Goal: Information Seeking & Learning: Learn about a topic

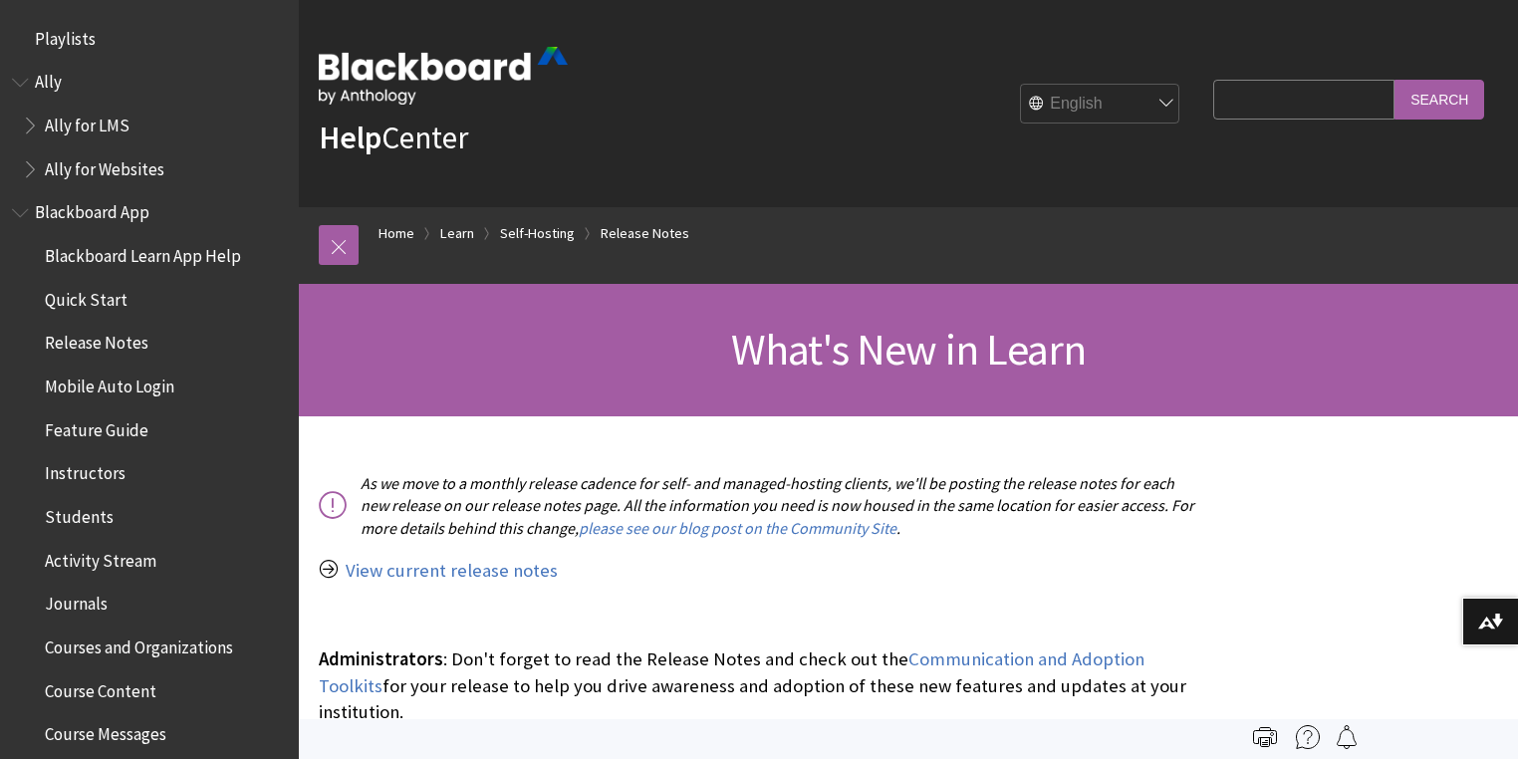
scroll to position [2150, 0]
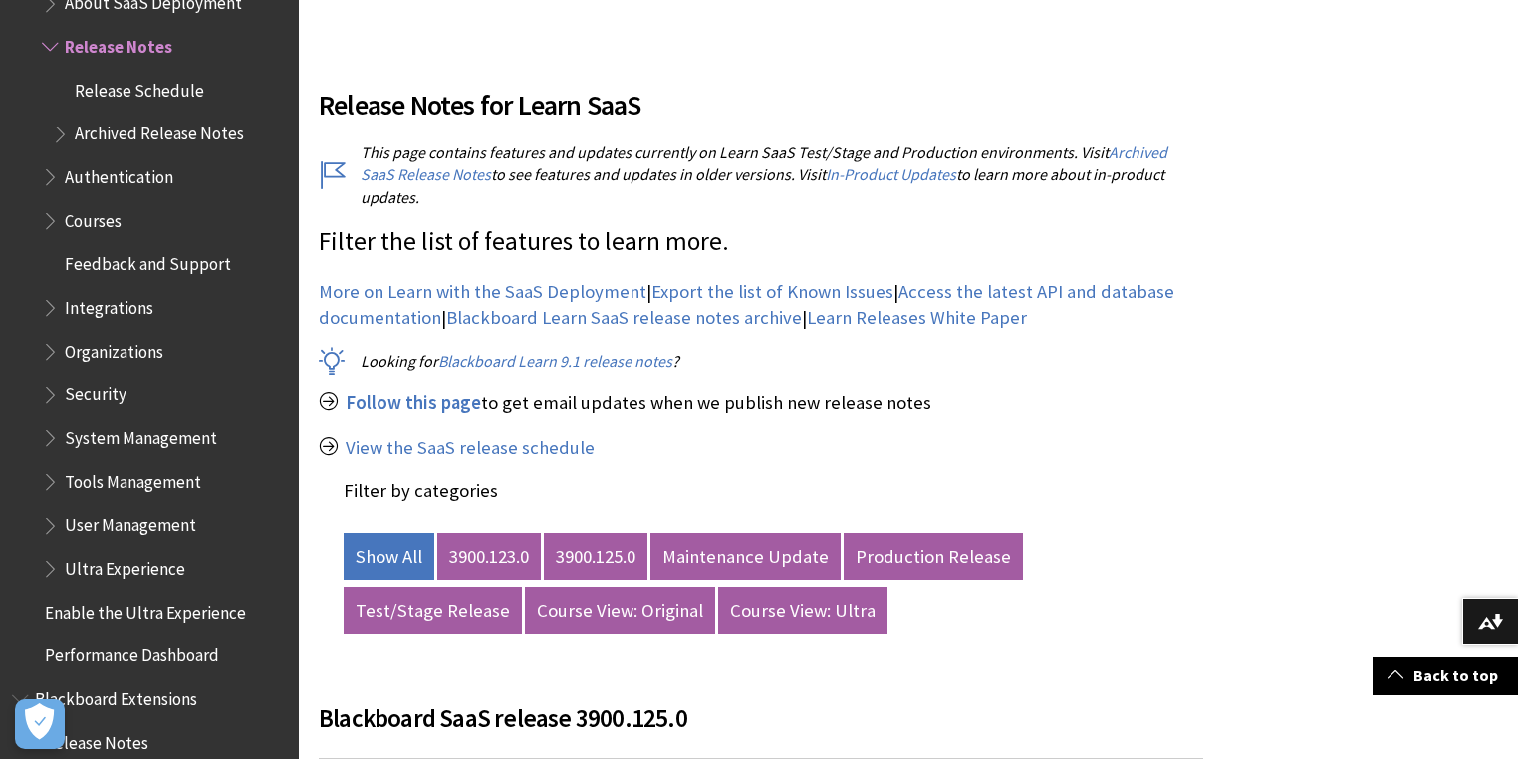
scroll to position [638, 0]
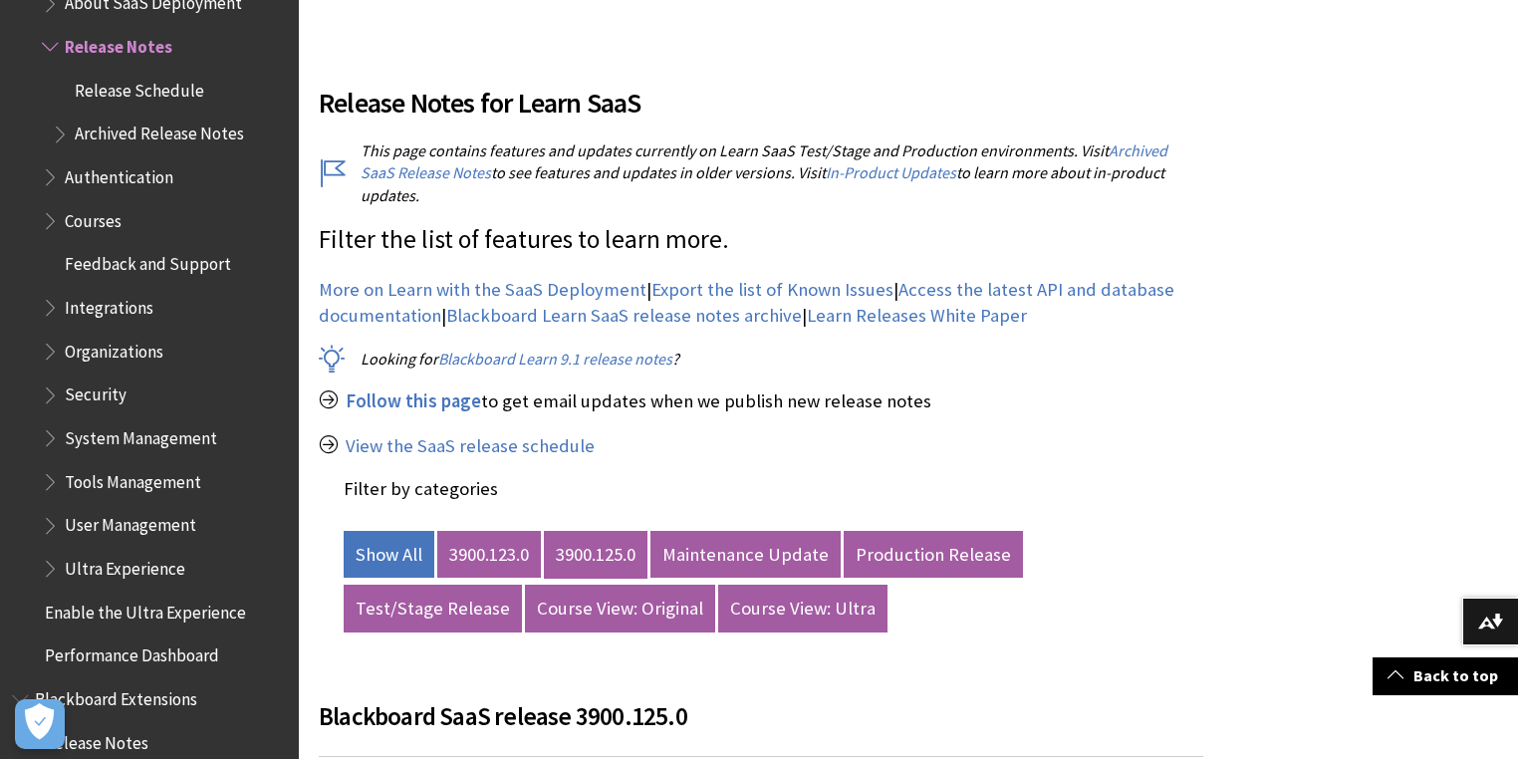
click at [587, 533] on link "3900.125.0" at bounding box center [596, 555] width 104 height 48
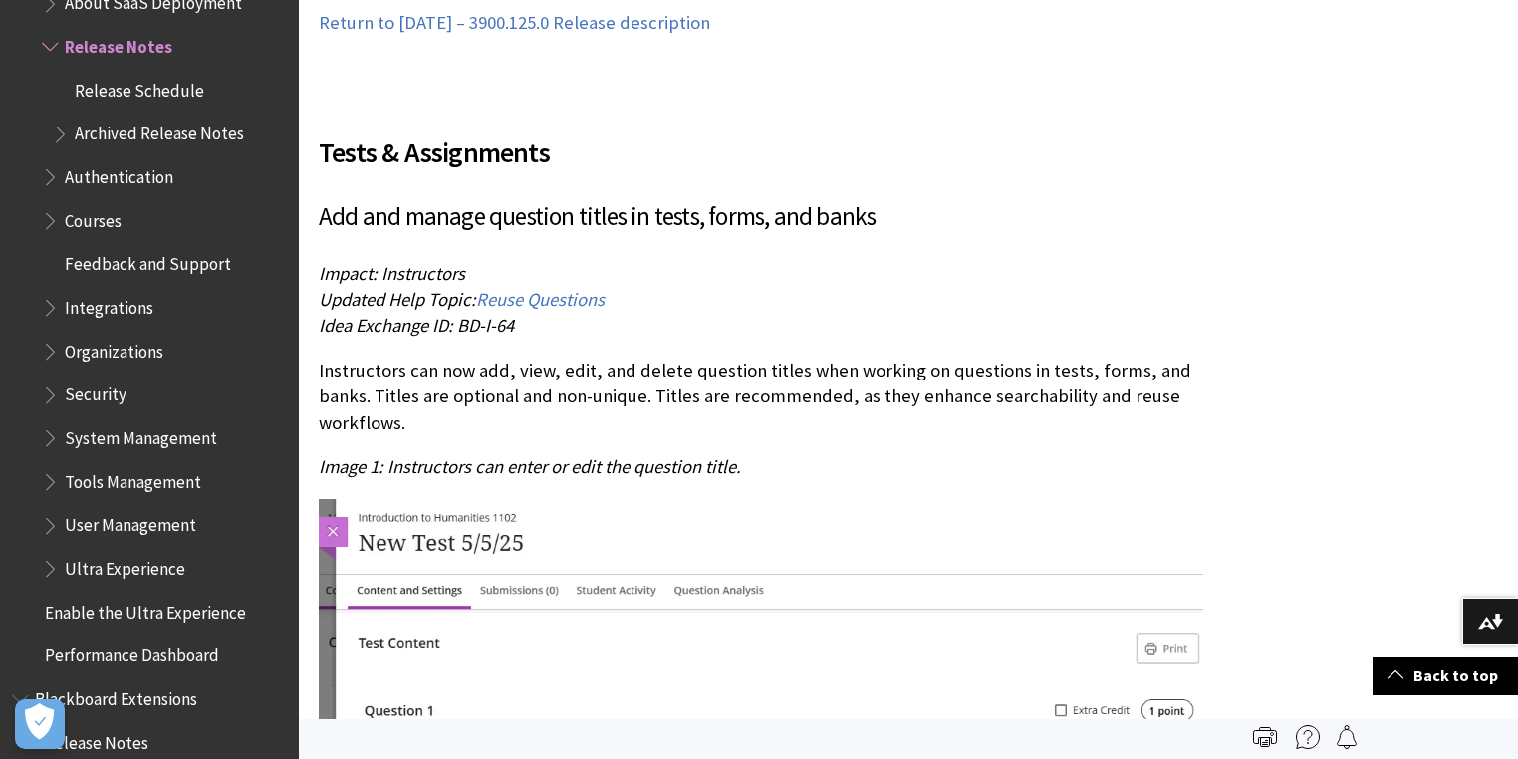
scroll to position [5579, 0]
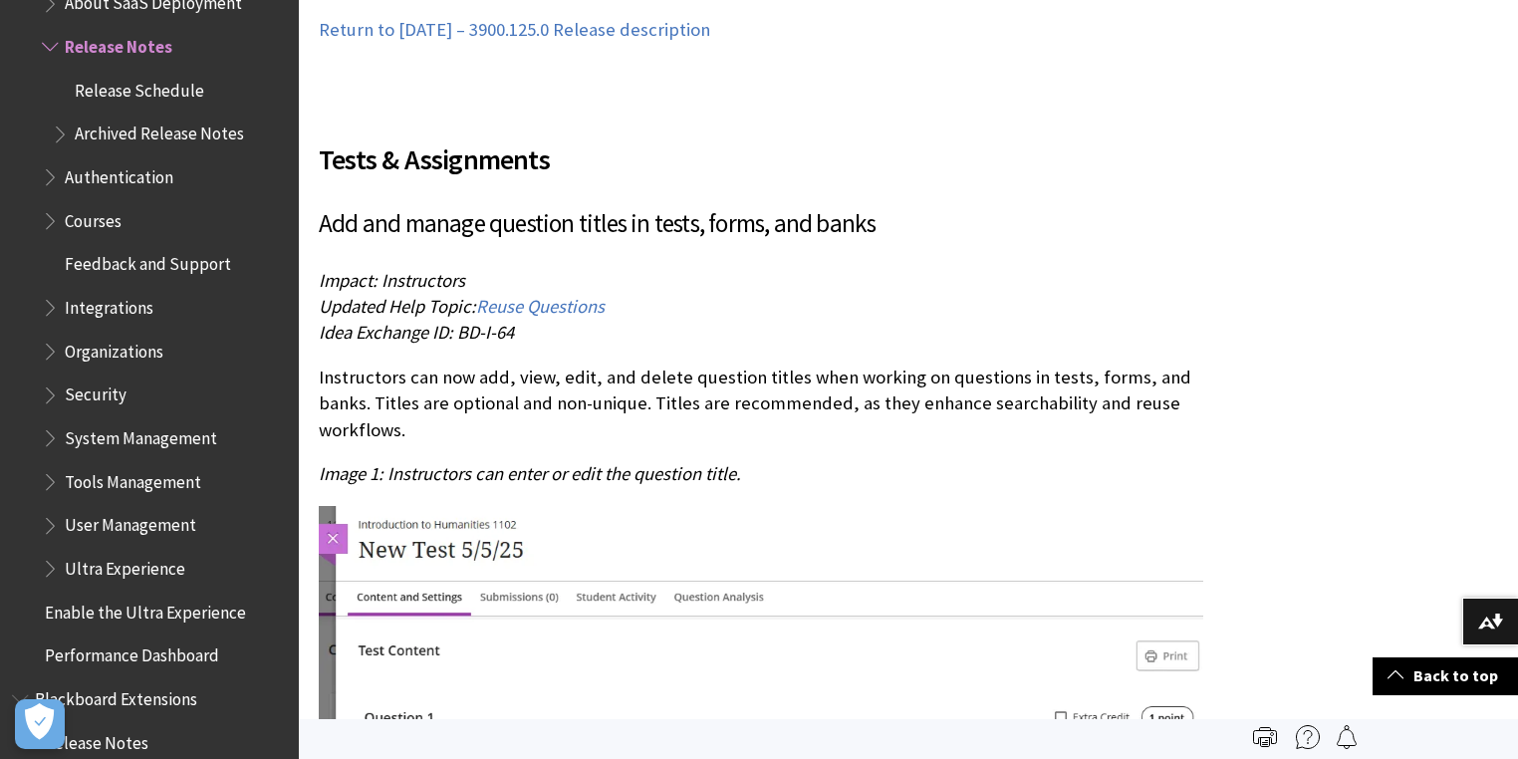
click at [809, 205] on h3 "Add and manage question titles in tests, forms, and banks" at bounding box center [761, 224] width 885 height 38
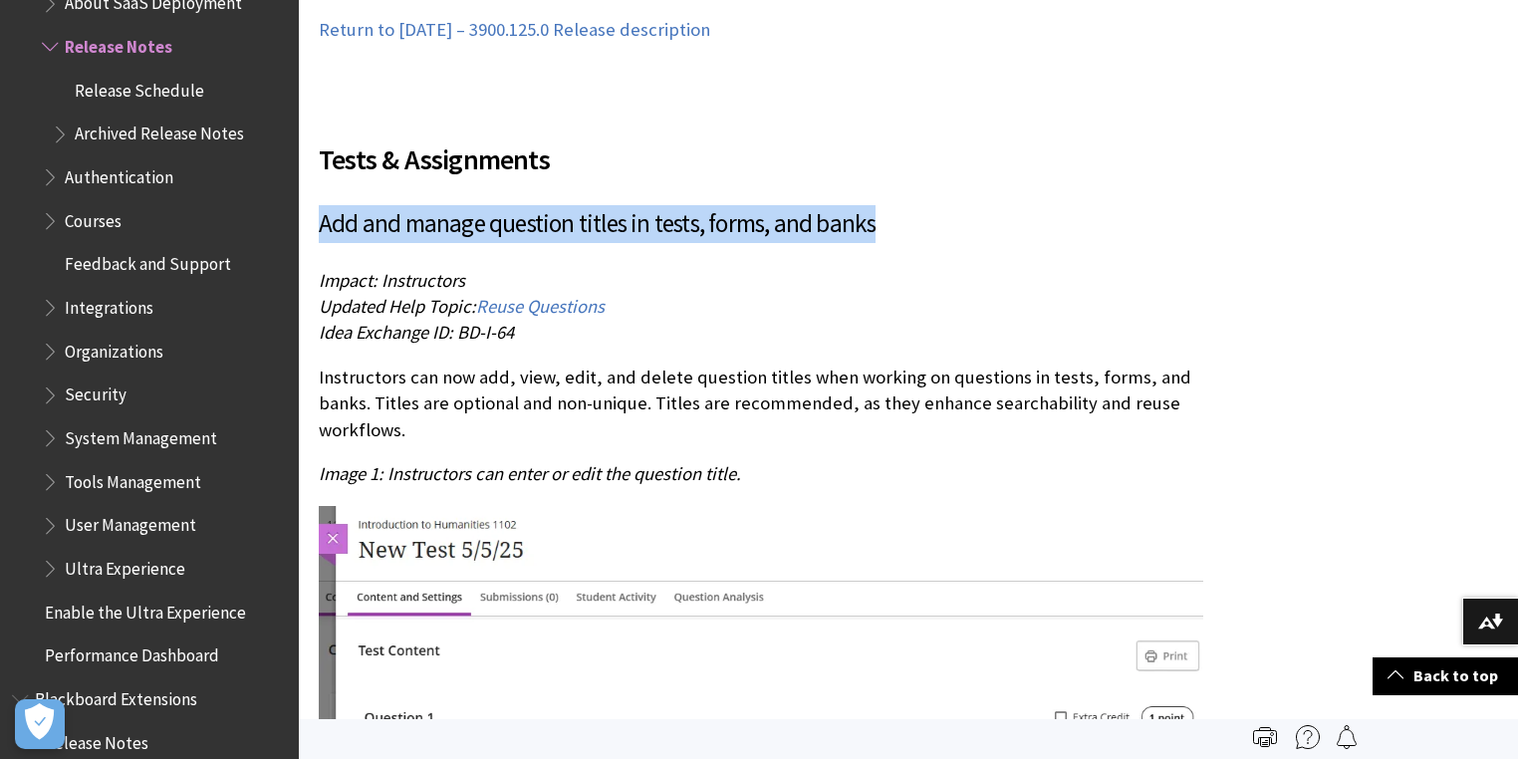
drag, startPoint x: 909, startPoint y: 207, endPoint x: 323, endPoint y: 204, distance: 585.9
click at [323, 205] on h3 "Add and manage question titles in tests, forms, and banks" at bounding box center [761, 224] width 885 height 38
copy h3 "Add and manage question titles in tests, forms, and banks"
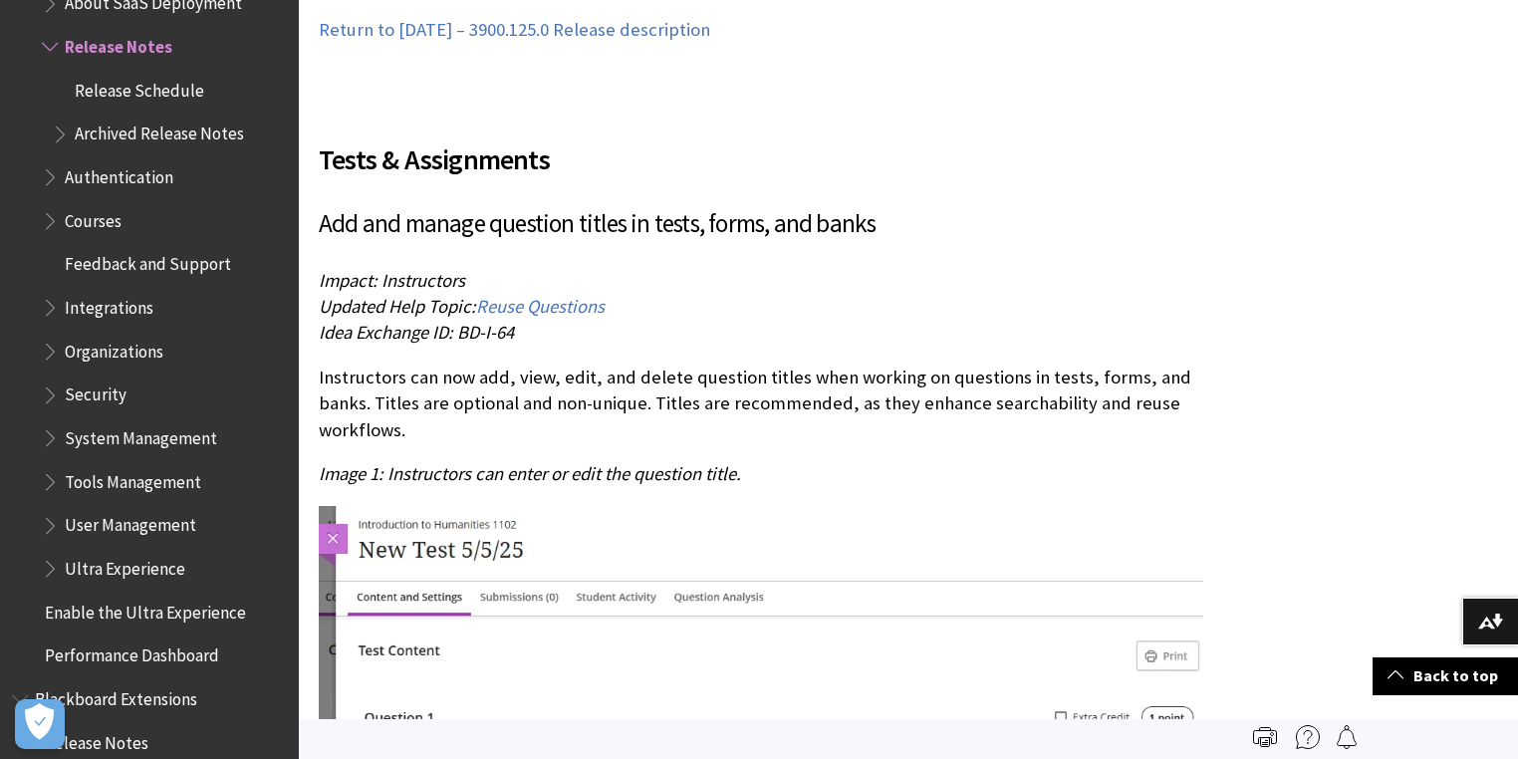
click at [360, 382] on p "Instructors can now add, view, edit, and delete question titles when working on…" at bounding box center [761, 404] width 885 height 79
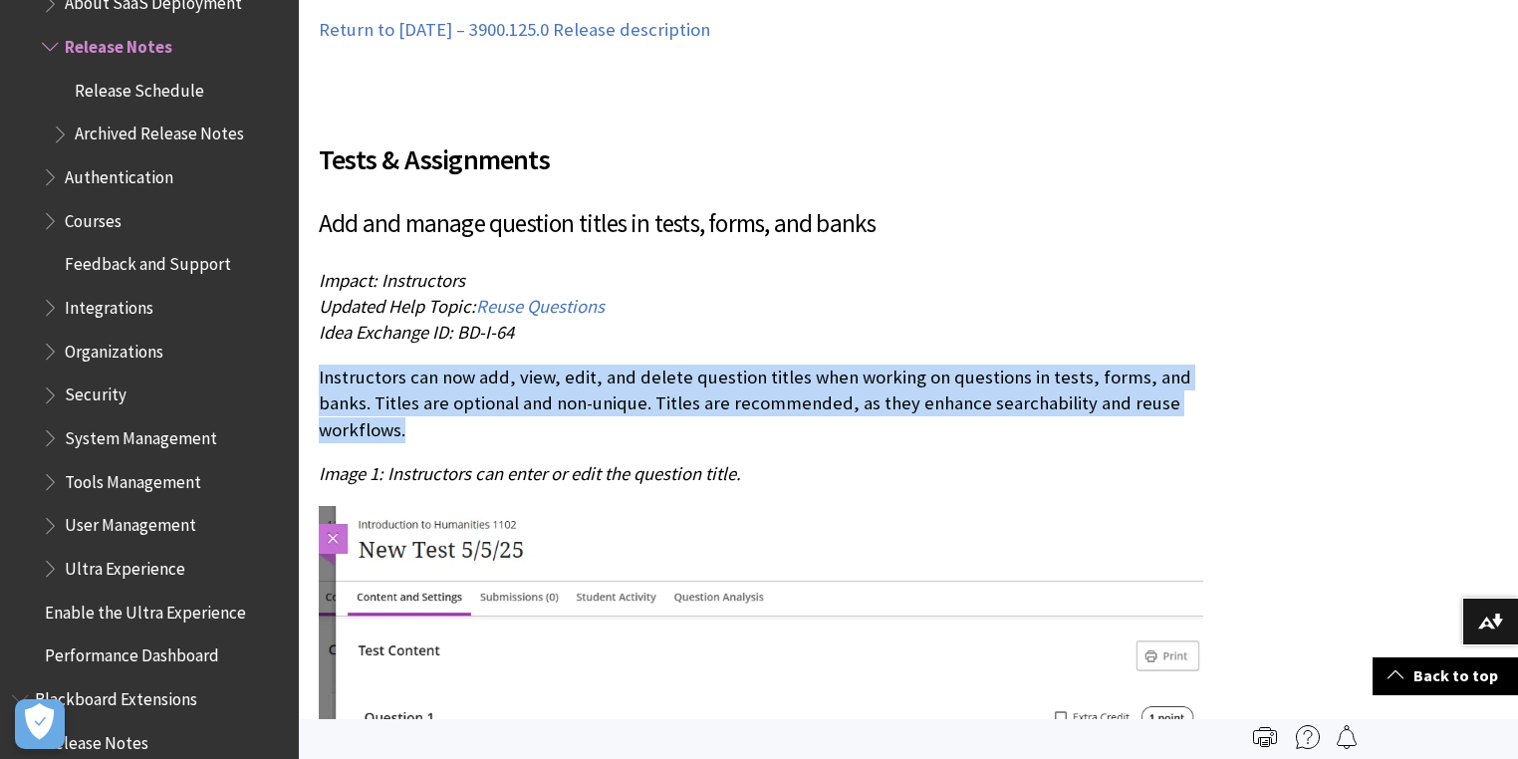
drag, startPoint x: 317, startPoint y: 352, endPoint x: 409, endPoint y: 405, distance: 106.7
copy p "Instructors can now add, view, edit, and delete question titles when working on…"
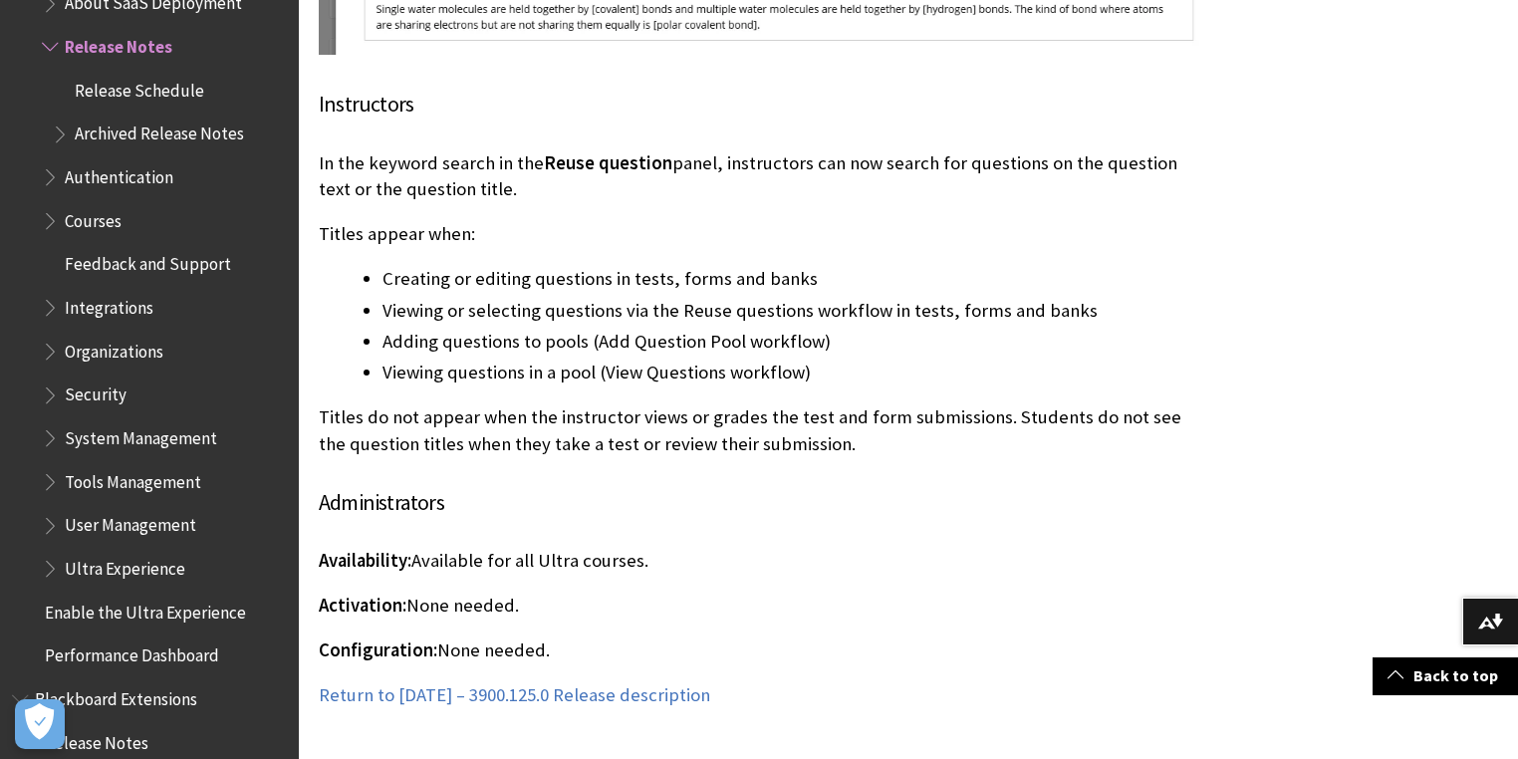
scroll to position [6456, 0]
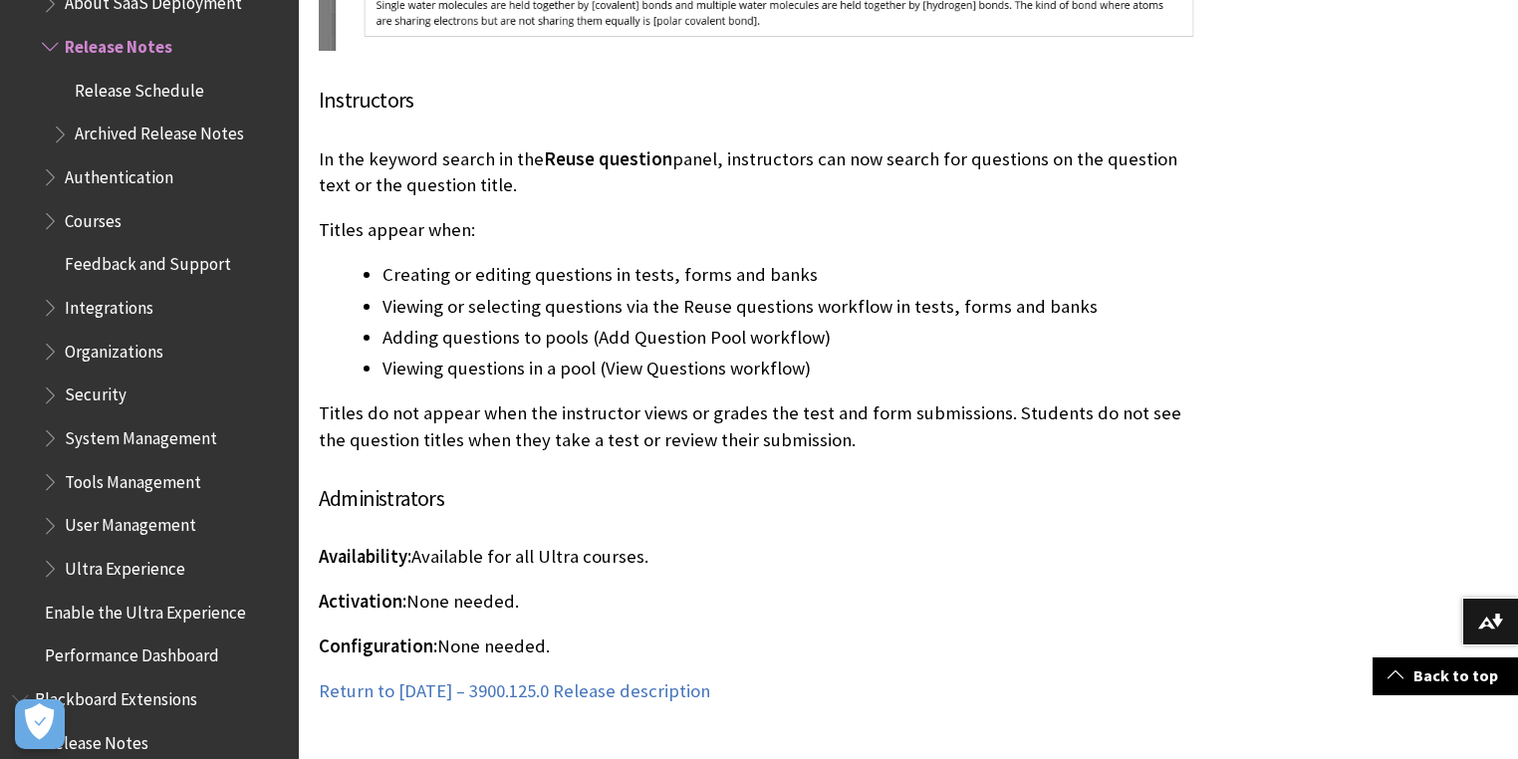
click at [865, 426] on p "Titles do not appear when the instructor views or grades the test and form subm…" at bounding box center [761, 427] width 885 height 52
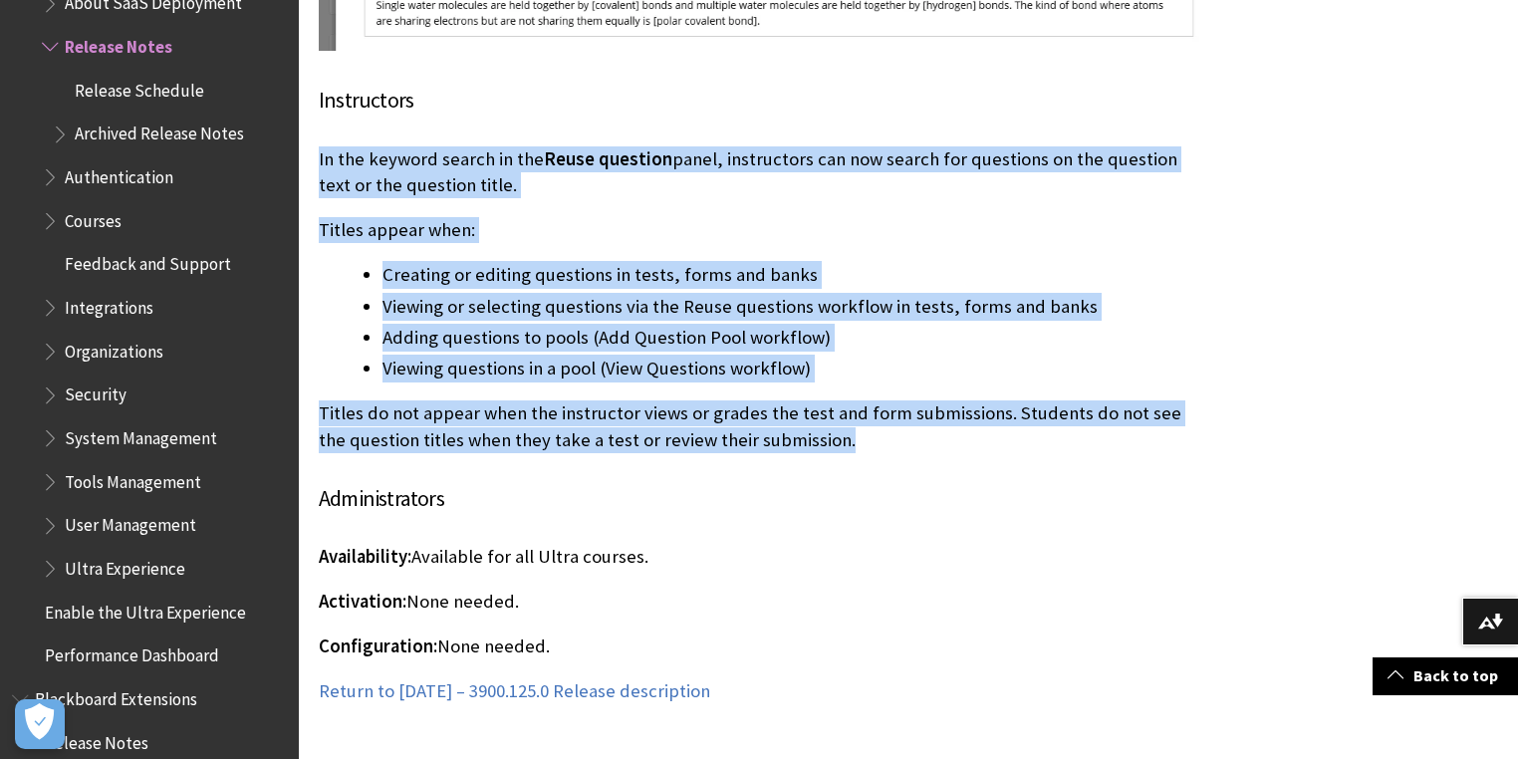
drag, startPoint x: 837, startPoint y: 426, endPoint x: 315, endPoint y: 137, distance: 596.7
copy div "In the keyword search in the Reuse question panel, instructors can now search f…"
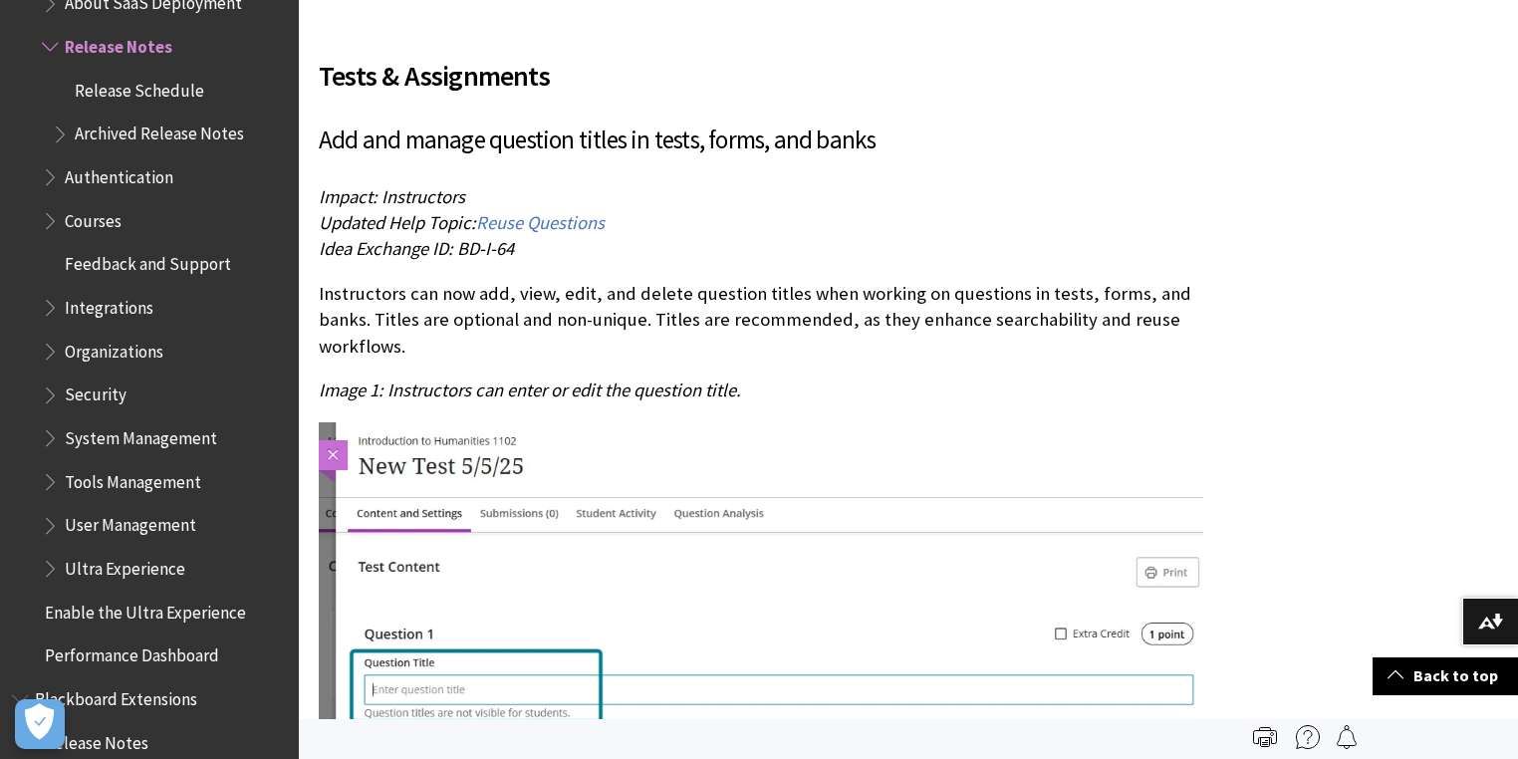
scroll to position [5659, 0]
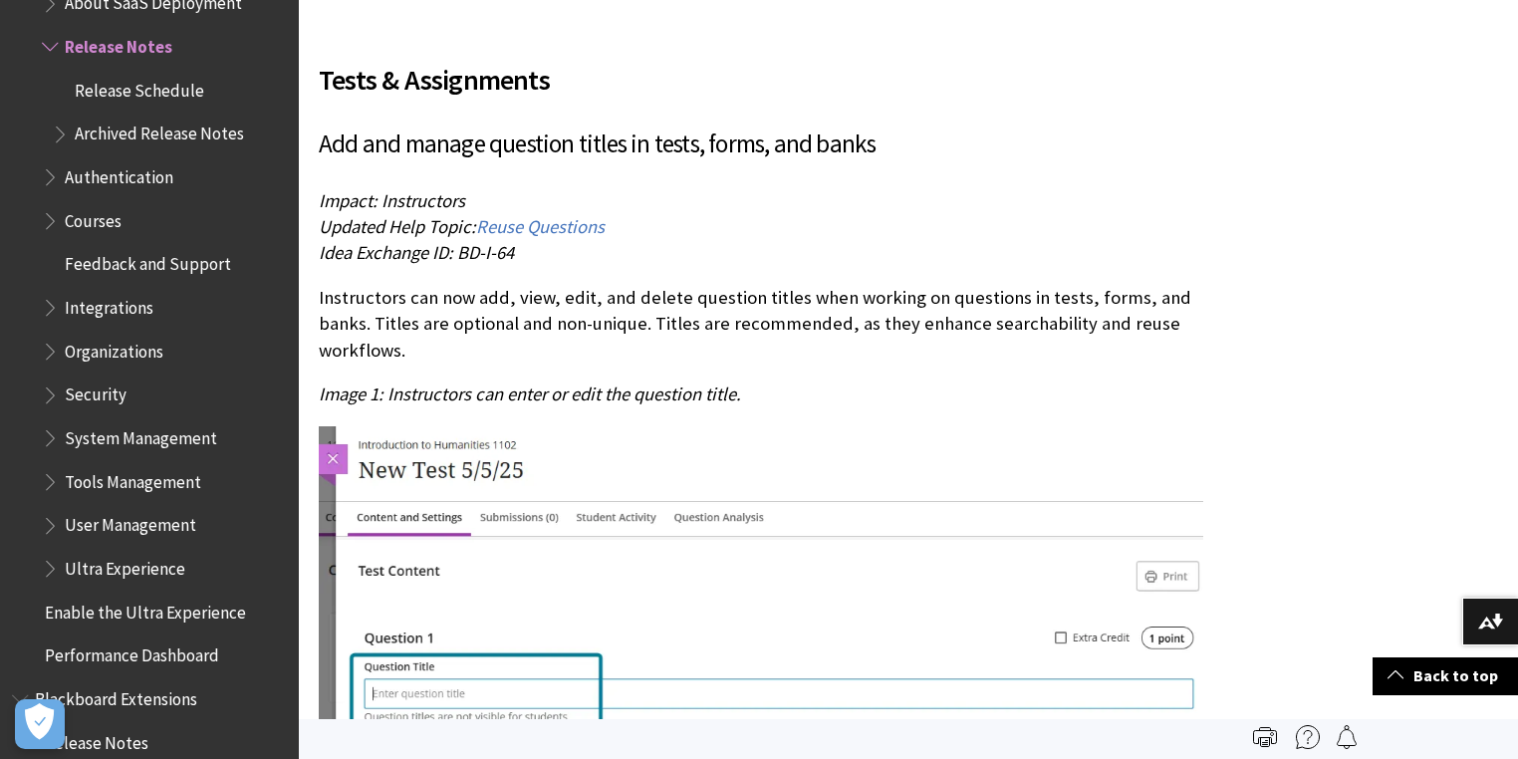
click at [324, 285] on p "Instructors can now add, view, edit, and delete question titles when working on…" at bounding box center [761, 324] width 885 height 79
drag, startPoint x: 746, startPoint y: 370, endPoint x: 387, endPoint y: 372, distance: 359.7
click at [387, 382] on p "Image 1: Instructors can enter or edit the question title." at bounding box center [761, 395] width 885 height 26
copy span "Instructors can enter or edit the question title."
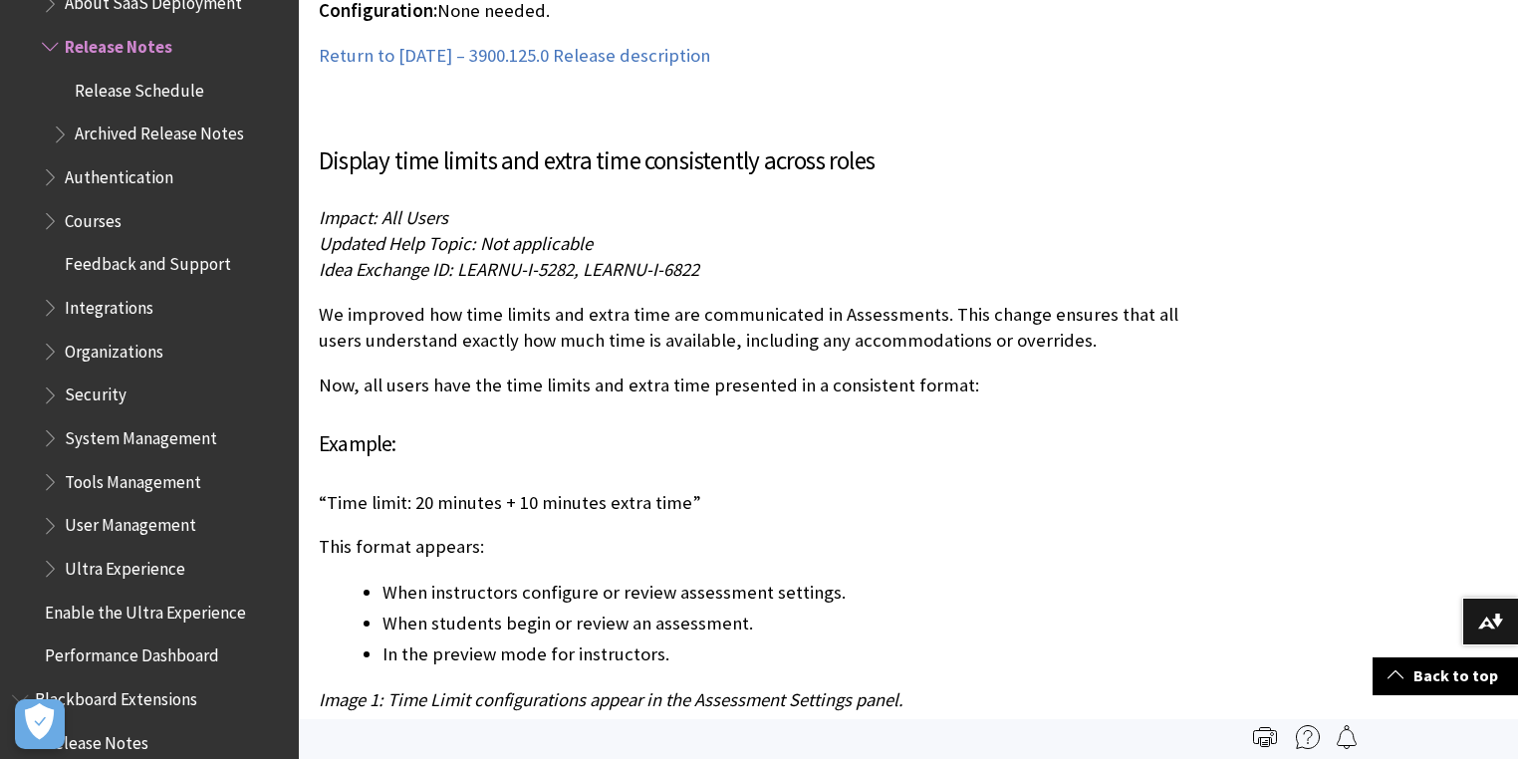
scroll to position [7971, 0]
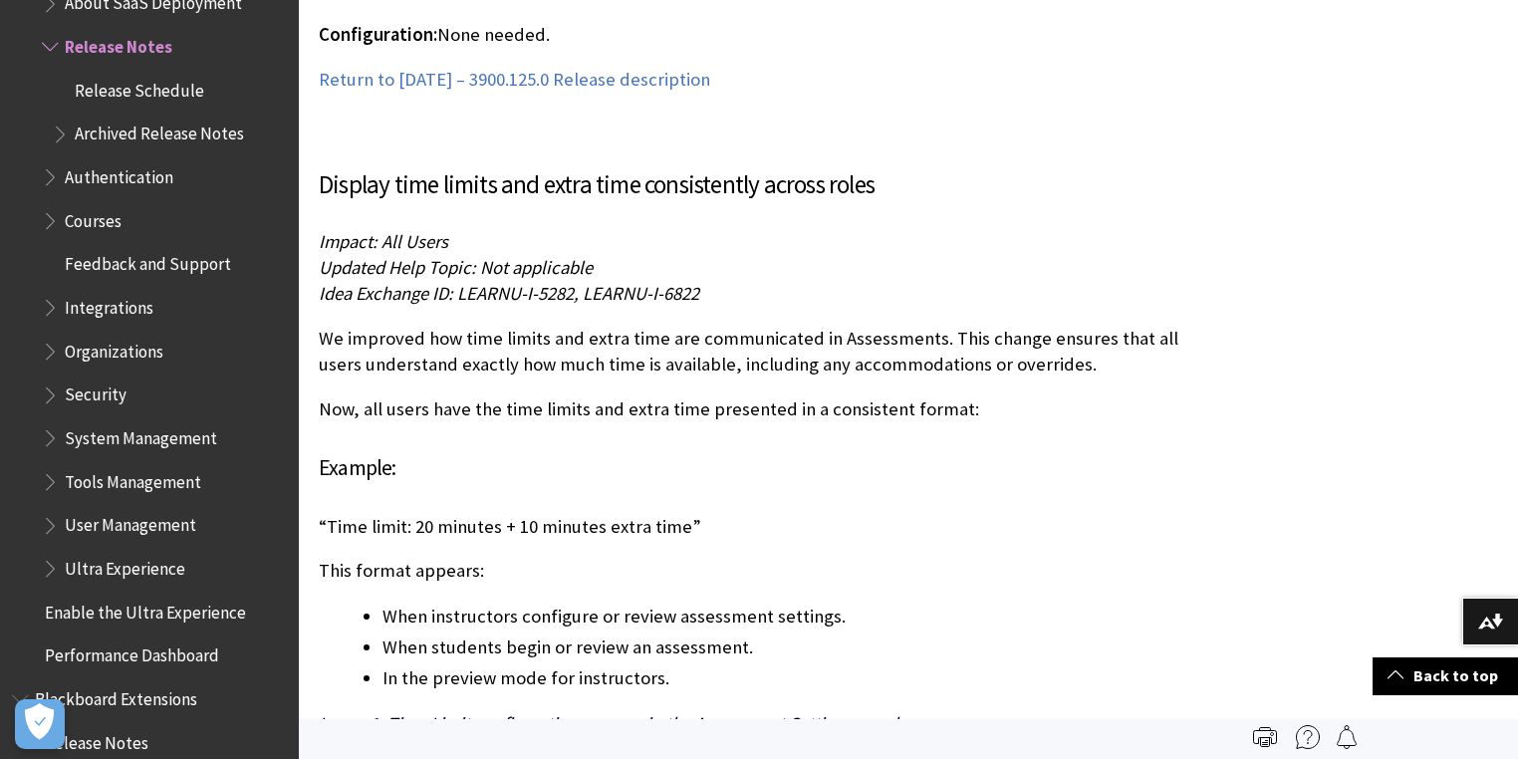
click at [634, 397] on p "Now, all users have the time limits and extra time presented in a consistent fo…" at bounding box center [761, 410] width 885 height 26
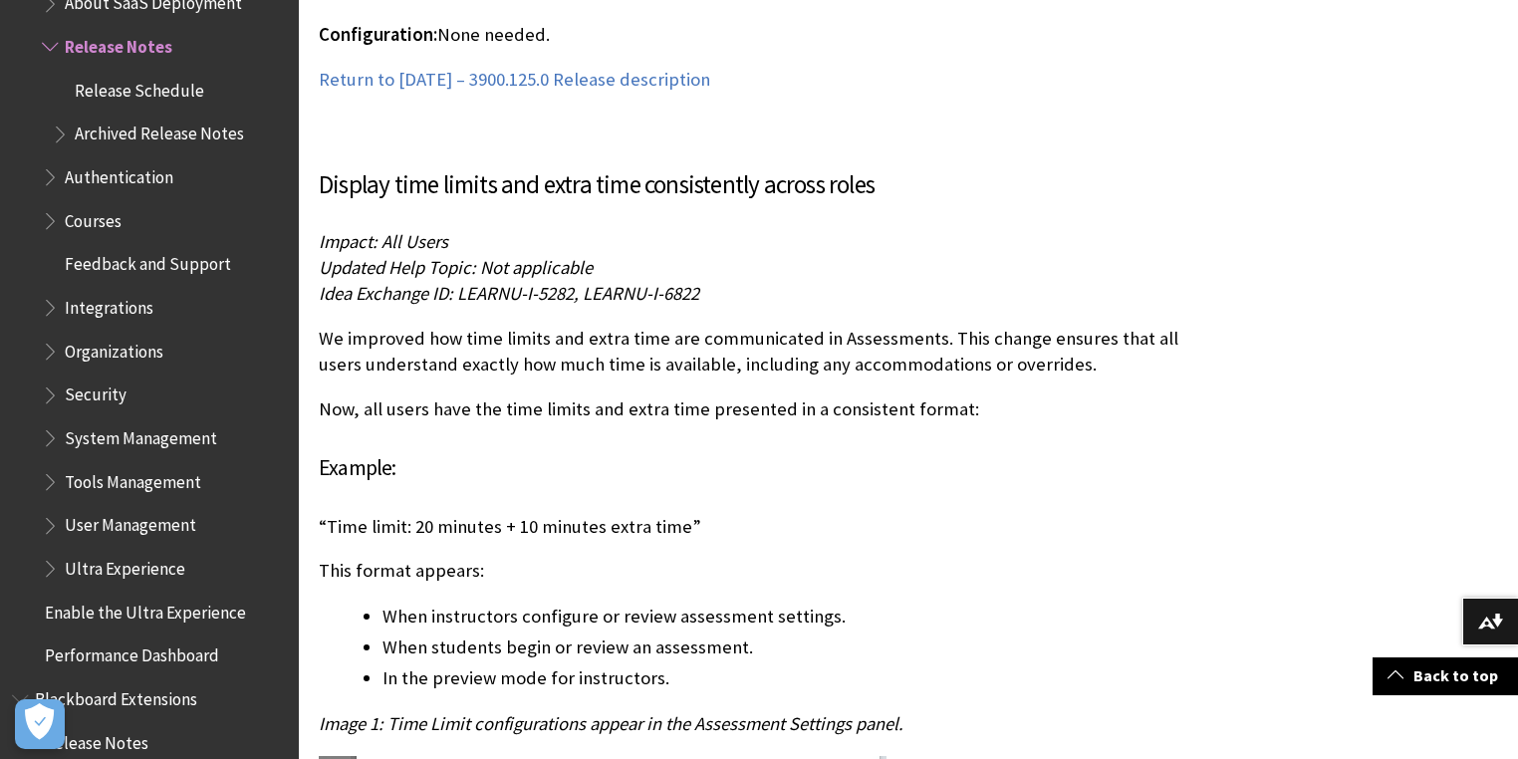
scroll to position [8050, 0]
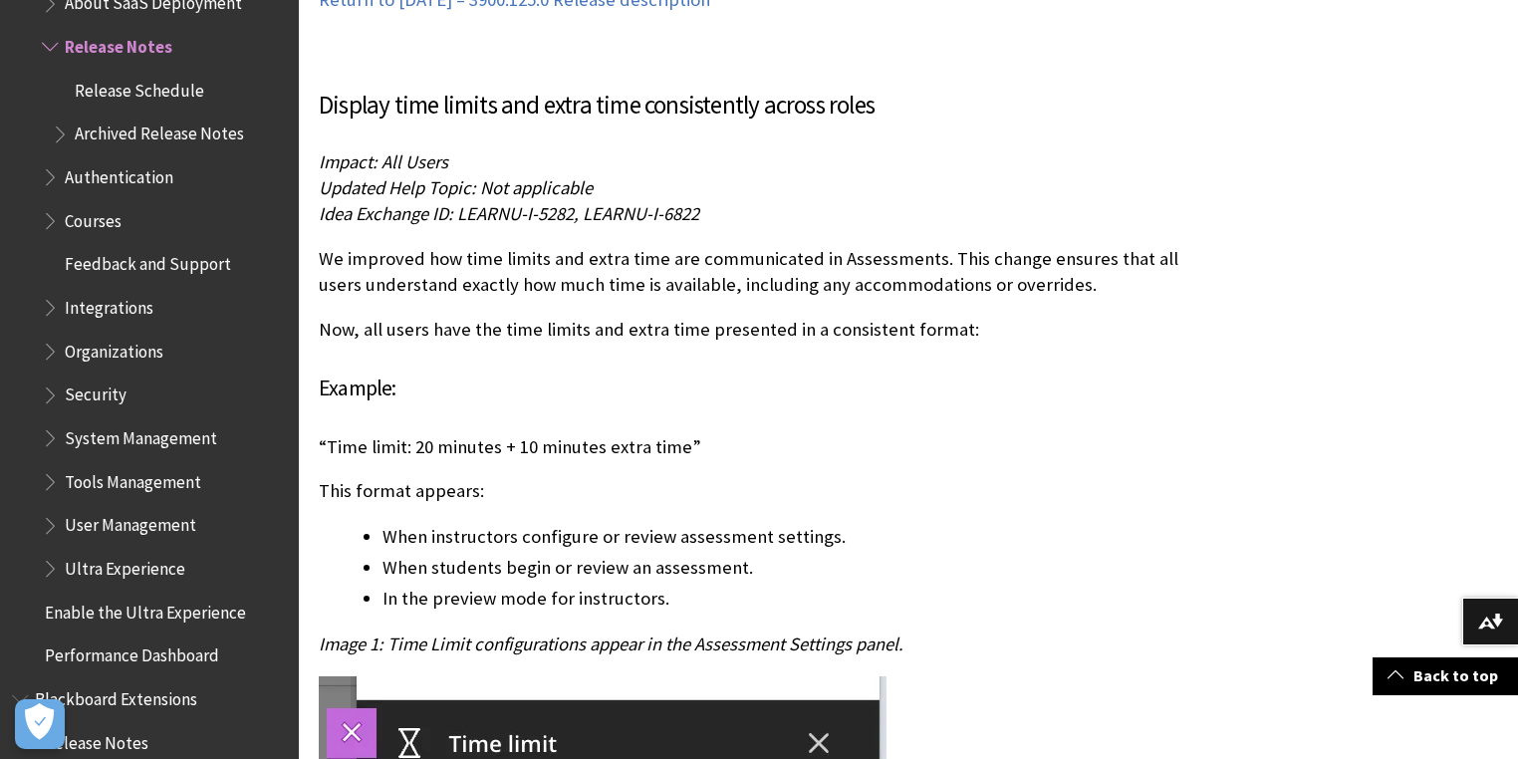
drag, startPoint x: 356, startPoint y: 251, endPoint x: 335, endPoint y: 240, distance: 23.6
click at [355, 251] on p "We improved how time limits and extra time are communicated in Assessments. Thi…" at bounding box center [761, 272] width 885 height 52
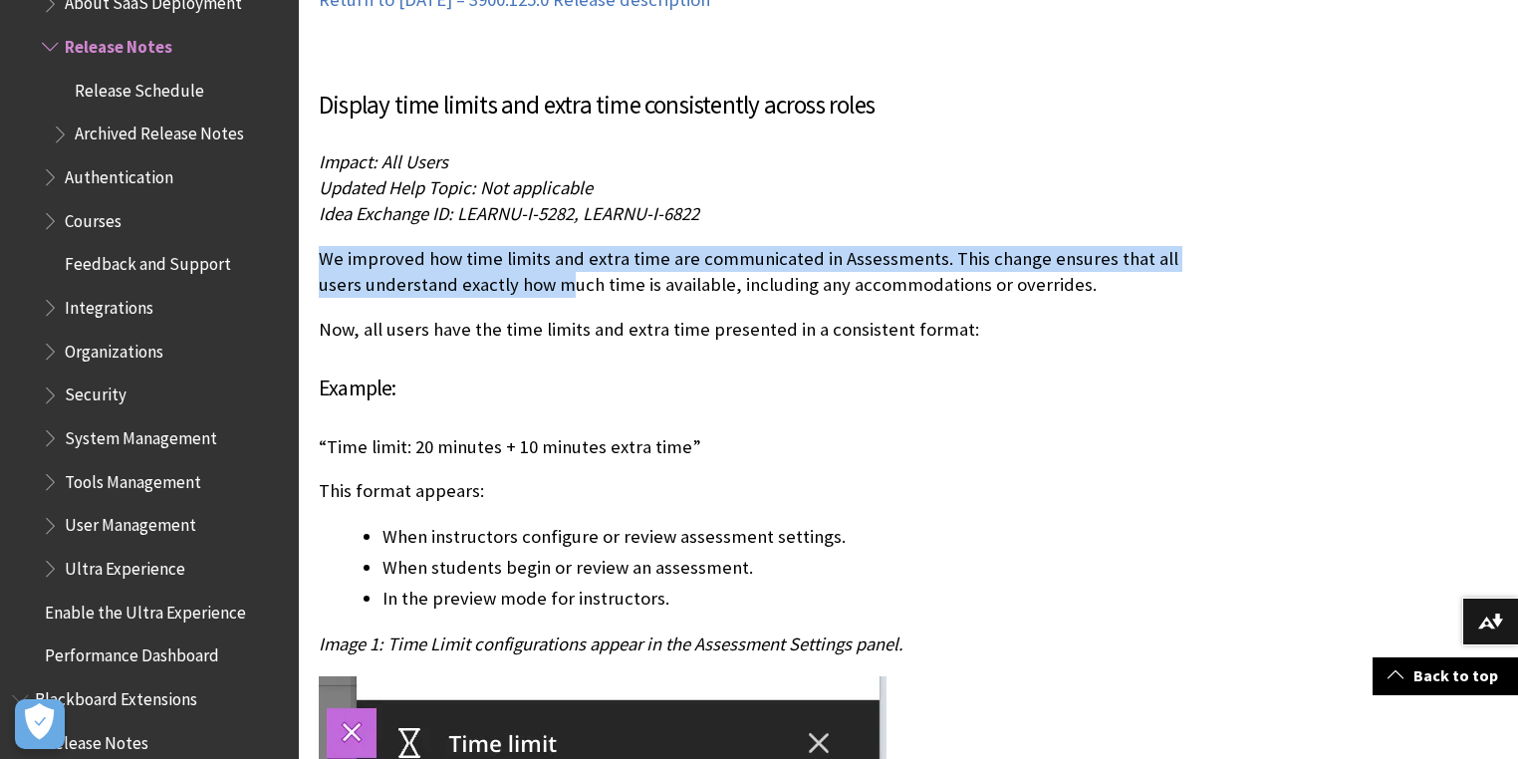
drag, startPoint x: 317, startPoint y: 228, endPoint x: 521, endPoint y: 265, distance: 207.5
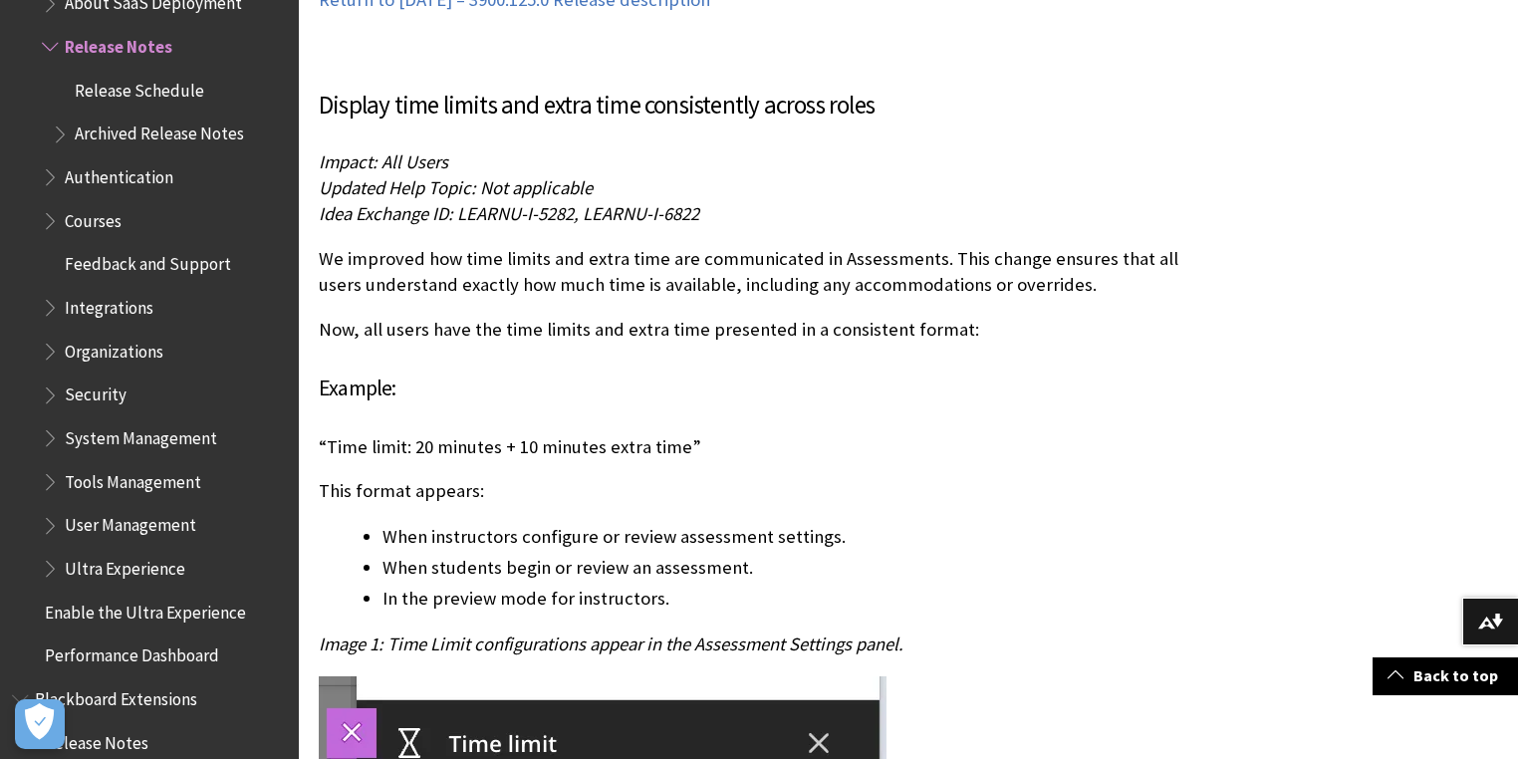
click at [956, 149] on p "Impact: All Users Updated Help Topic: Not applicable Idea Exchange ID: LEARNU-I…" at bounding box center [761, 188] width 885 height 79
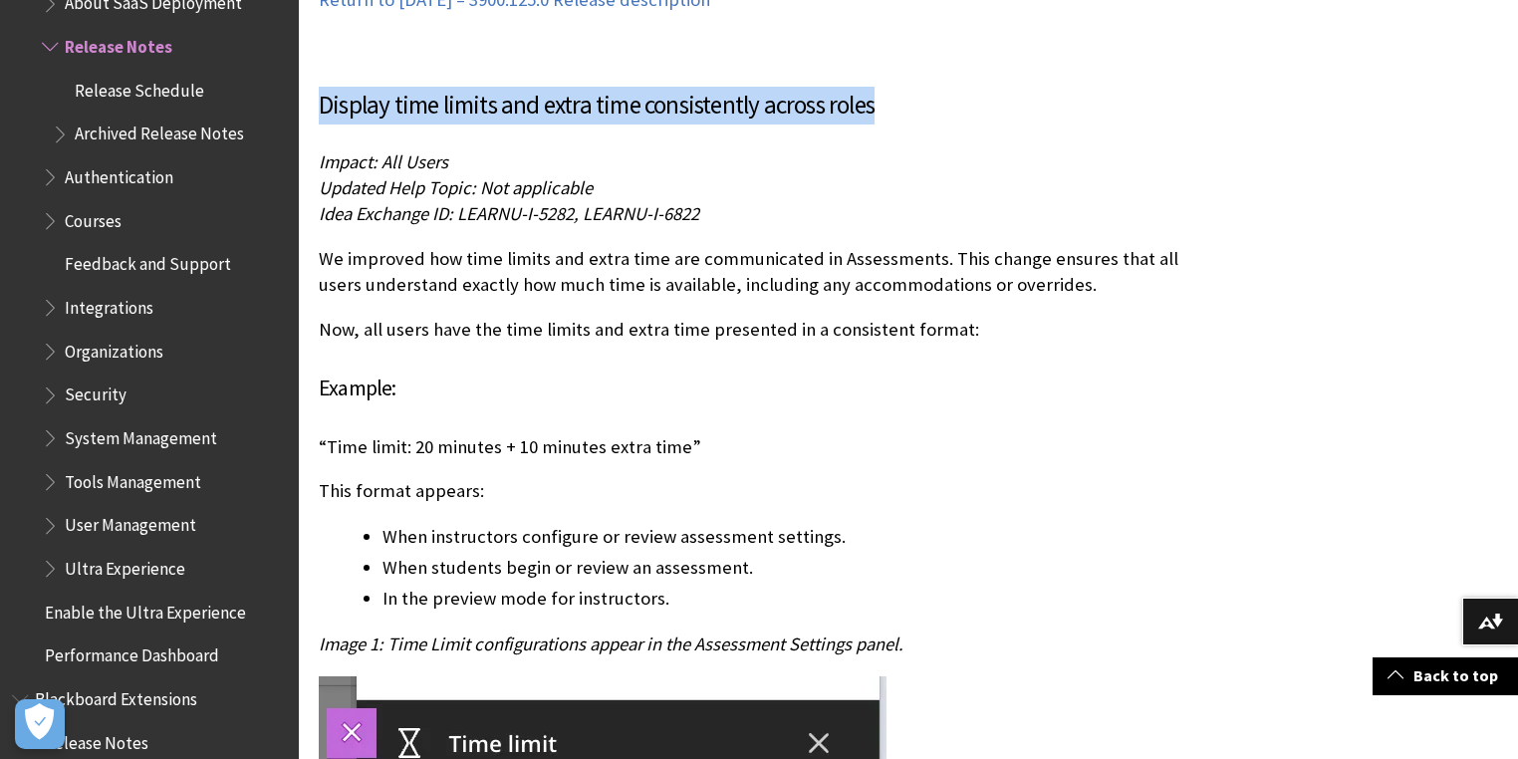
drag, startPoint x: 911, startPoint y: 83, endPoint x: 320, endPoint y: 88, distance: 590.8
click at [320, 88] on h3 "Display time limits and extra time consistently across roles" at bounding box center [761, 106] width 885 height 38
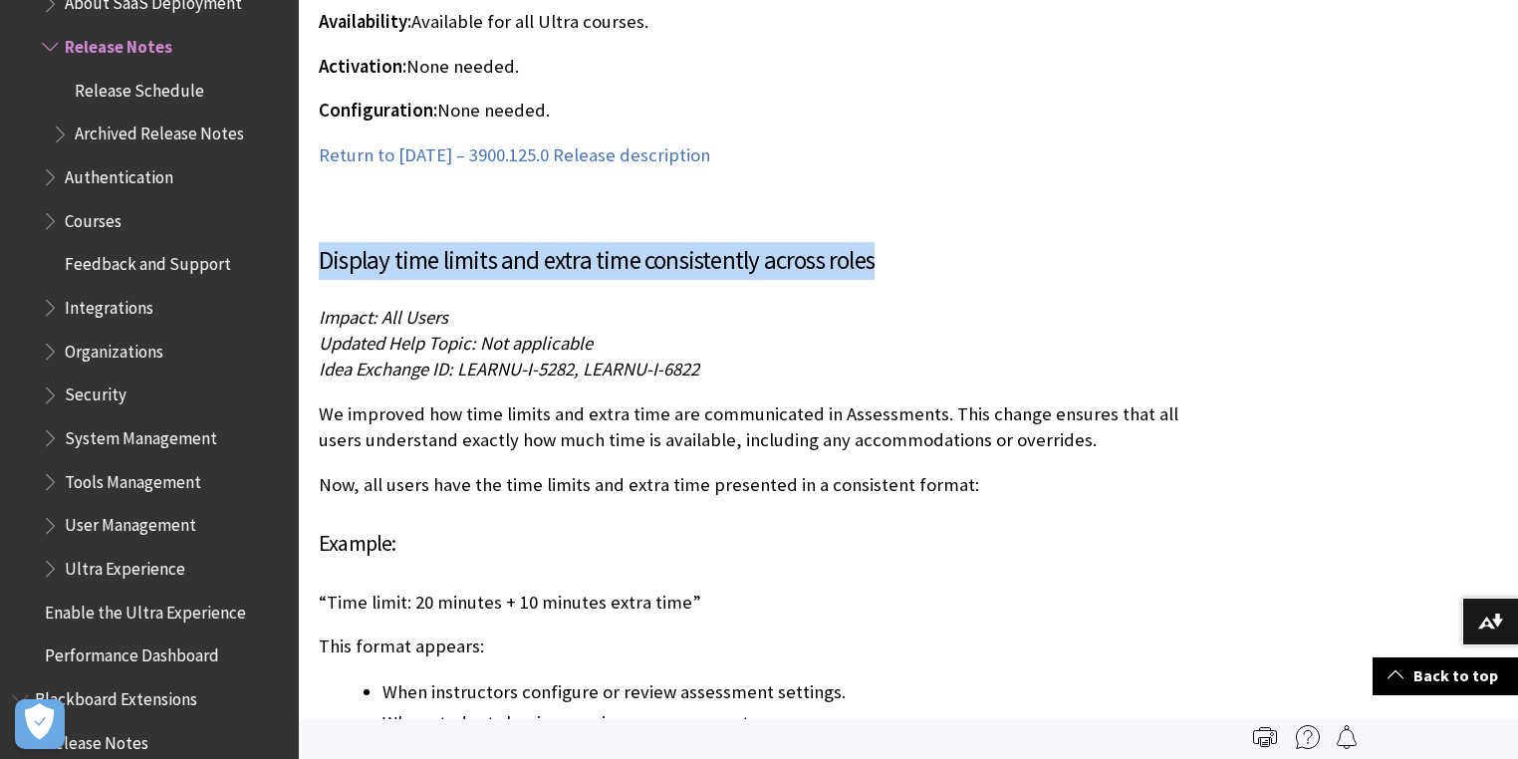
scroll to position [7891, 0]
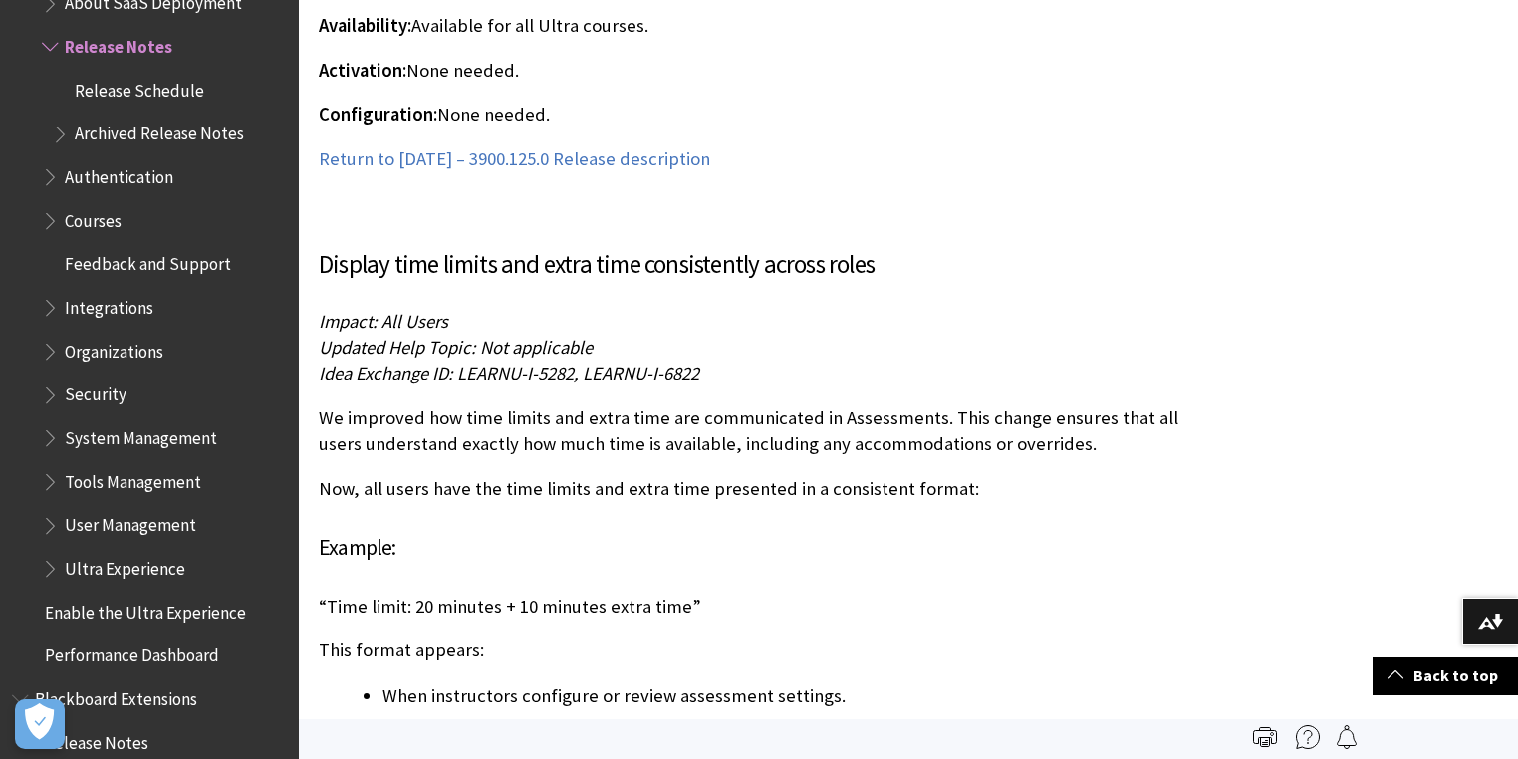
click at [821, 309] on p "Impact: All Users Updated Help Topic: Not applicable Idea Exchange ID: LEARNU-I…" at bounding box center [761, 348] width 885 height 79
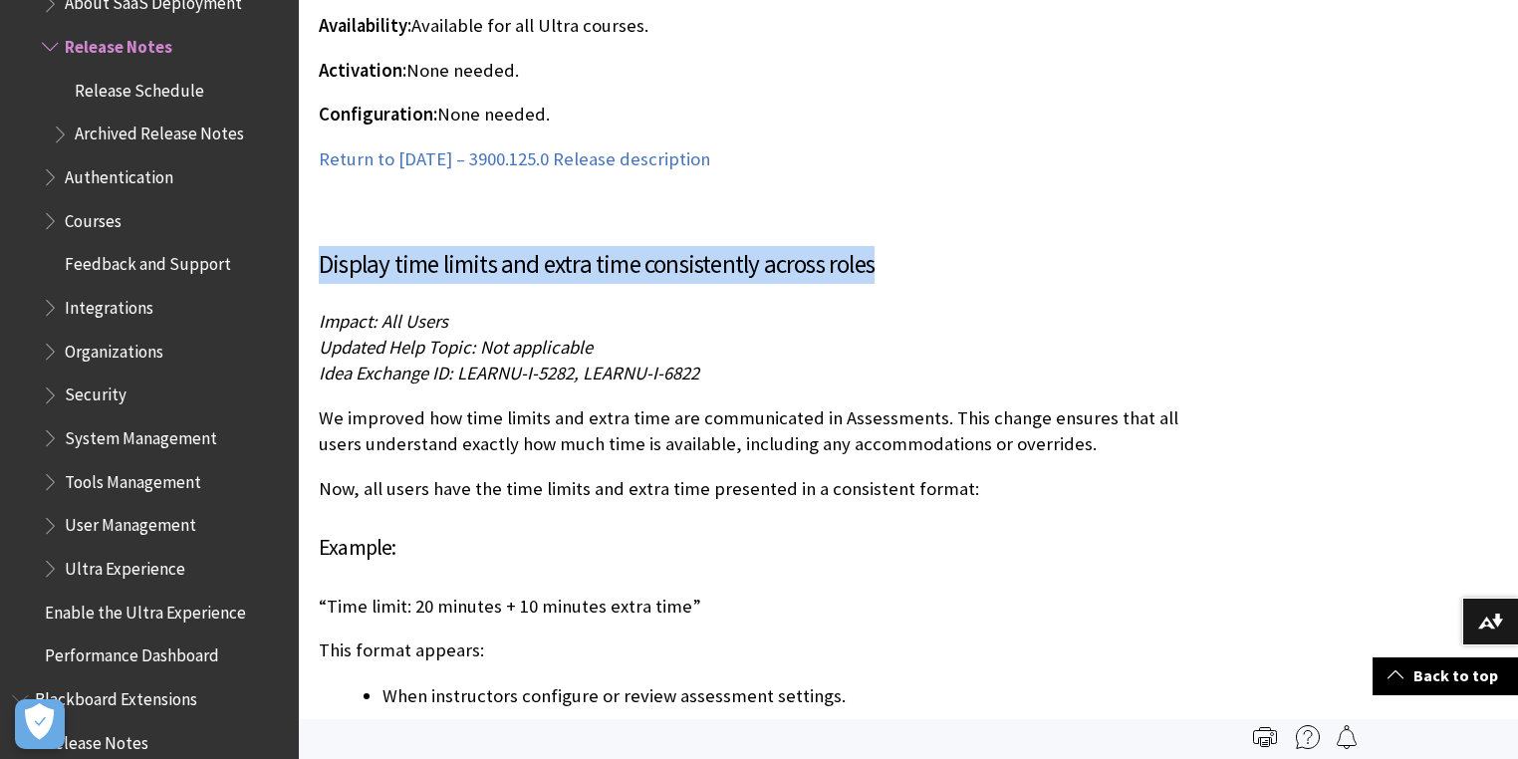
drag, startPoint x: 889, startPoint y: 242, endPoint x: 319, endPoint y: 239, distance: 569.9
click at [319, 246] on h3 "Display time limits and extra time consistently across roles" at bounding box center [761, 265] width 885 height 38
copy h3 "Display time limits and extra time consistently across roles"
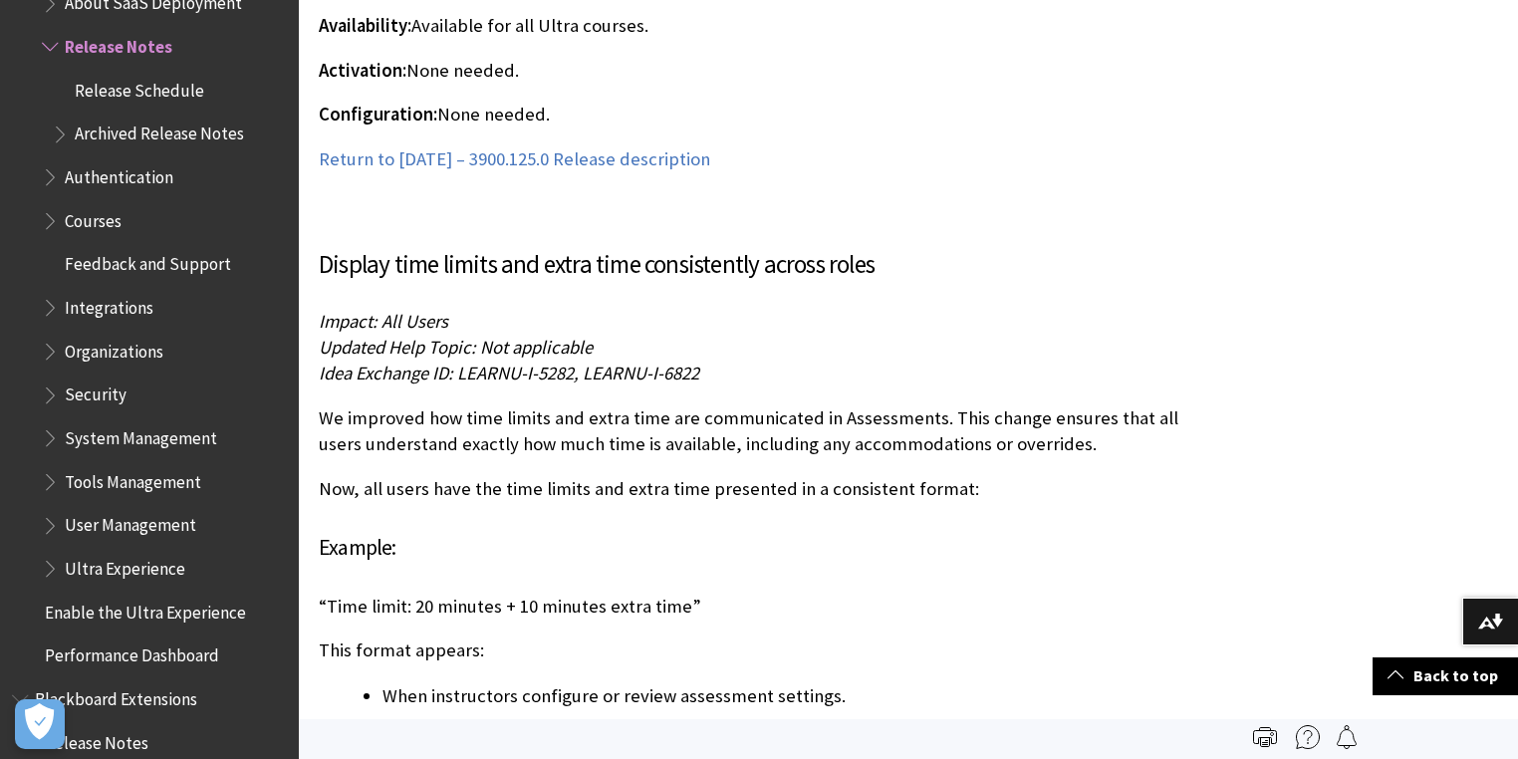
click at [699, 406] on p "We improved how time limits and extra time are communicated in Assessments. Thi…" at bounding box center [761, 432] width 885 height 52
click at [972, 476] on p "Now, all users have the time limits and extra time presented in a consistent fo…" at bounding box center [761, 489] width 885 height 26
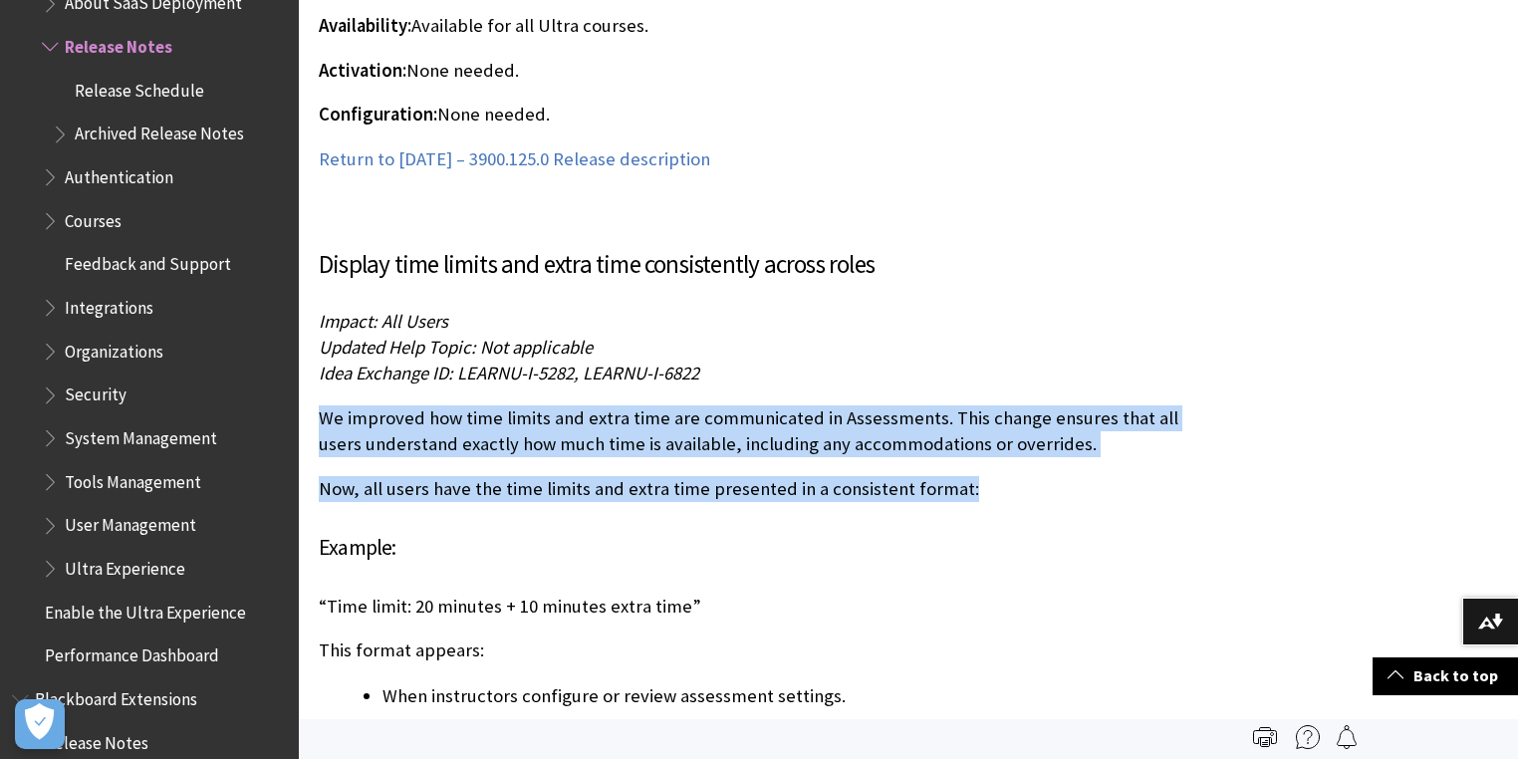
drag, startPoint x: 963, startPoint y: 474, endPoint x: 321, endPoint y: 376, distance: 650.2
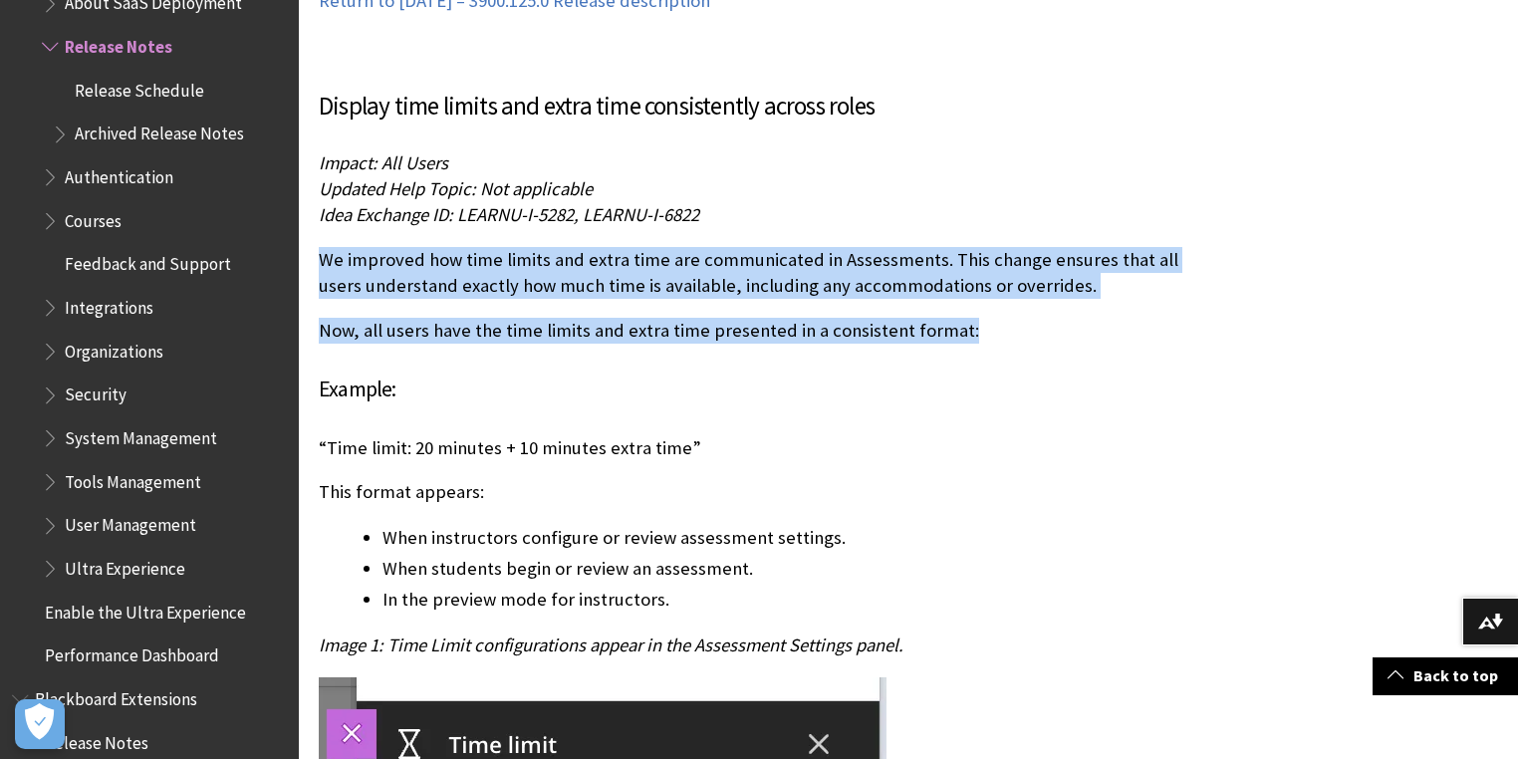
scroll to position [8130, 0]
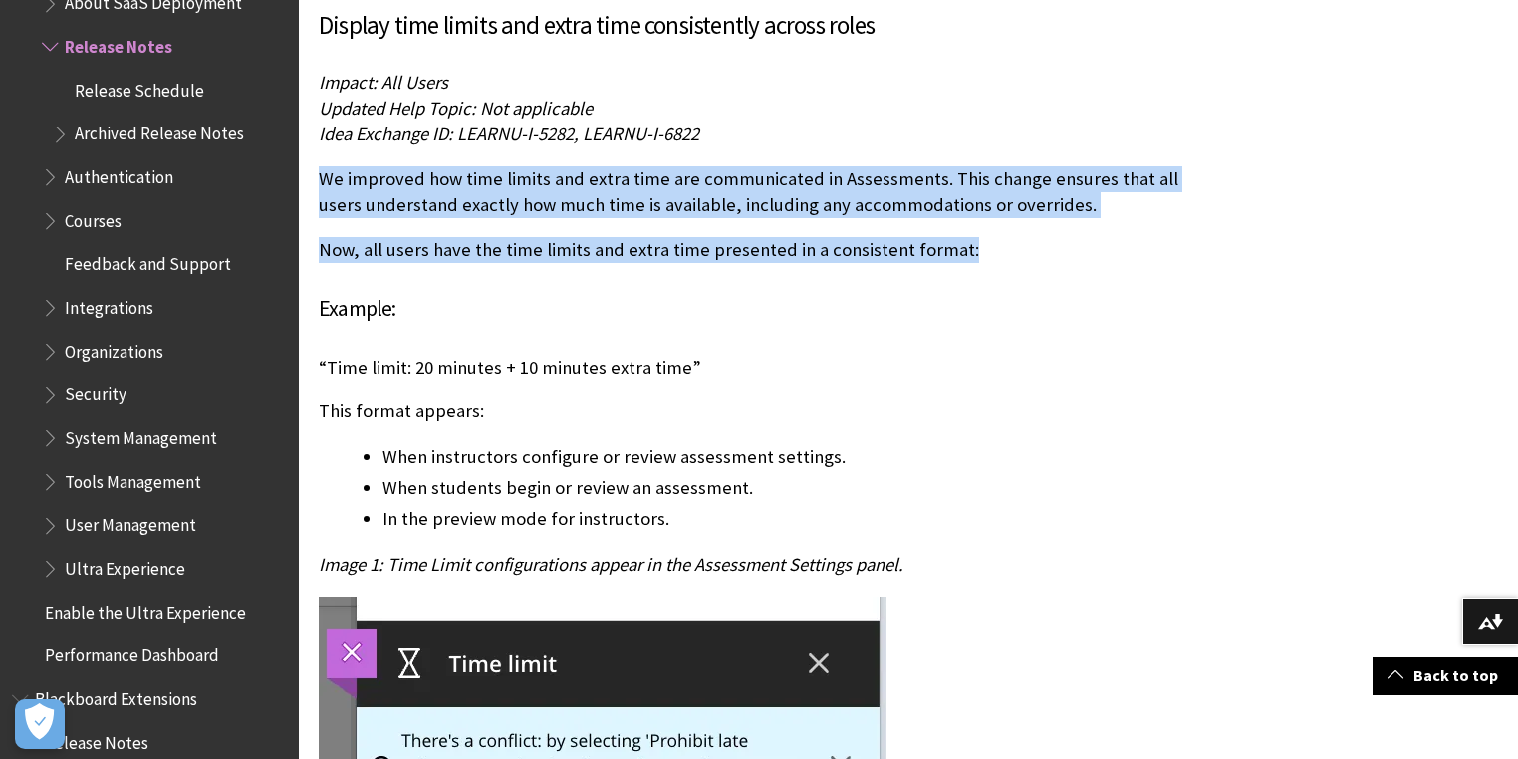
copy div "We improved how time limits and extra time are communicated in Assessments. Thi…"
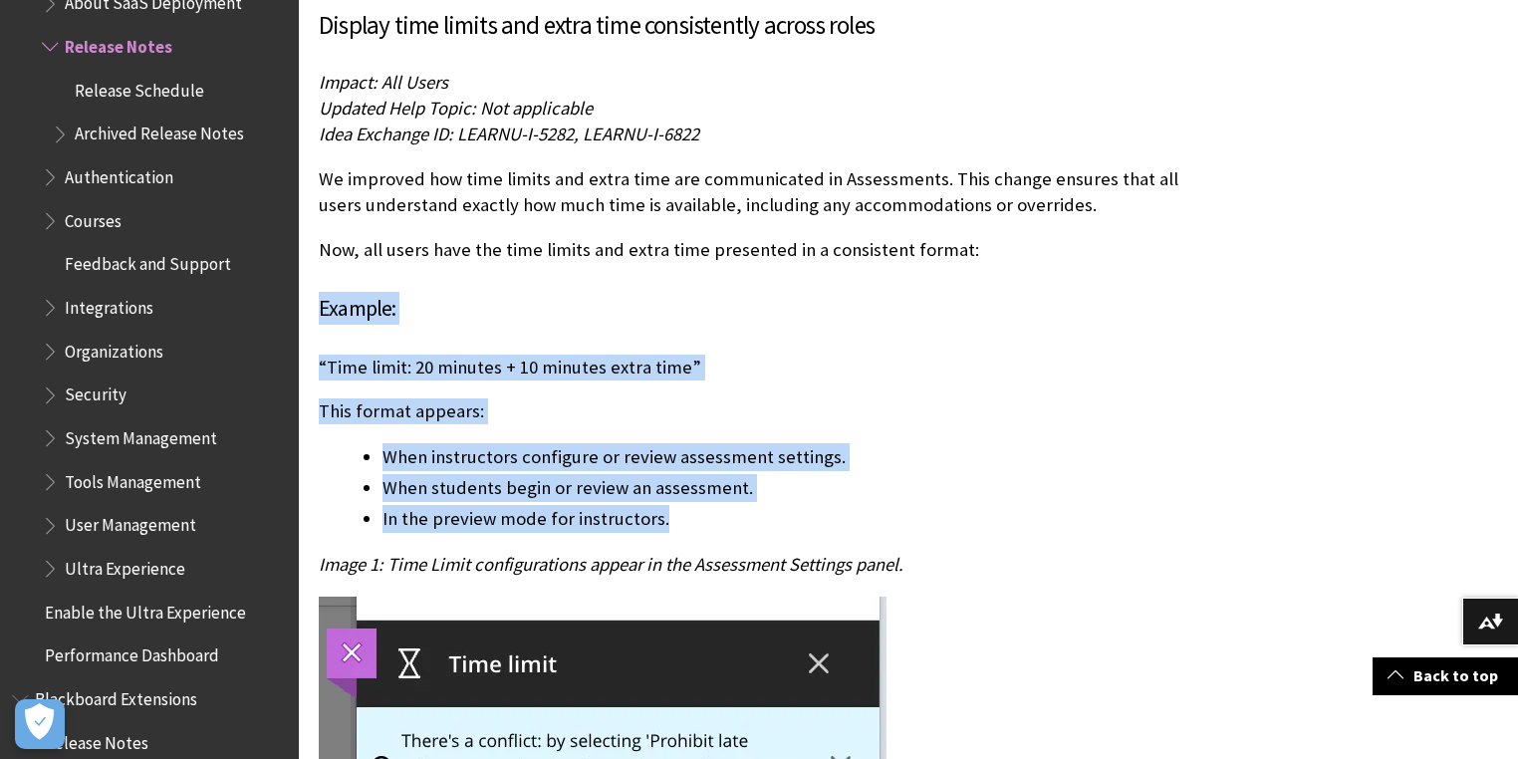
drag, startPoint x: 319, startPoint y: 283, endPoint x: 683, endPoint y: 510, distance: 429.6
copy div "Example: “Time limit: 20 minutes + 10 minutes extra time” This format appears: …"
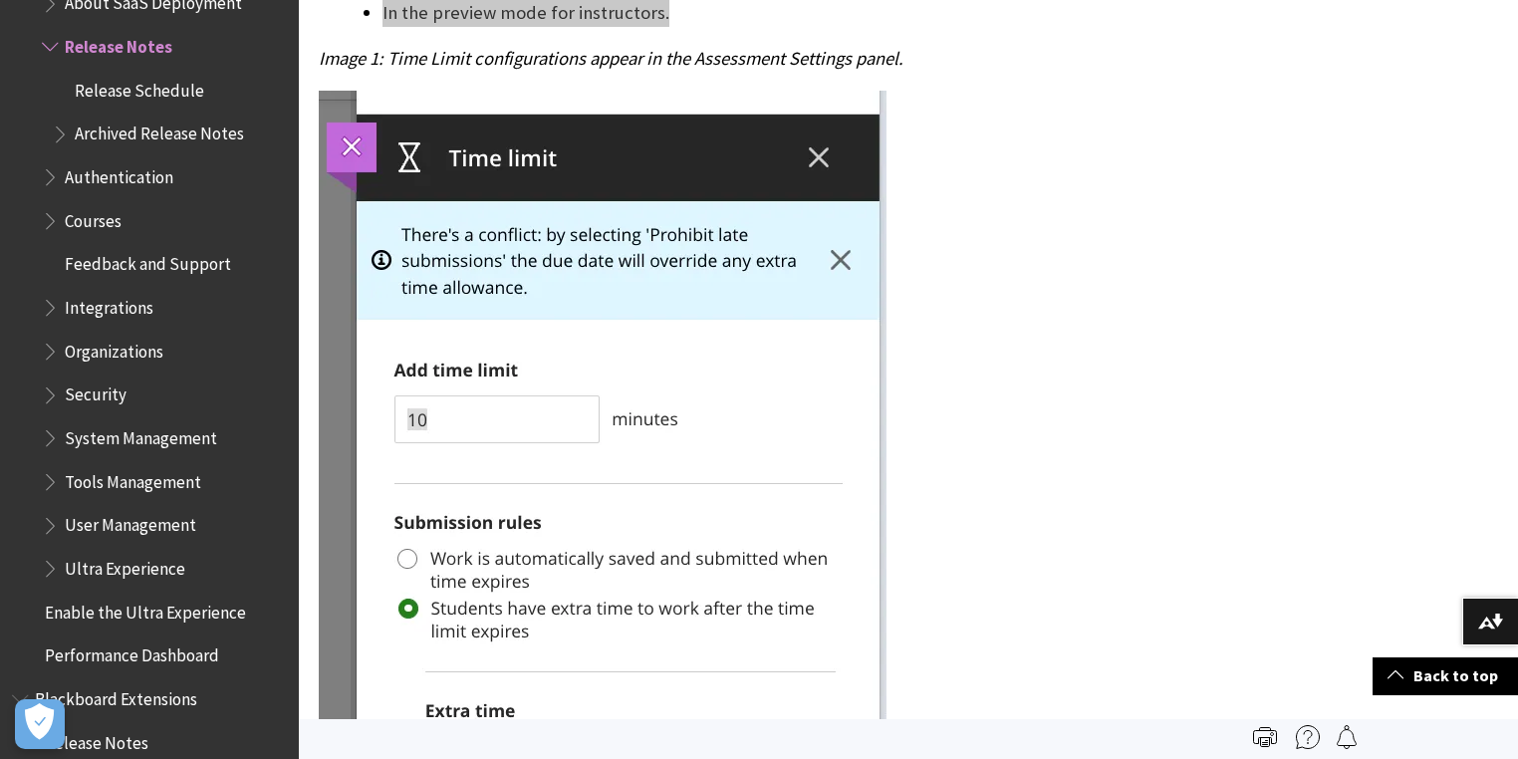
scroll to position [8529, 0]
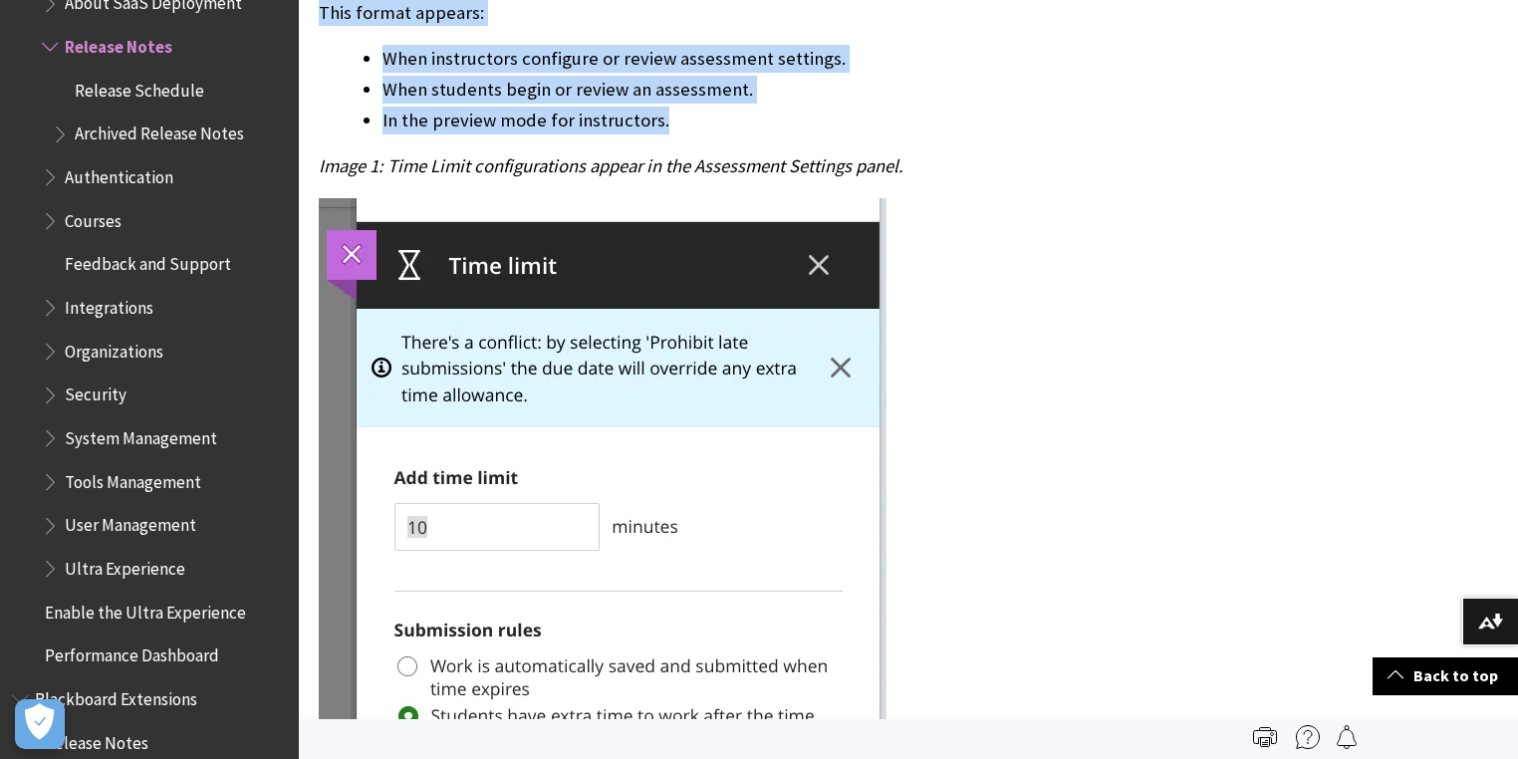
drag, startPoint x: 638, startPoint y: 414, endPoint x: 806, endPoint y: 367, distance: 175.0
click at [806, 367] on img at bounding box center [603, 642] width 568 height 888
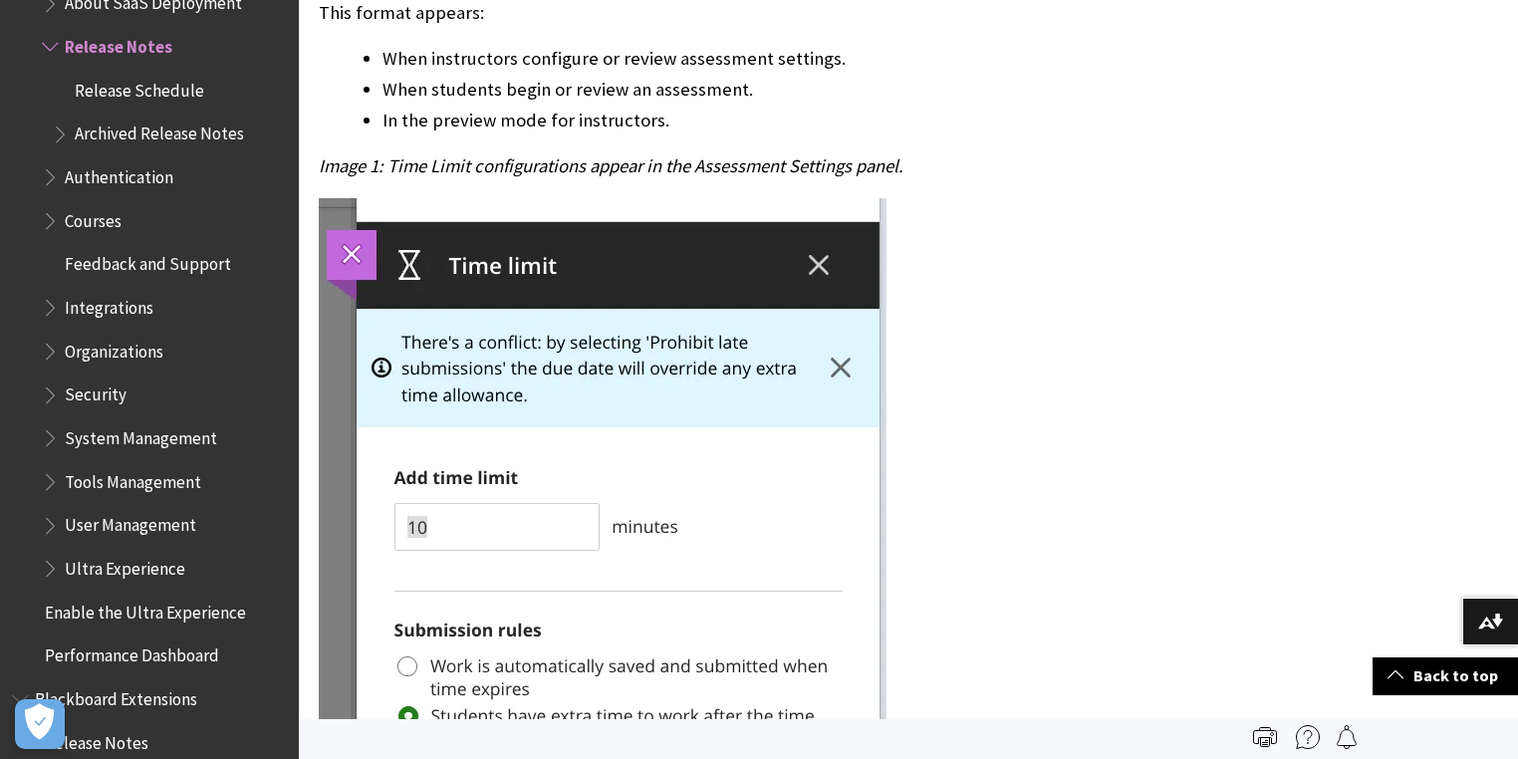
drag, startPoint x: 898, startPoint y: 168, endPoint x: 898, endPoint y: 156, distance: 12.0
click at [898, 168] on div "“Time limit: 20 minutes + 10 minutes extra time” This format appears: When inst…" at bounding box center [761, 523] width 885 height 1135
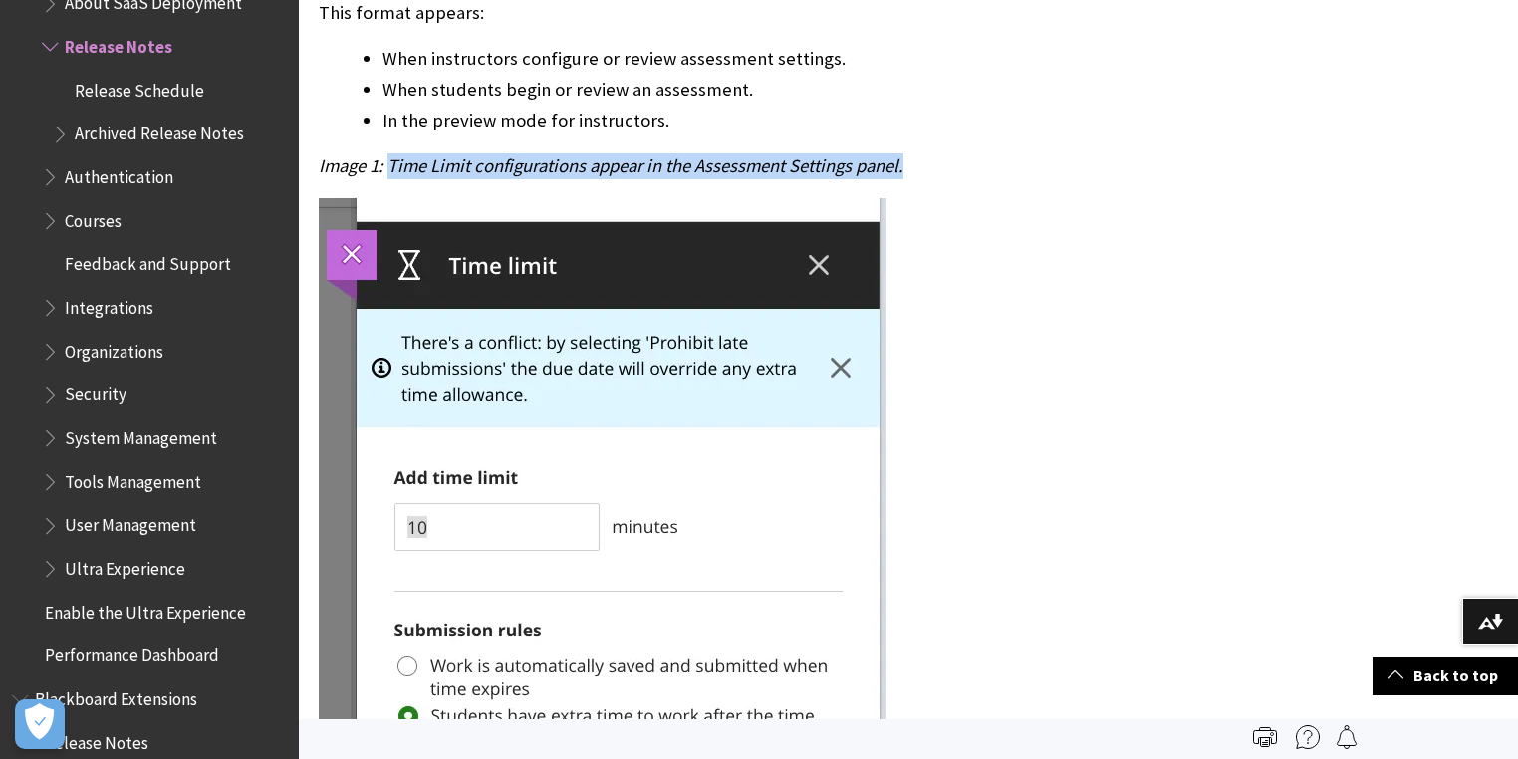
drag, startPoint x: 909, startPoint y: 141, endPoint x: 392, endPoint y: 149, distance: 517.2
click at [392, 153] on p "Image 1: Time Limit configurations appear in the Assessment Settings panel." at bounding box center [761, 166] width 885 height 26
copy span "Time Limit configurations appear in the Assessment Settings panel."
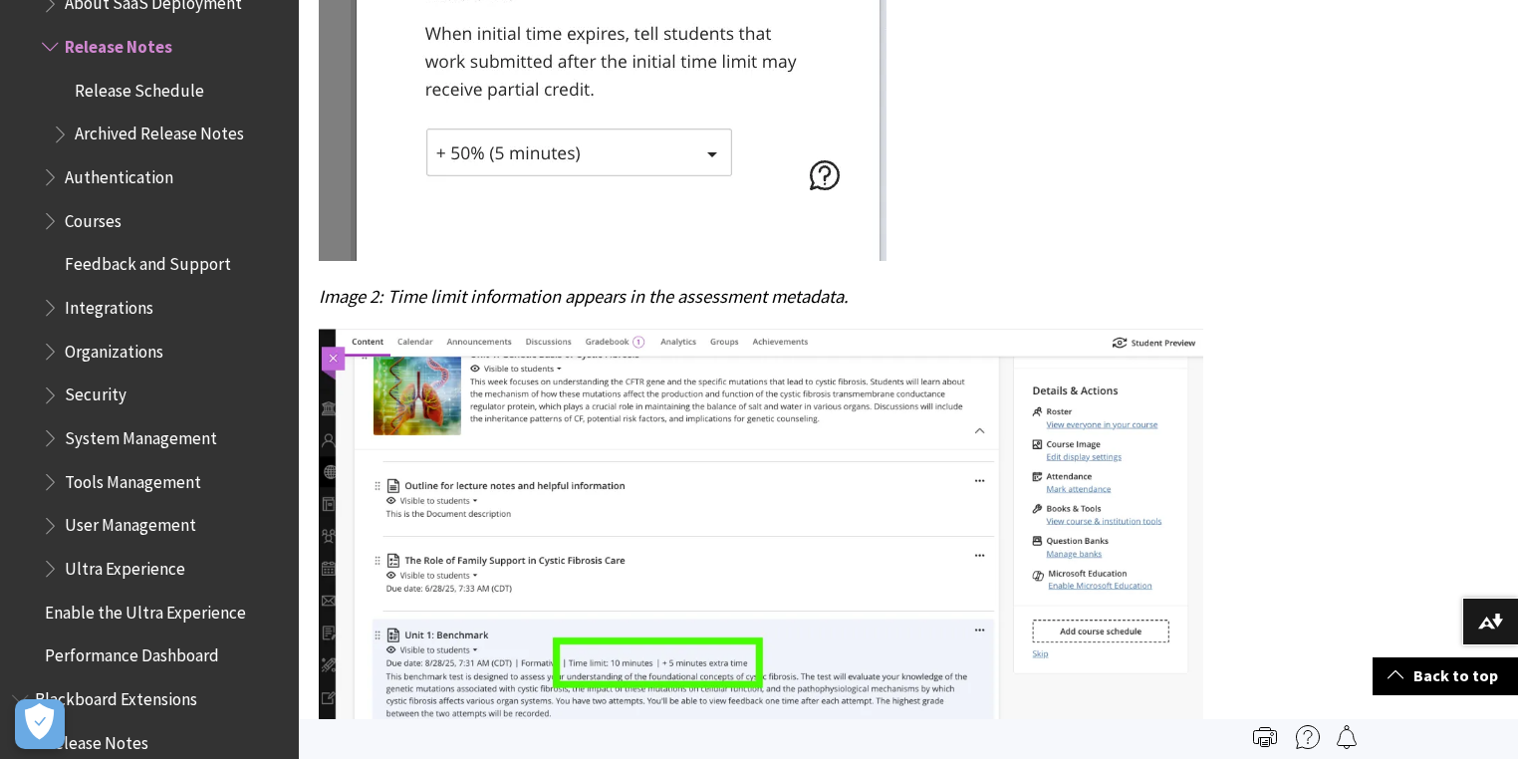
scroll to position [9326, 0]
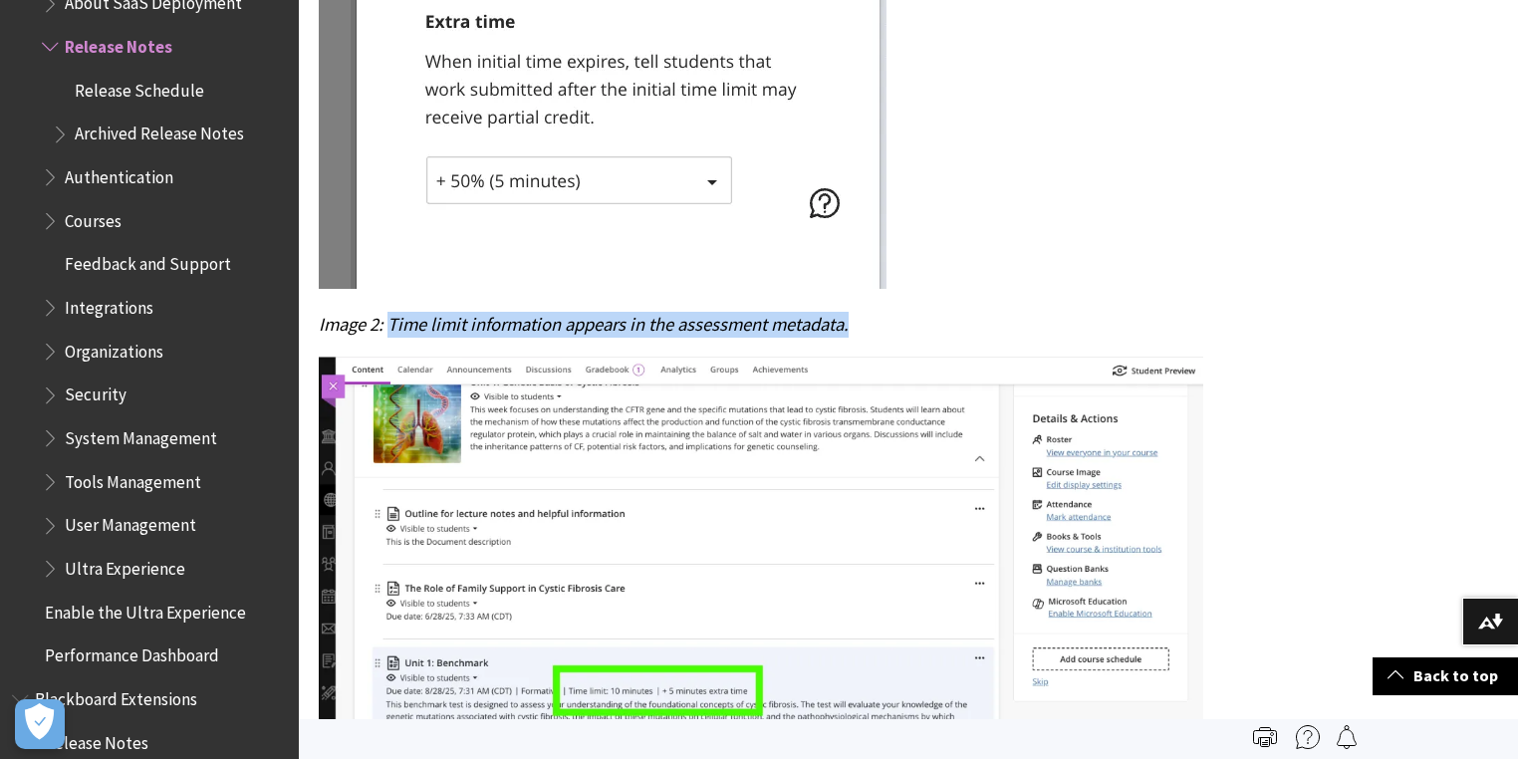
drag, startPoint x: 868, startPoint y: 301, endPoint x: 393, endPoint y: 299, distance: 475.3
click at [393, 312] on p "Image 2: Time limit information appears in the assessment metadata." at bounding box center [761, 325] width 885 height 26
copy span "Time limit information appears in the assessment metadata."
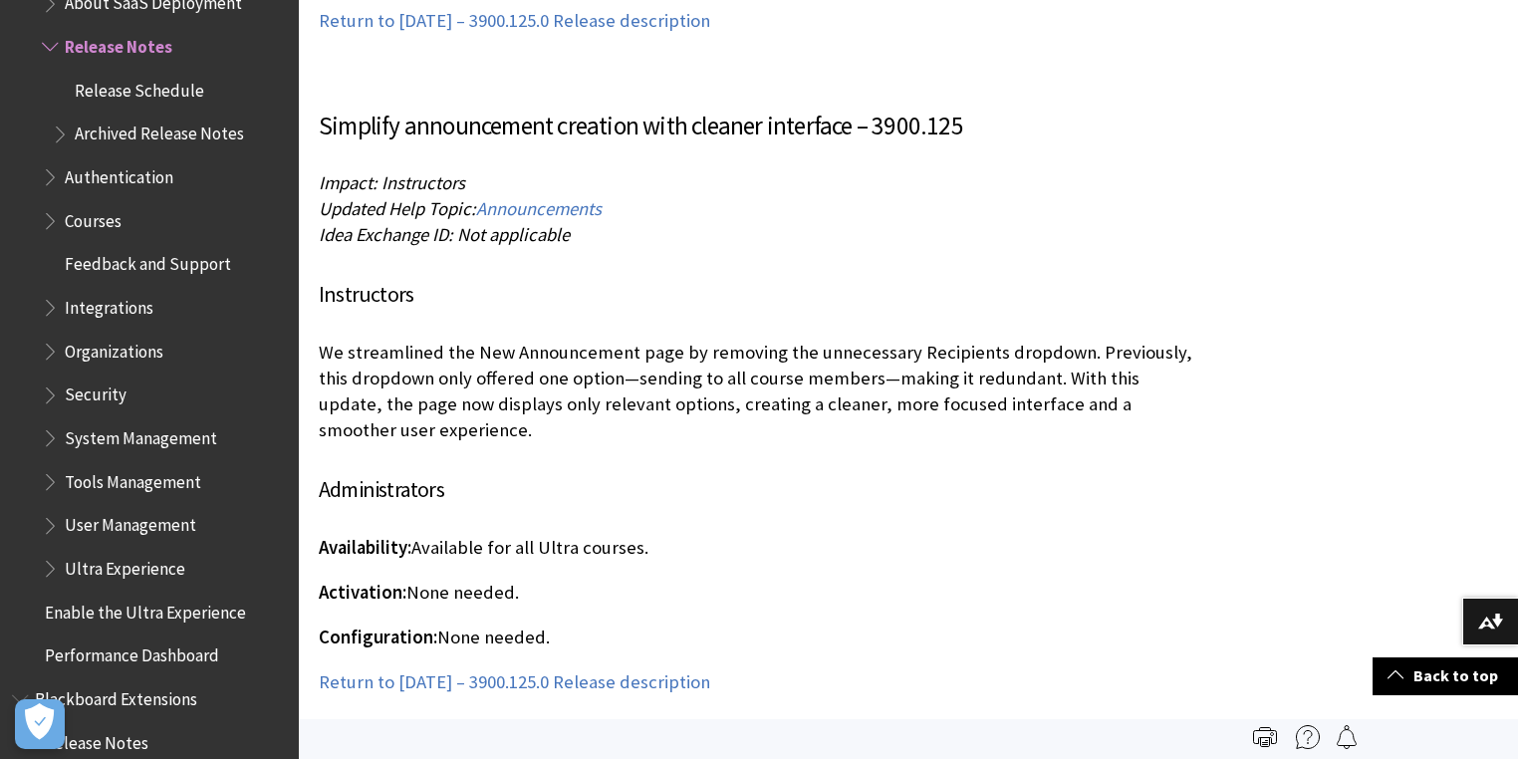
scroll to position [11478, 0]
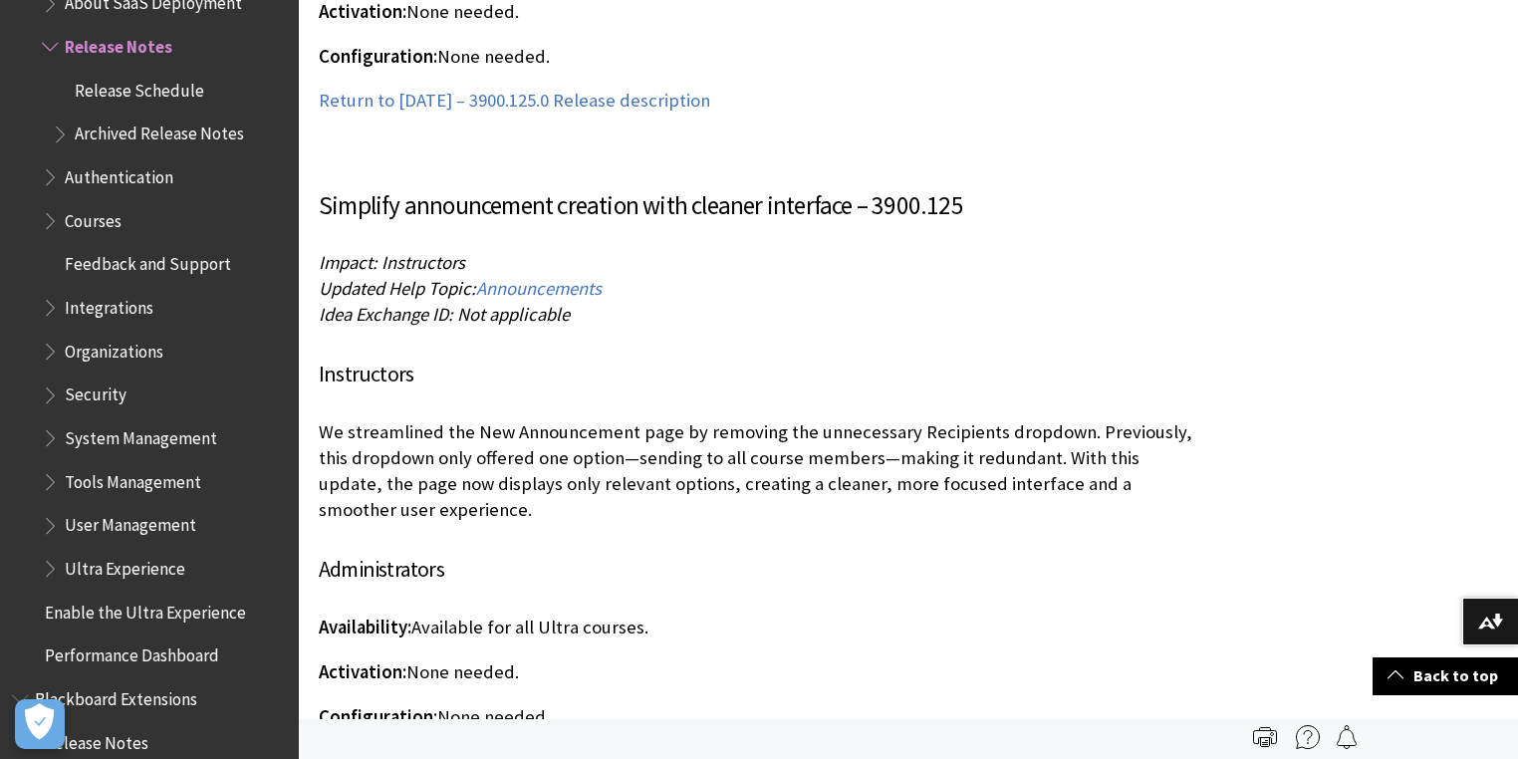
click at [547, 222] on div "Simplify announcement creation with cleaner interface – 3900.125 Impact: Instru…" at bounding box center [761, 481] width 885 height 588
click at [849, 204] on div "Simplify announcement creation with cleaner interface – 3900.125 Impact: Instru…" at bounding box center [761, 481] width 885 height 588
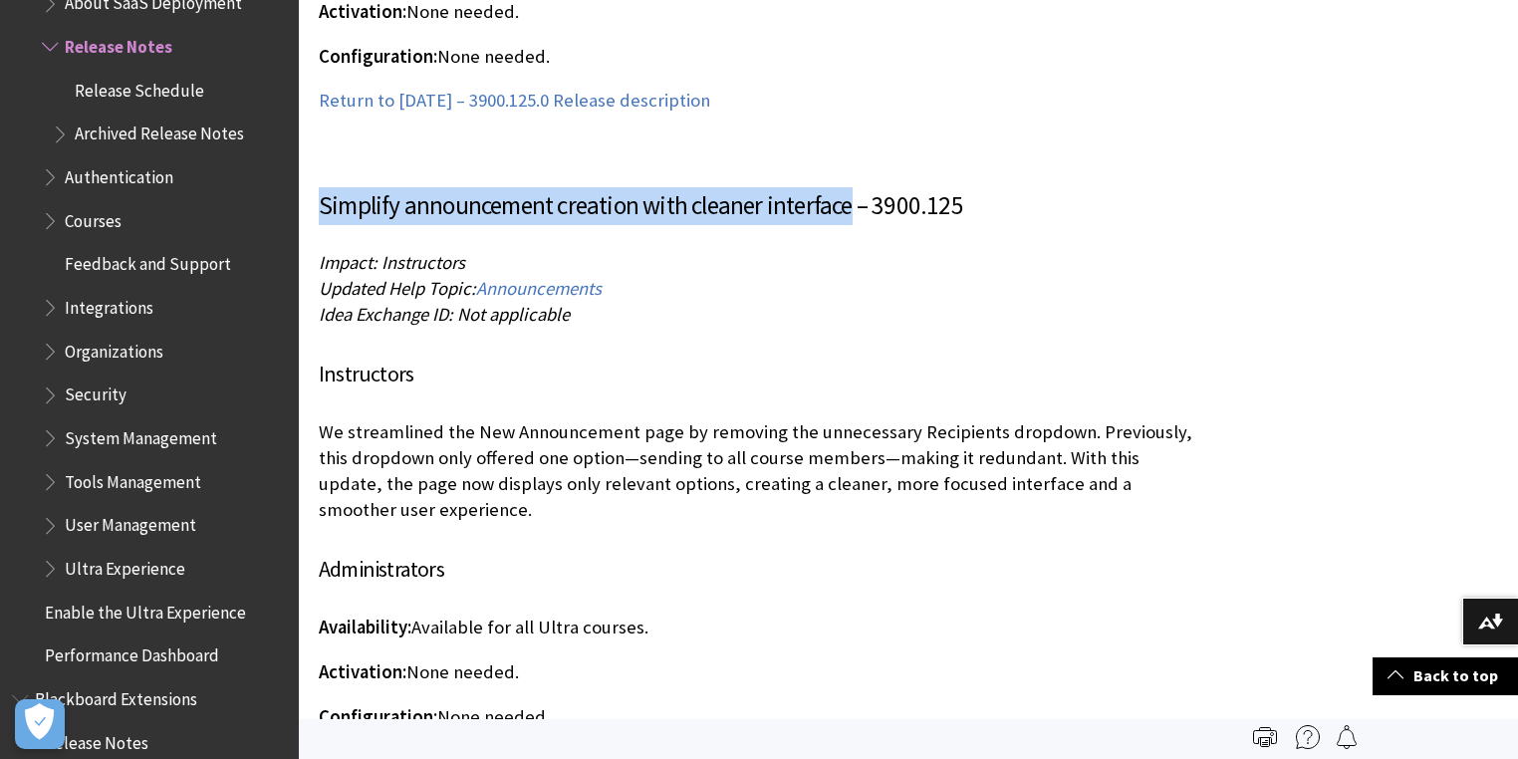
drag, startPoint x: 849, startPoint y: 175, endPoint x: 323, endPoint y: 191, distance: 526.3
click at [323, 191] on h3 "Simplify announcement creation with cleaner interface – 3900.125" at bounding box center [761, 206] width 885 height 38
copy h3 "Simplify announcement creation with cleaner interface"
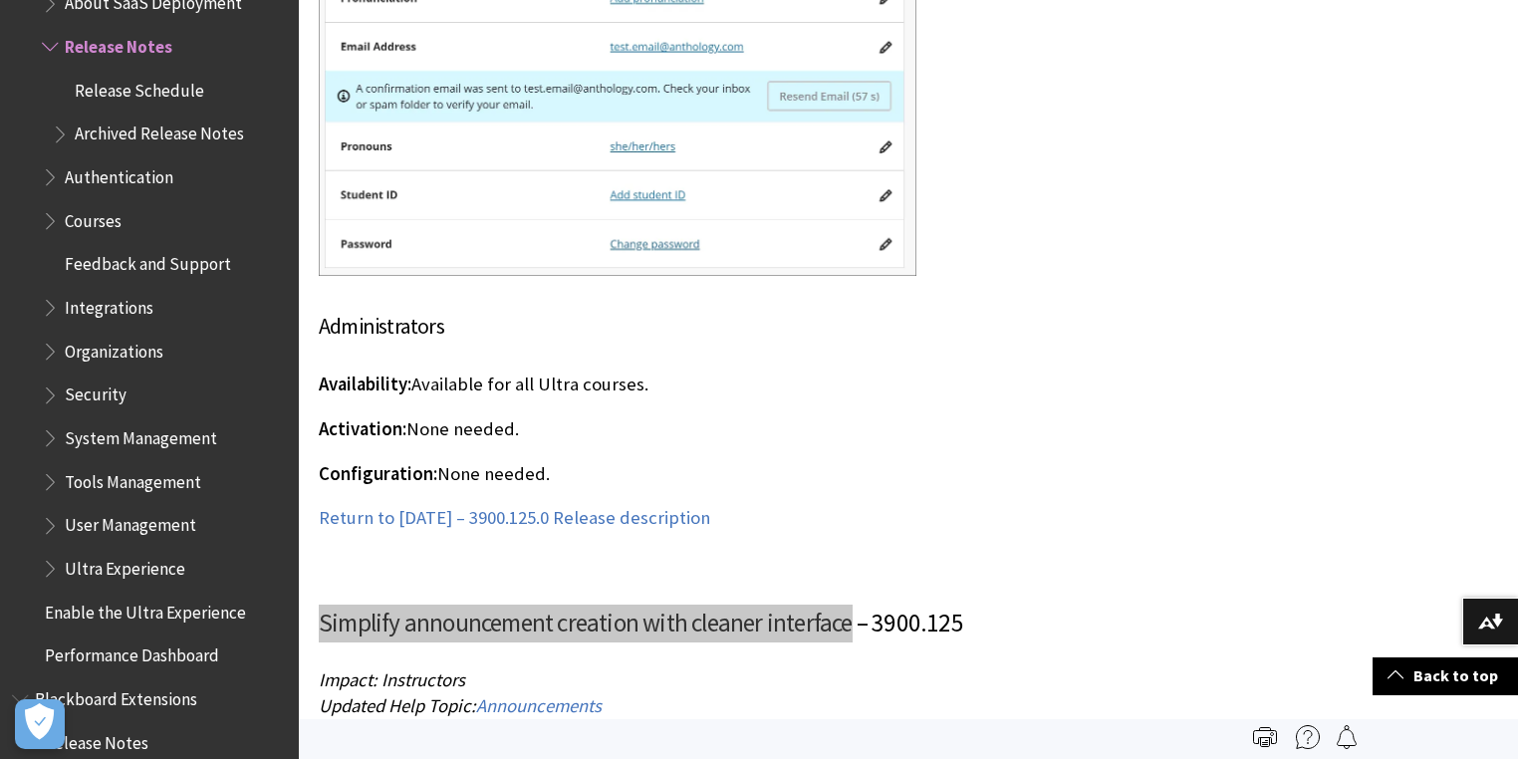
scroll to position [10920, 0]
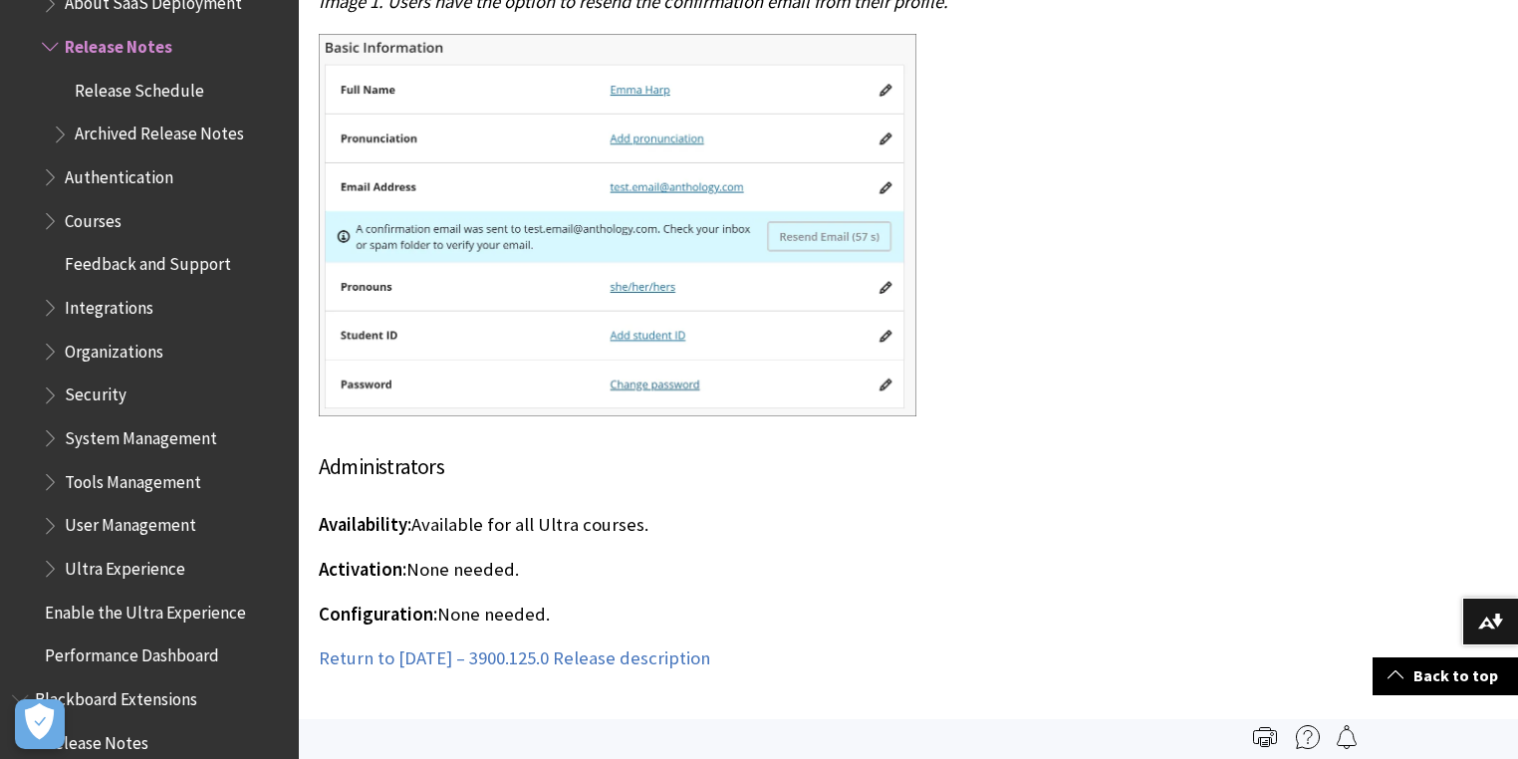
click at [808, 557] on p "Activation: None needed." at bounding box center [761, 570] width 885 height 26
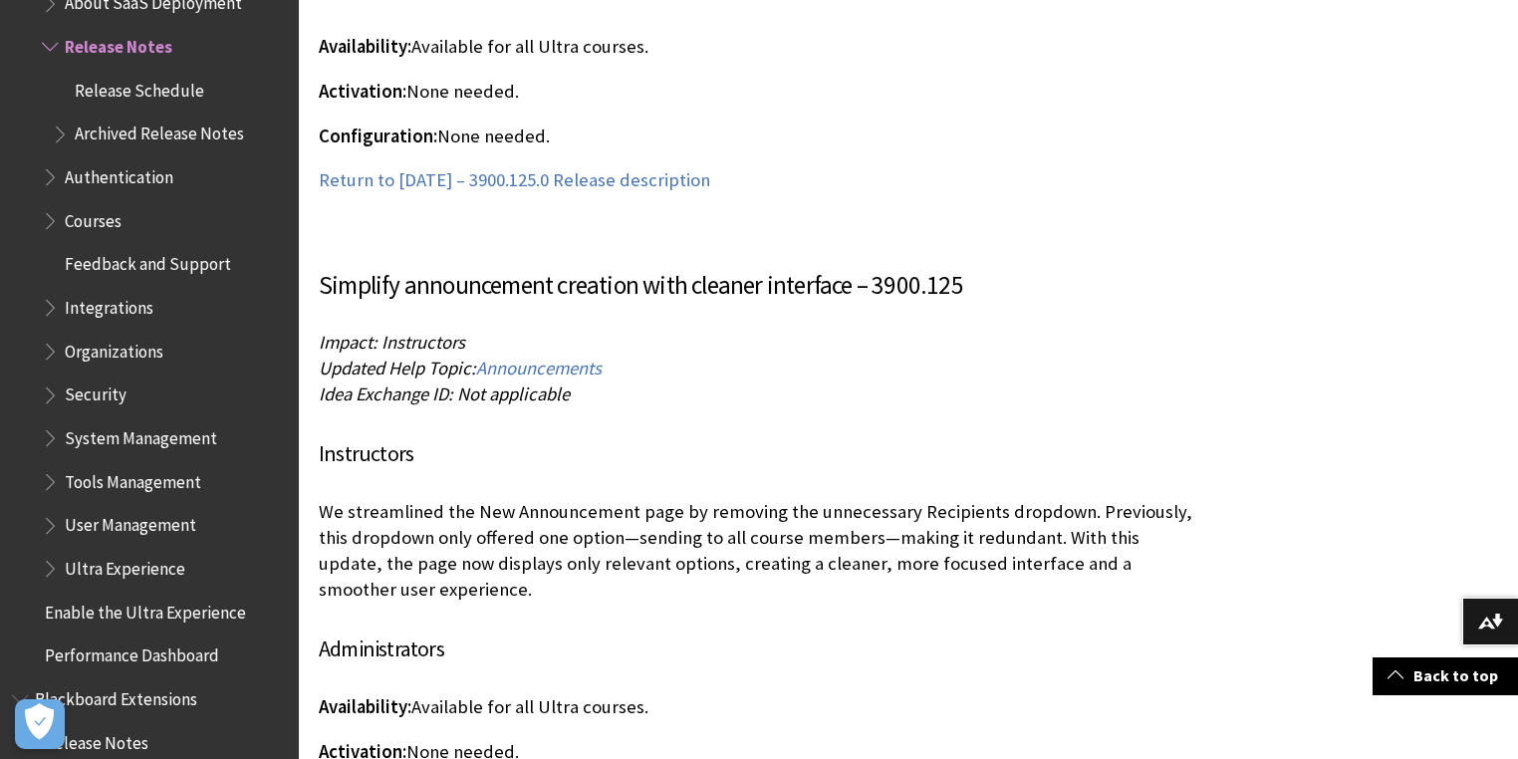
scroll to position [11478, 0]
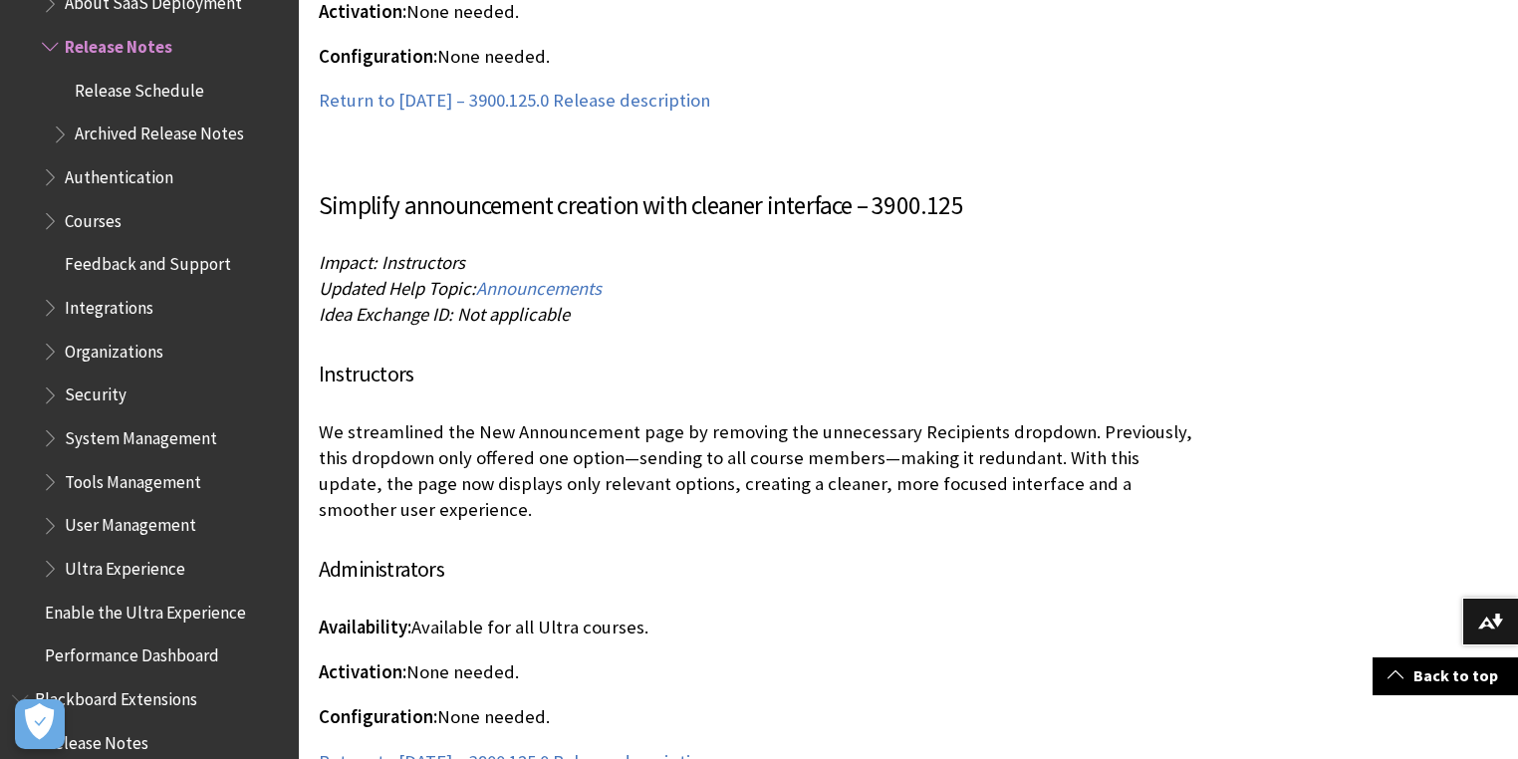
click at [391, 486] on p "We streamlined the New Announcement page by removing the unnecessary Recipients…" at bounding box center [761, 471] width 885 height 105
drag, startPoint x: 430, startPoint y: 493, endPoint x: 318, endPoint y: 413, distance: 137.9
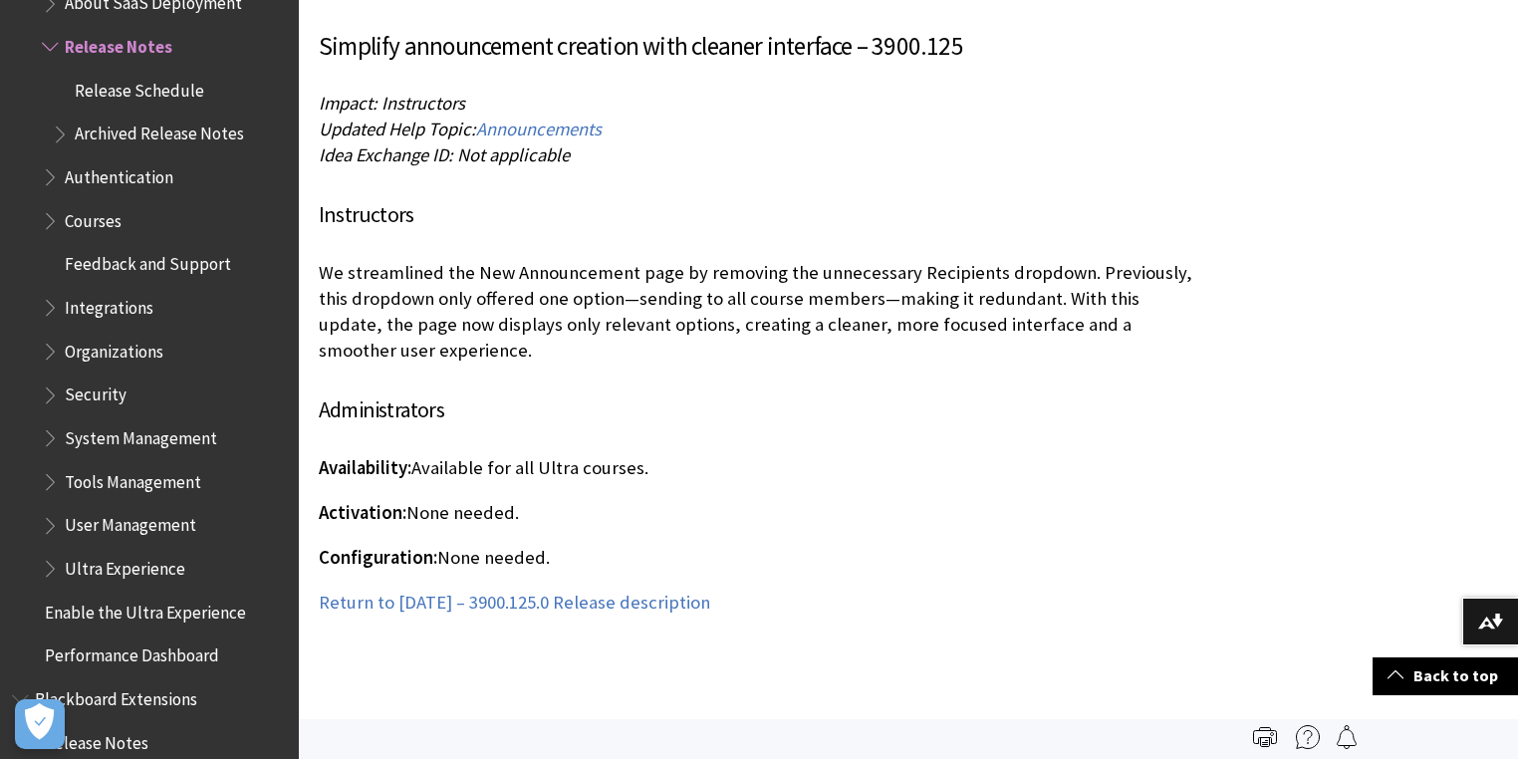
scroll to position [11558, 0]
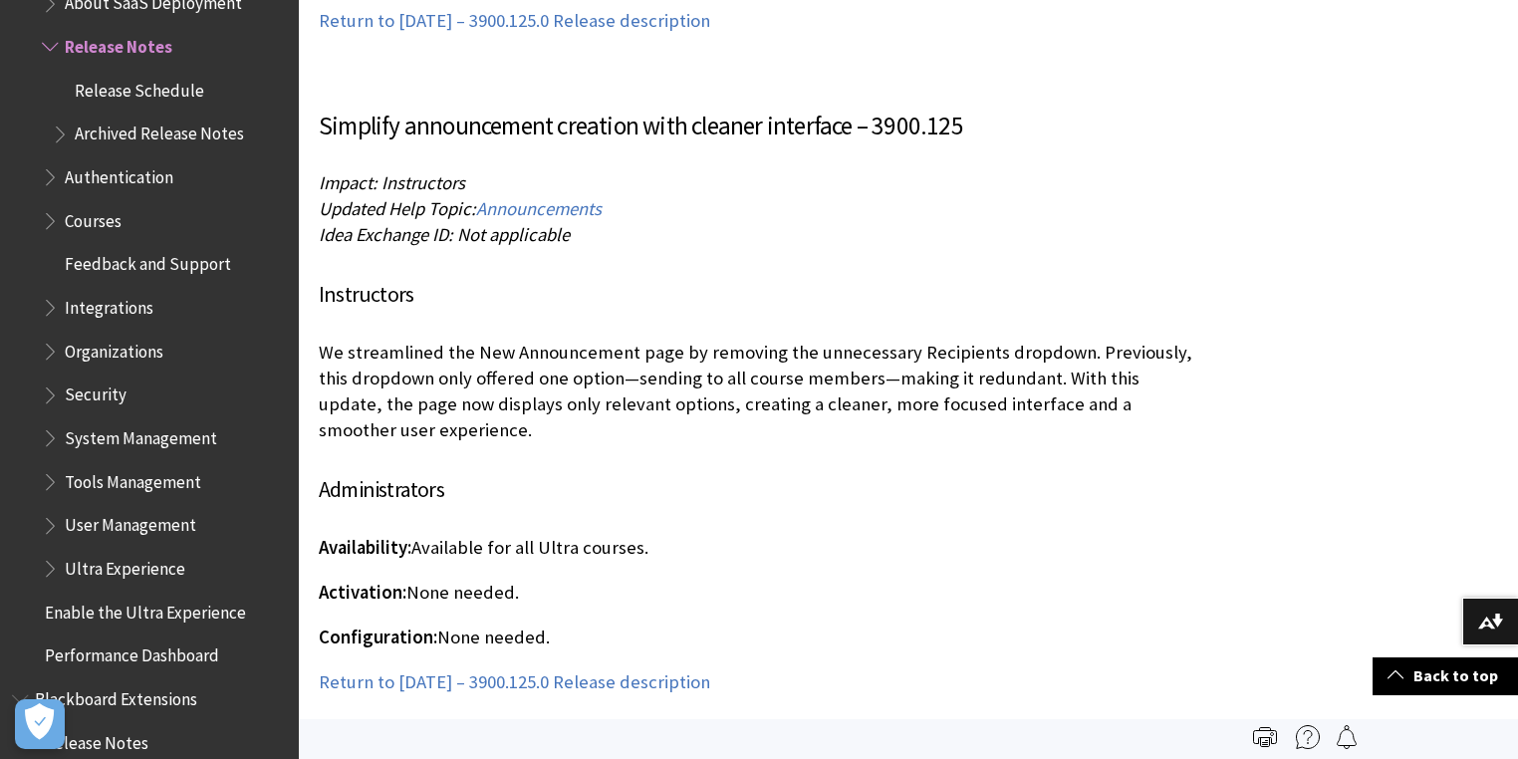
click at [741, 498] on div "Simplify announcement creation with cleaner interface – 3900.125 Impact: Instru…" at bounding box center [761, 402] width 885 height 588
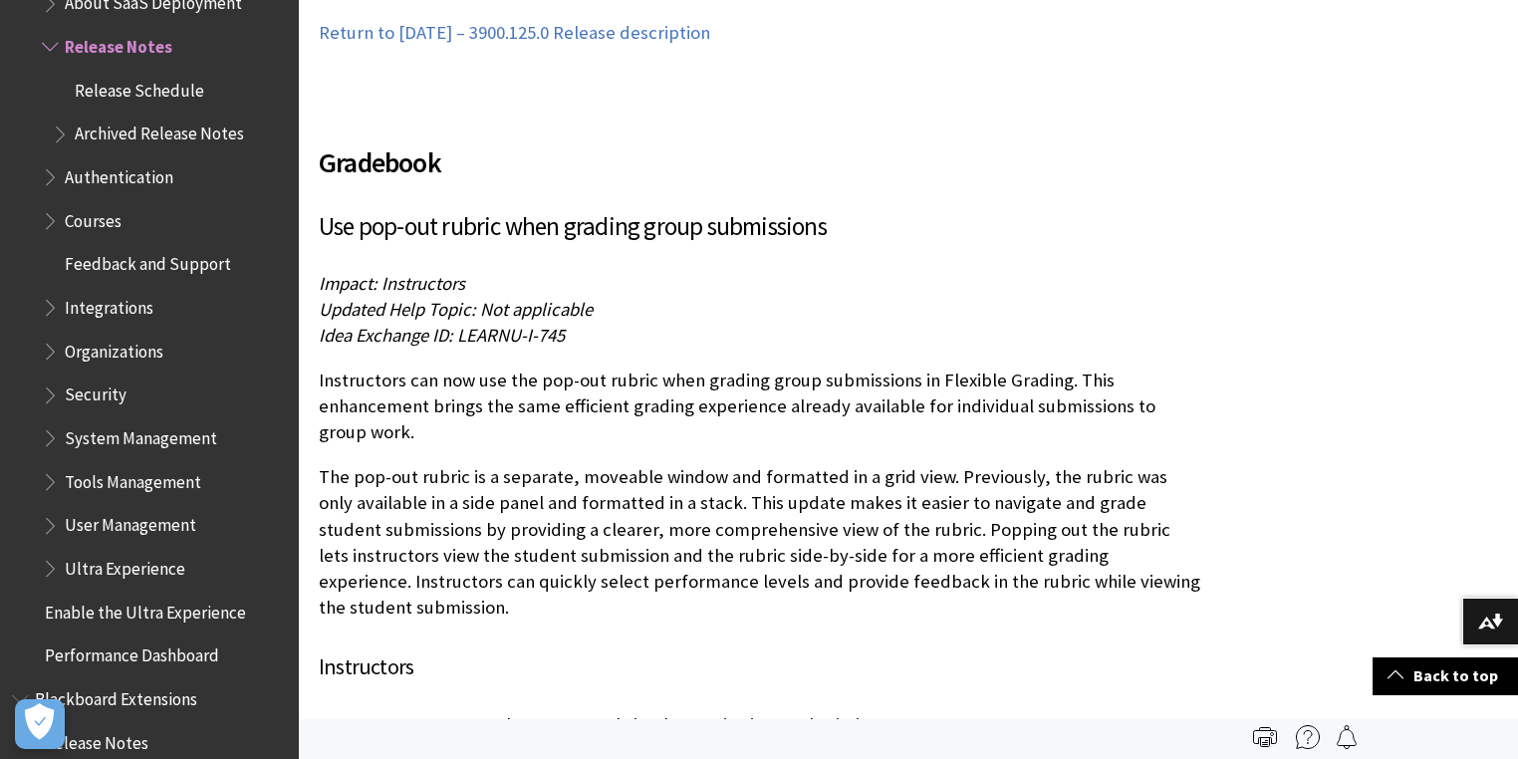
scroll to position [12195, 0]
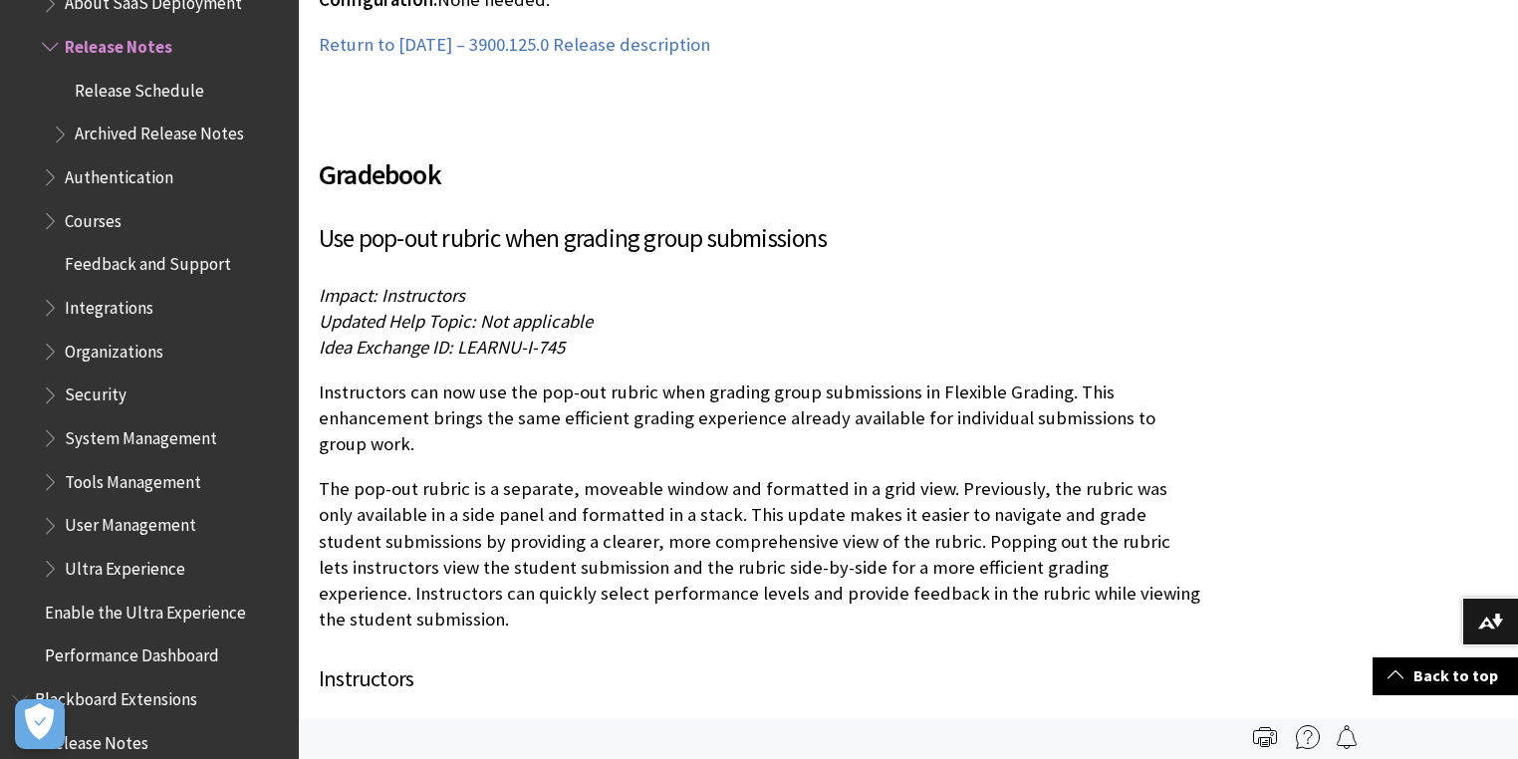
drag, startPoint x: 715, startPoint y: 238, endPoint x: 829, endPoint y: 212, distance: 116.5
click at [716, 238] on div "Gradebook Use pop-out rubric when grading group submissions Impact: Instructors…" at bounding box center [761, 715] width 885 height 1171
click at [829, 220] on h3 "Use pop-out rubric when grading group submissions" at bounding box center [761, 239] width 885 height 38
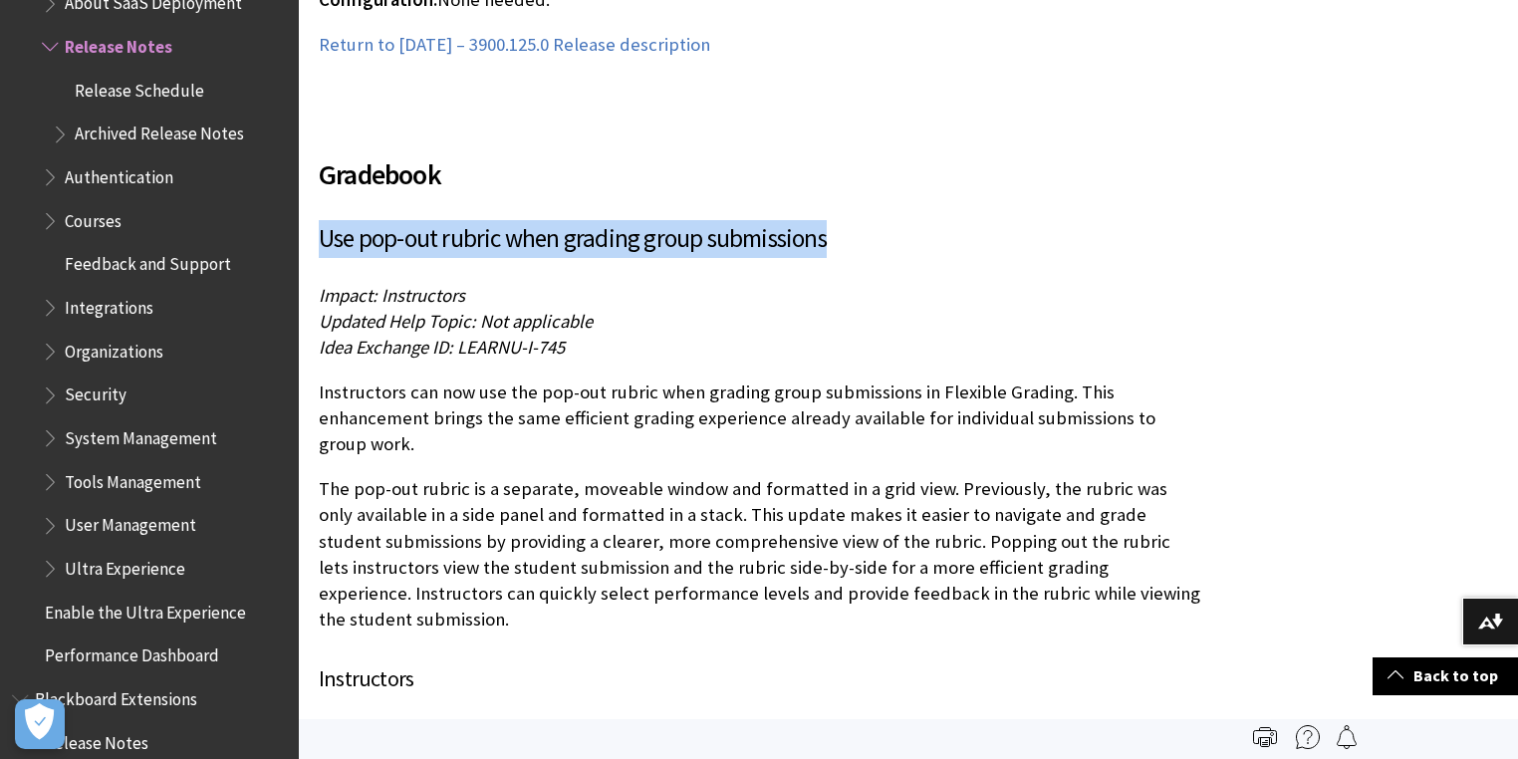
drag, startPoint x: 833, startPoint y: 219, endPoint x: 320, endPoint y: 235, distance: 513.4
click at [320, 235] on h3 "Use pop-out rubric when grading group submissions" at bounding box center [761, 239] width 885 height 38
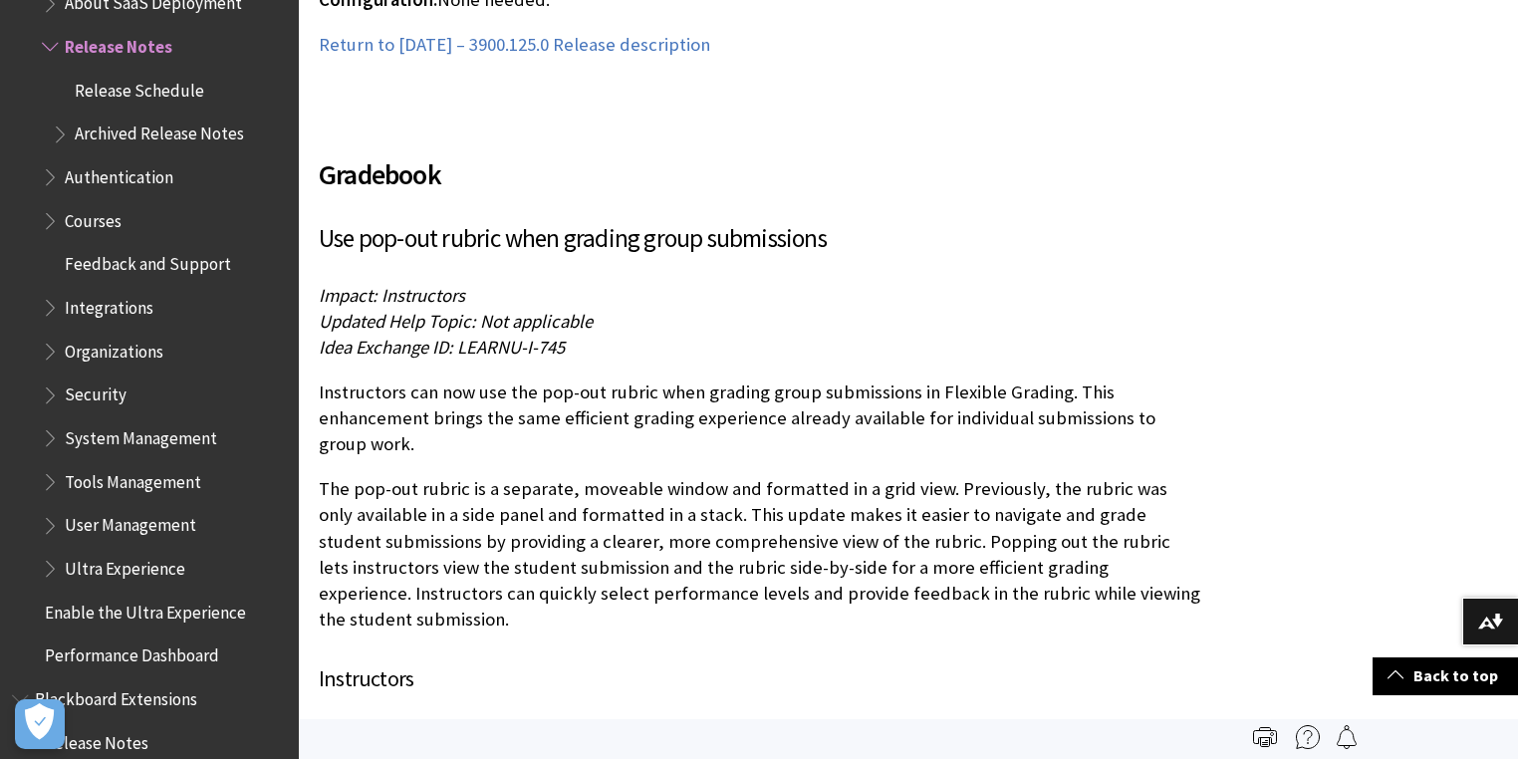
drag, startPoint x: 495, startPoint y: 512, endPoint x: 524, endPoint y: 483, distance: 40.9
click at [497, 509] on p "The pop-out rubric is a separate, moveable window and formatted in a grid view.…" at bounding box center [761, 554] width 885 height 156
click at [372, 423] on p "Instructors can now use the pop-out rubric when grading group submissions in Fl…" at bounding box center [761, 419] width 885 height 79
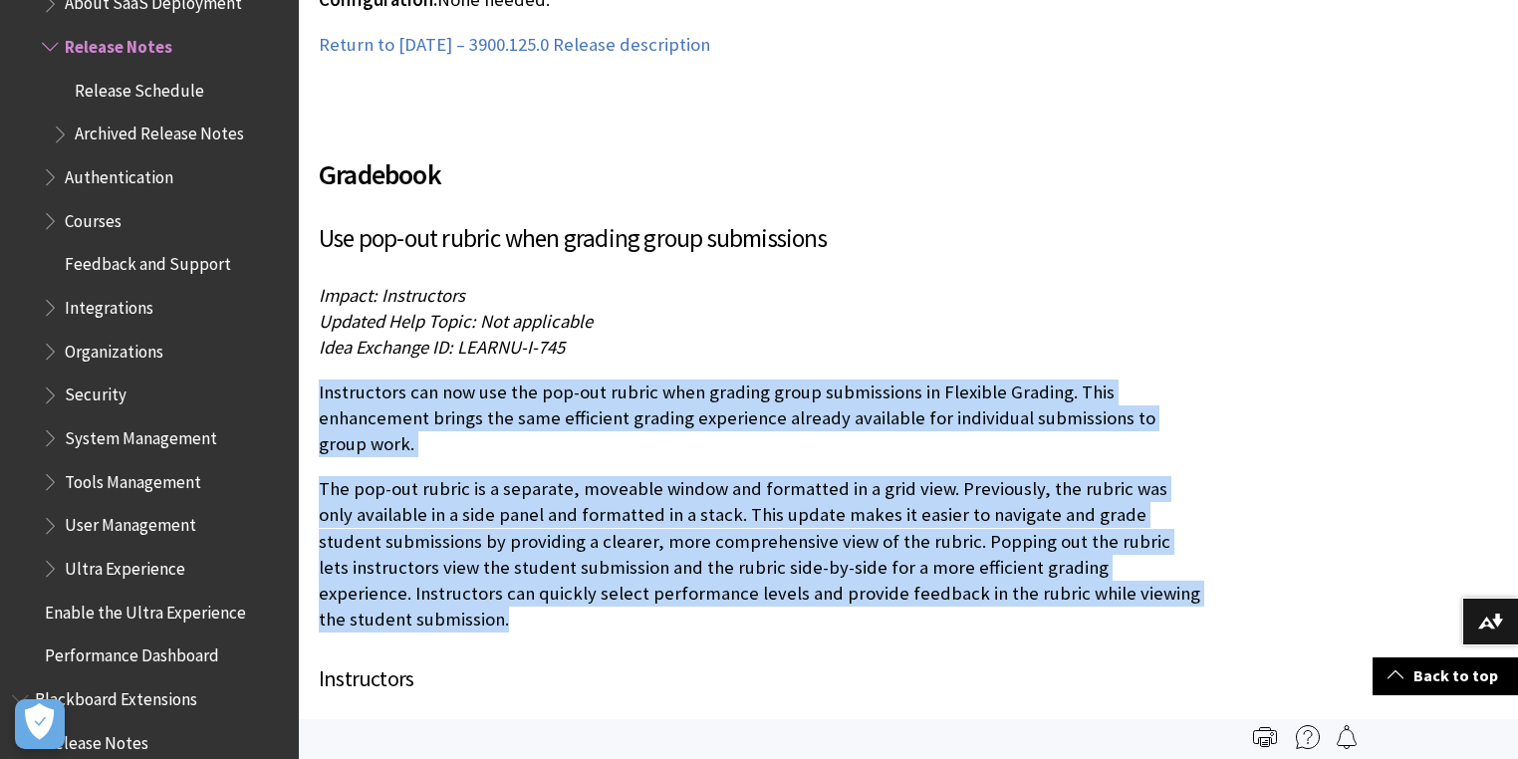
drag, startPoint x: 315, startPoint y: 369, endPoint x: 1153, endPoint y: 572, distance: 862.2
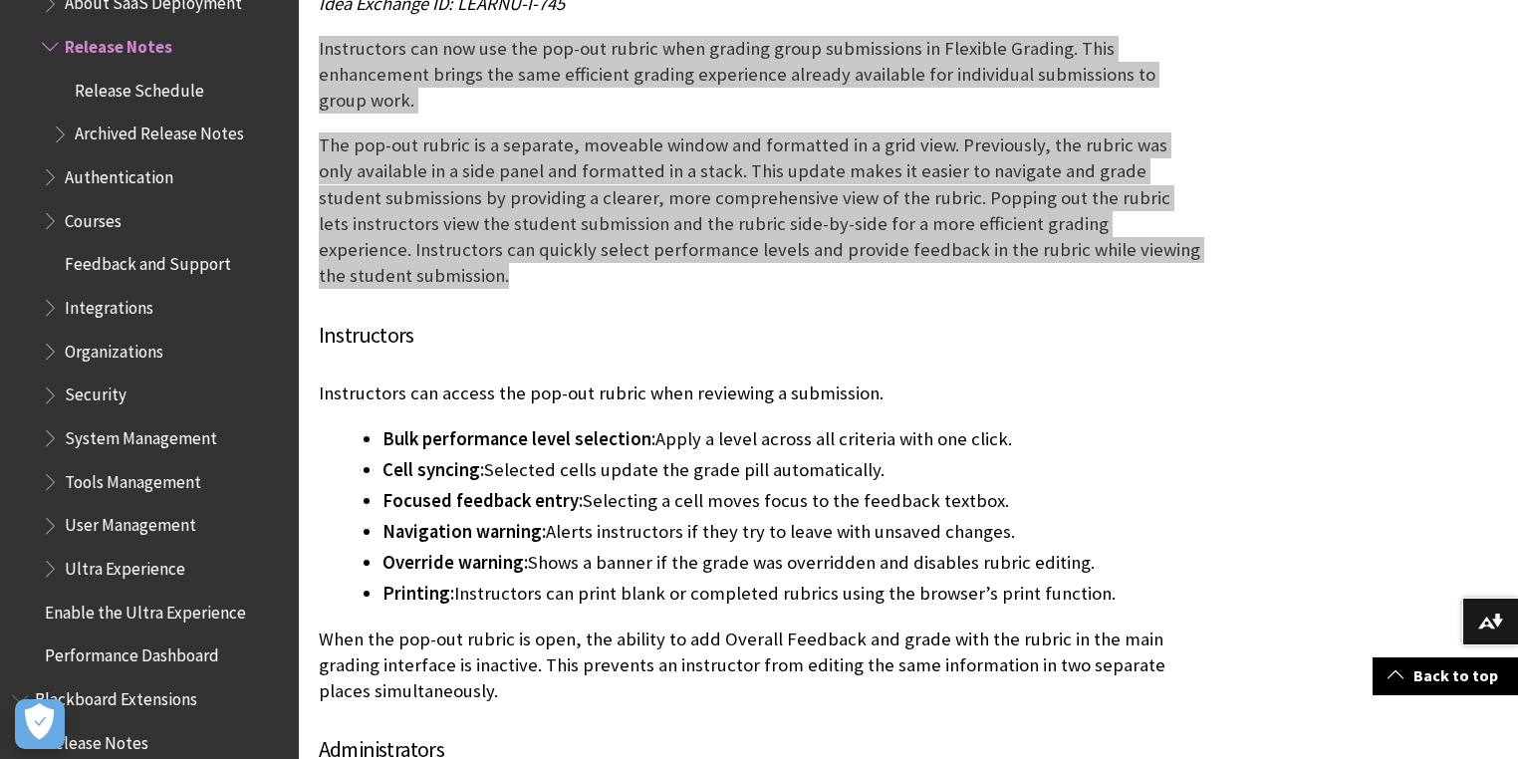
scroll to position [12594, 0]
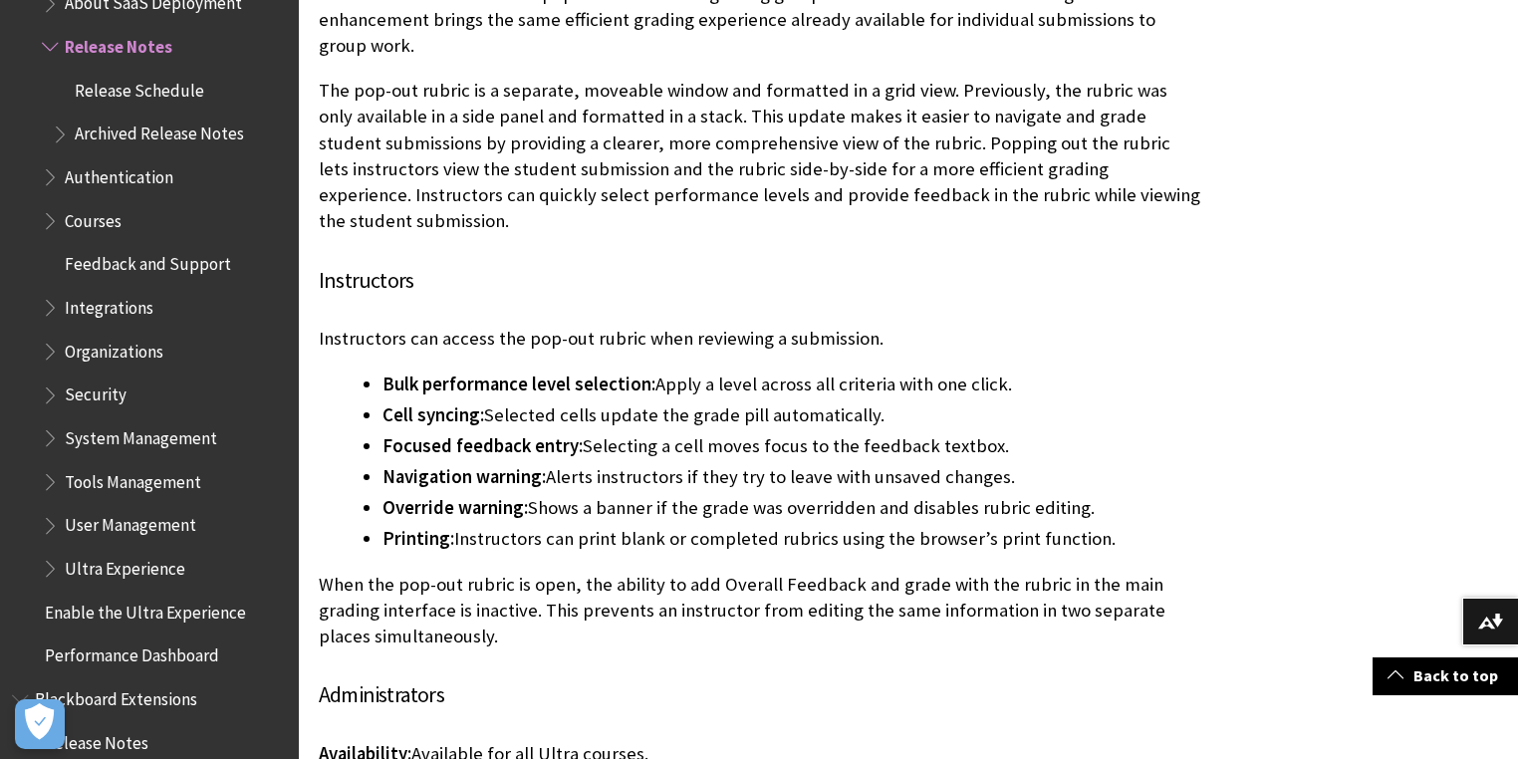
click at [501, 579] on p "When the pop-out rubric is open, the ability to add Overall Feedback and grade …" at bounding box center [761, 611] width 885 height 79
click at [494, 590] on p "When the pop-out rubric is open, the ability to add Overall Feedback and grade …" at bounding box center [761, 611] width 885 height 79
click at [446, 572] on p "When the pop-out rubric is open, the ability to add Overall Feedback and grade …" at bounding box center [761, 611] width 885 height 79
click at [390, 326] on p "Instructors can access the pop-out rubric when reviewing a submission." at bounding box center [761, 339] width 885 height 26
drag, startPoint x: 313, startPoint y: 285, endPoint x: 640, endPoint y: 594, distance: 449.7
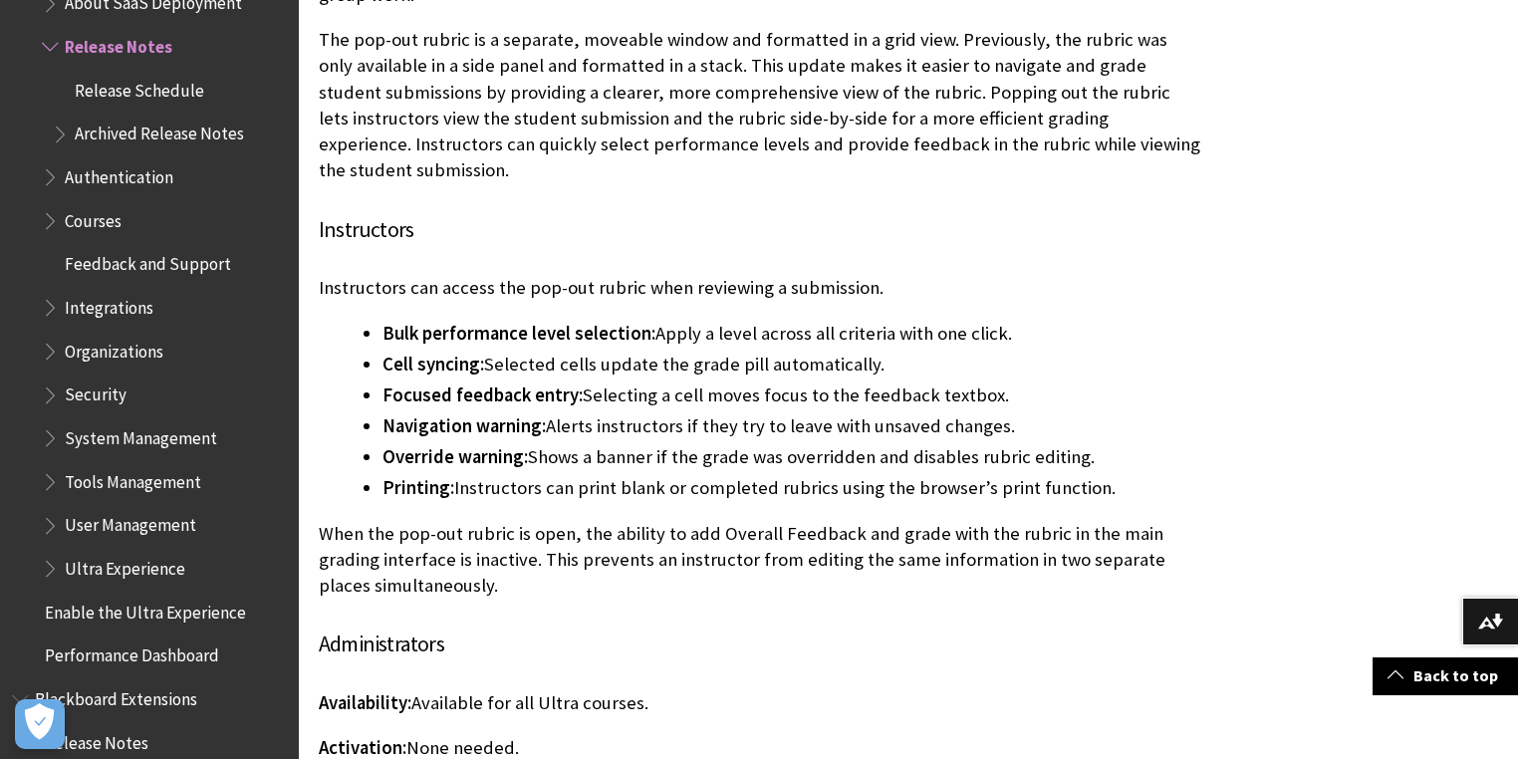
scroll to position [12833, 0]
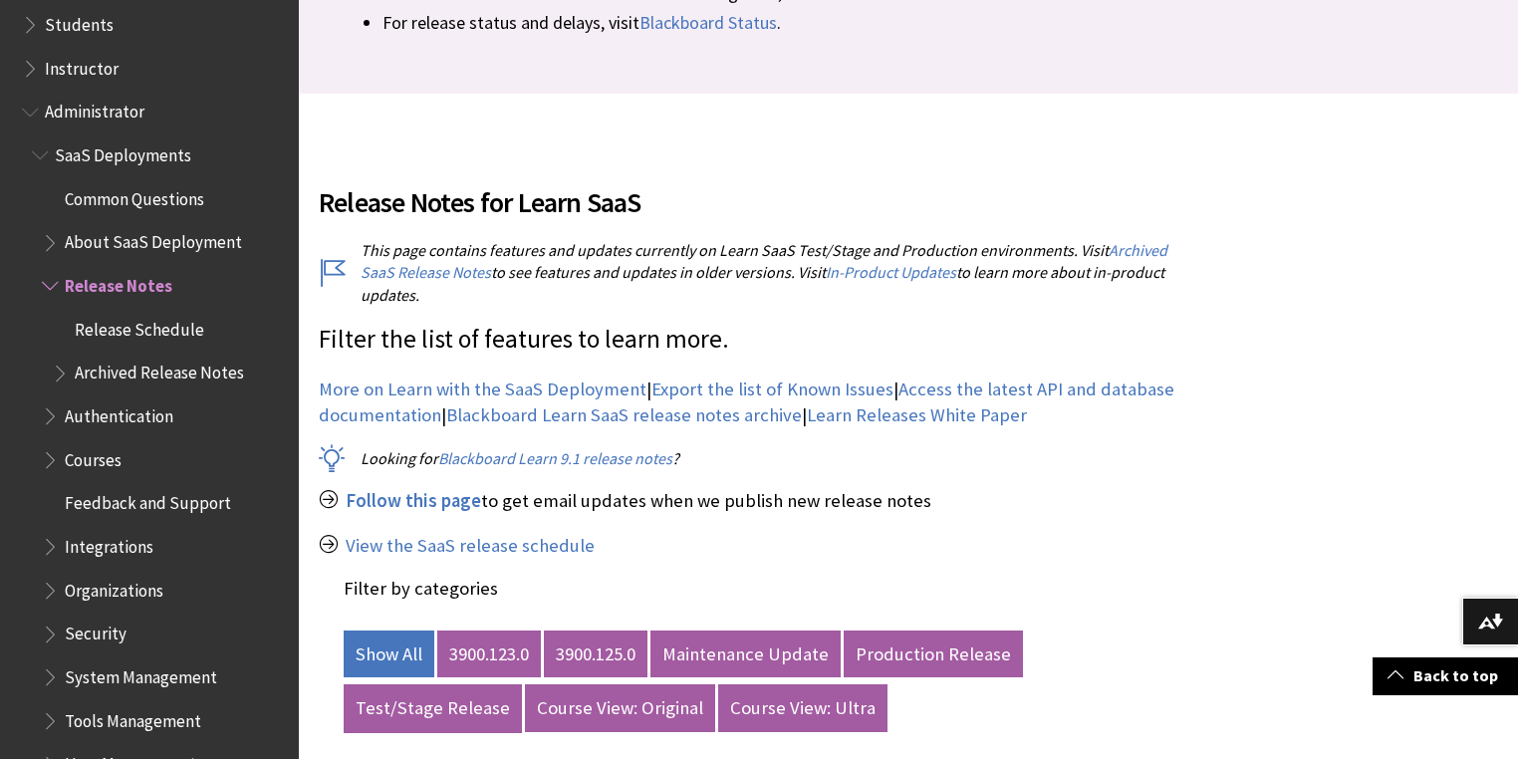
scroll to position [638, 0]
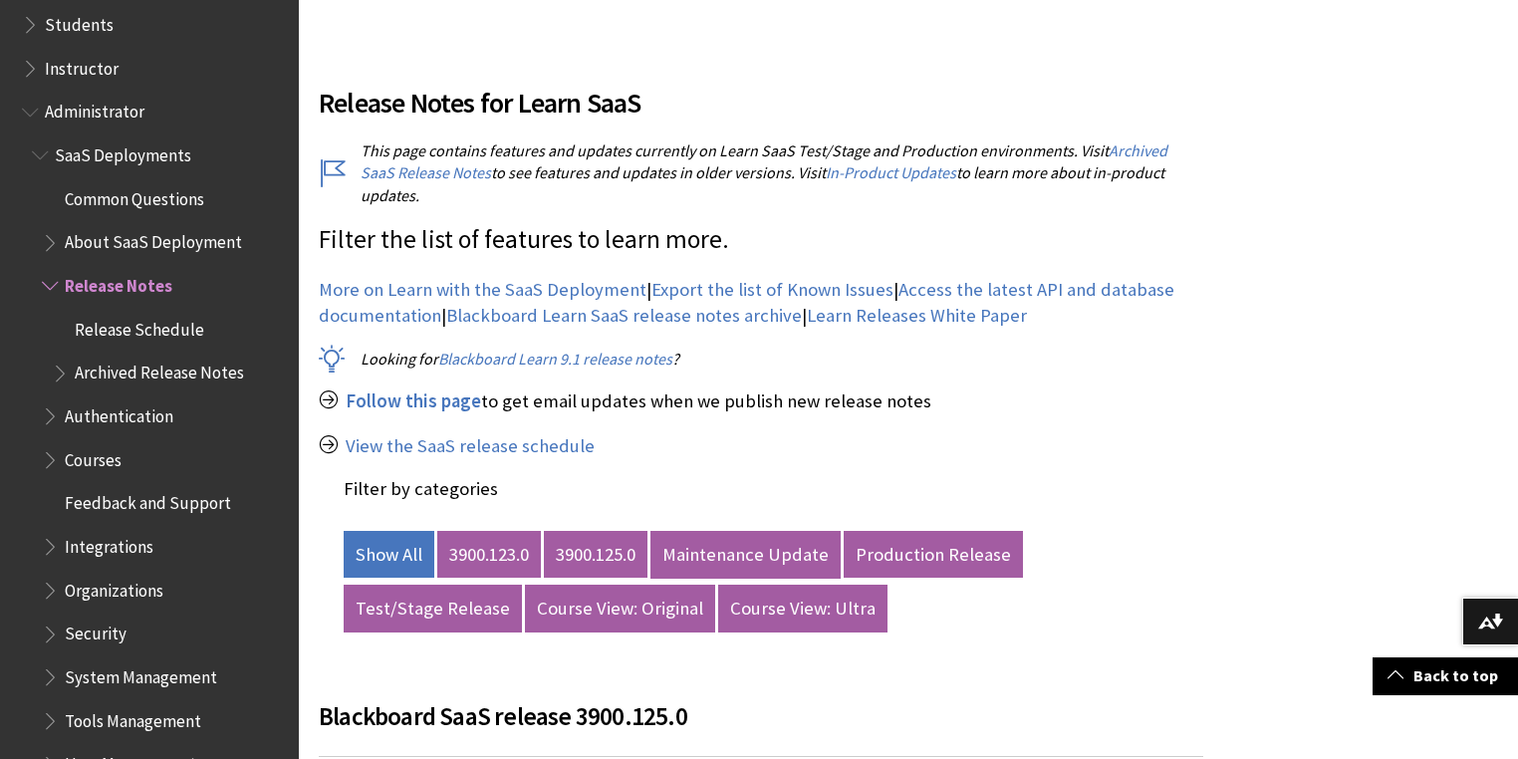
click at [680, 534] on link "Maintenance Update" at bounding box center [746, 555] width 190 height 48
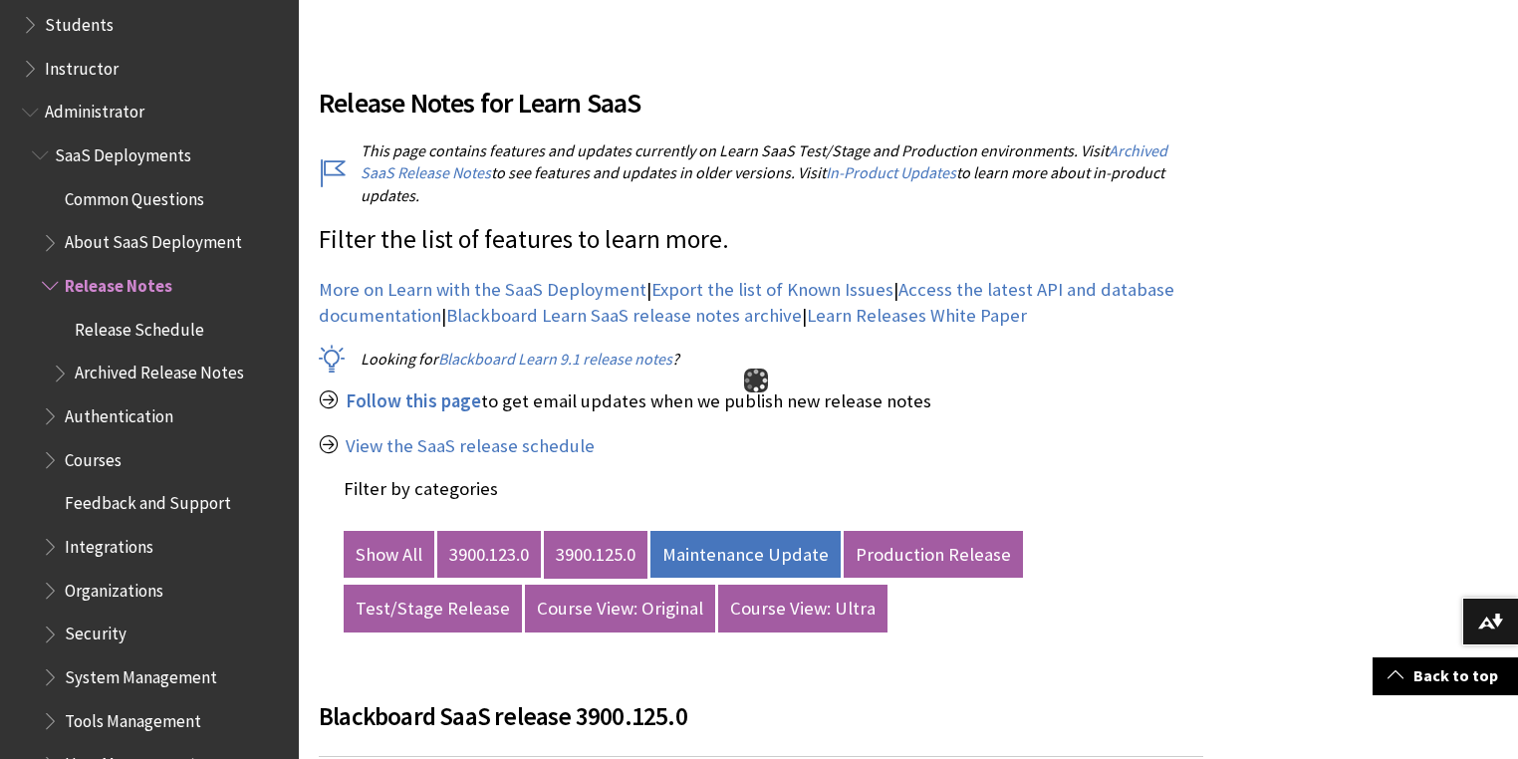
click at [622, 531] on link "3900.125.0" at bounding box center [596, 555] width 104 height 48
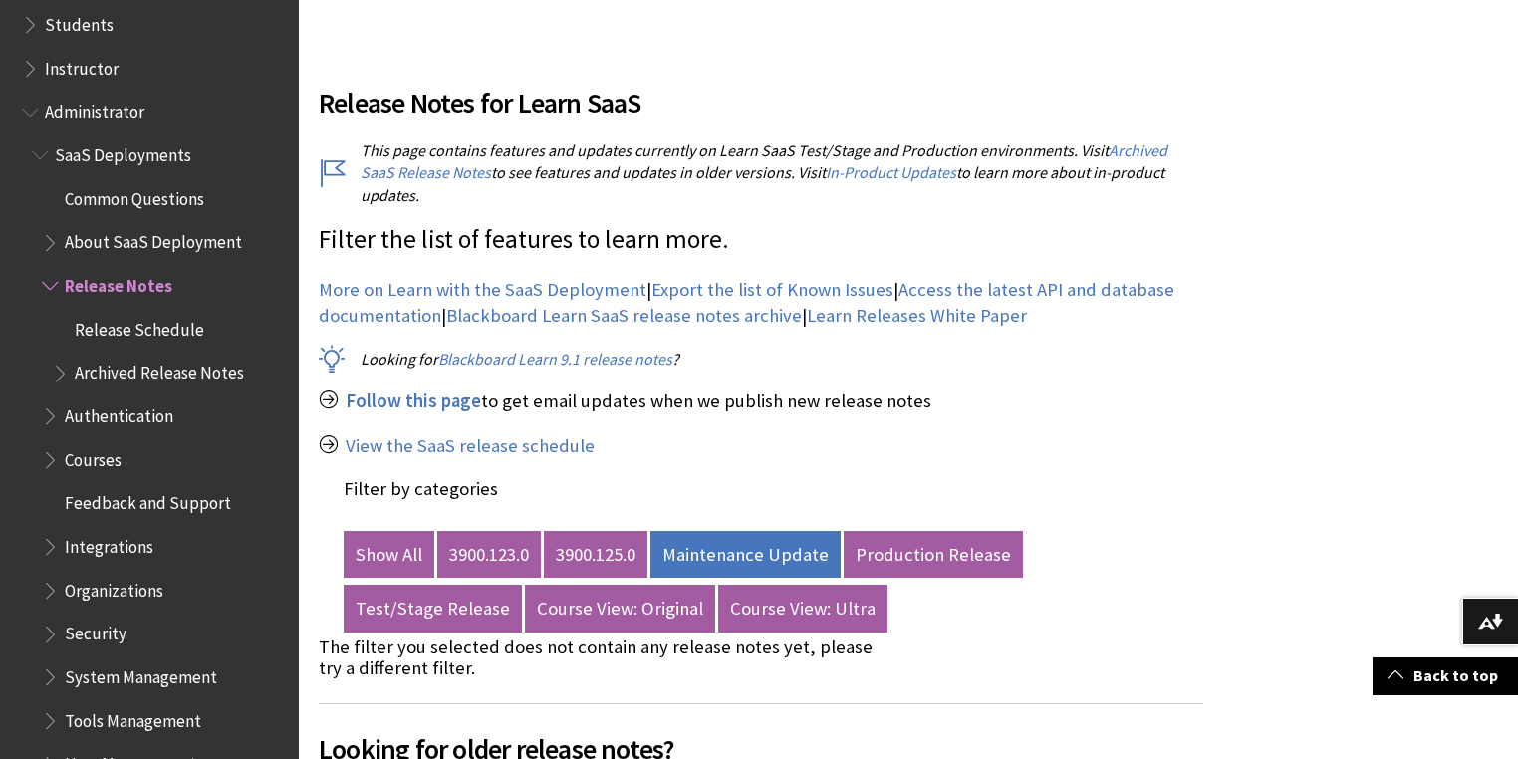
scroll to position [2180, 0]
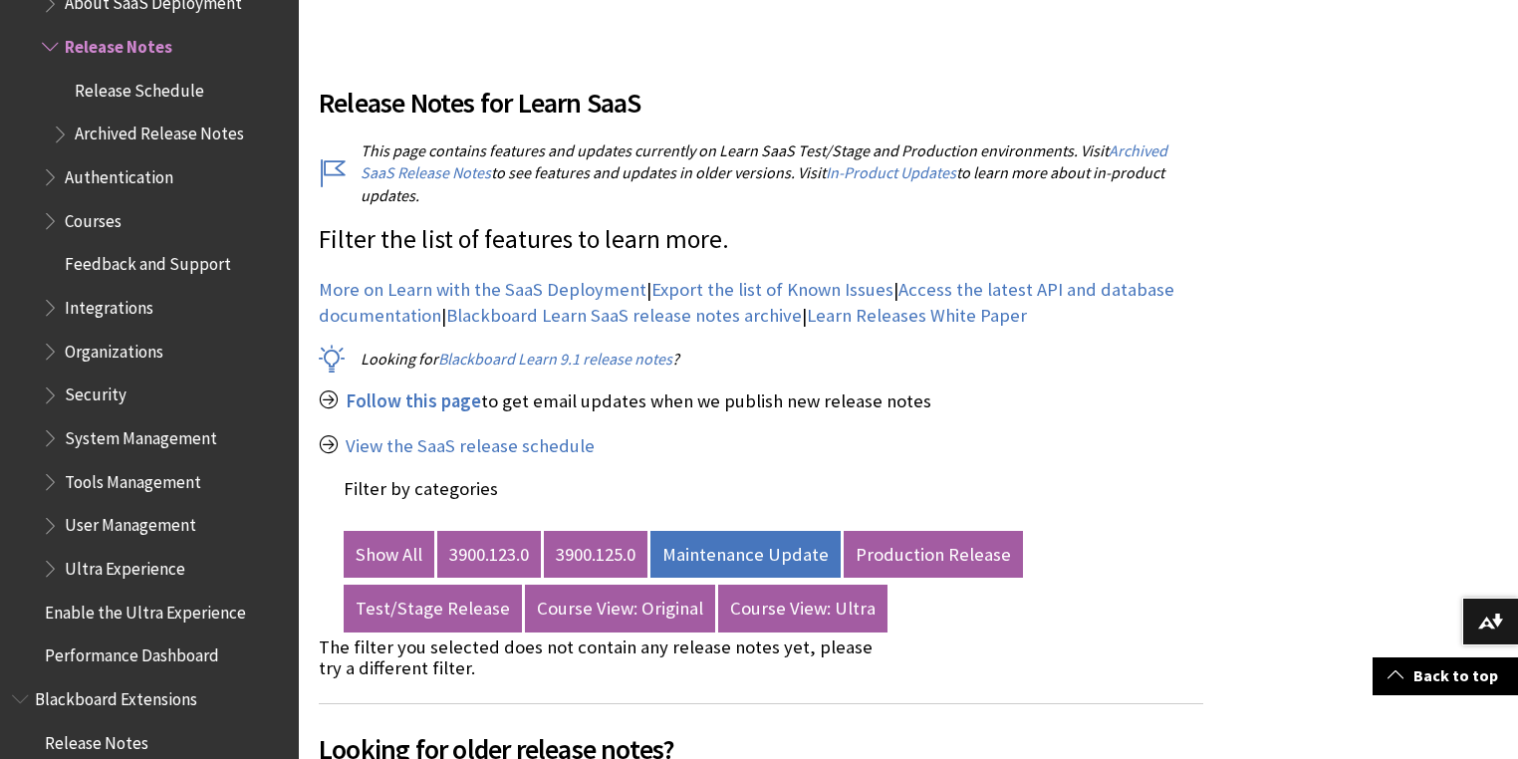
click at [622, 531] on link "3900.125.0" at bounding box center [596, 555] width 104 height 48
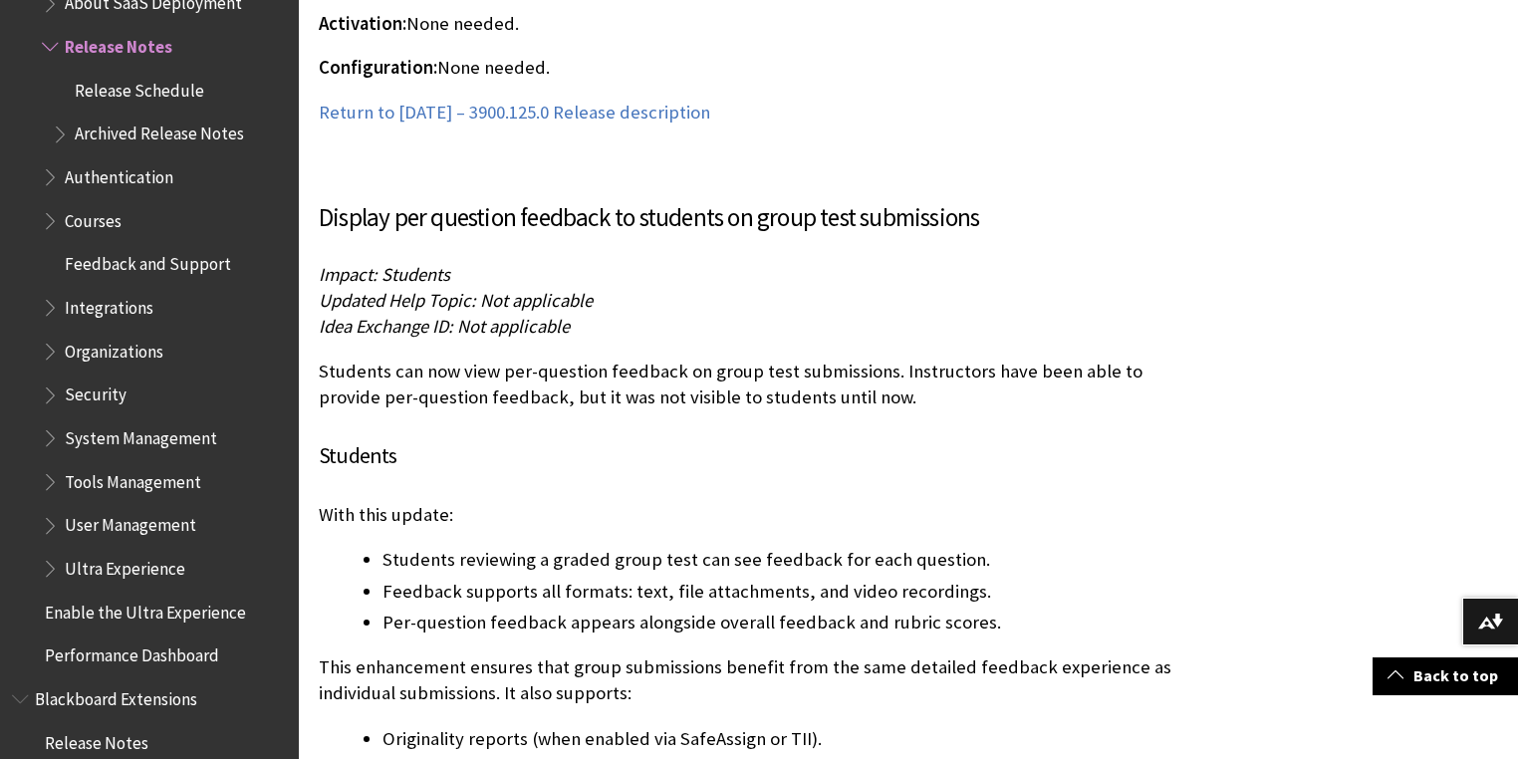
scroll to position [13391, 0]
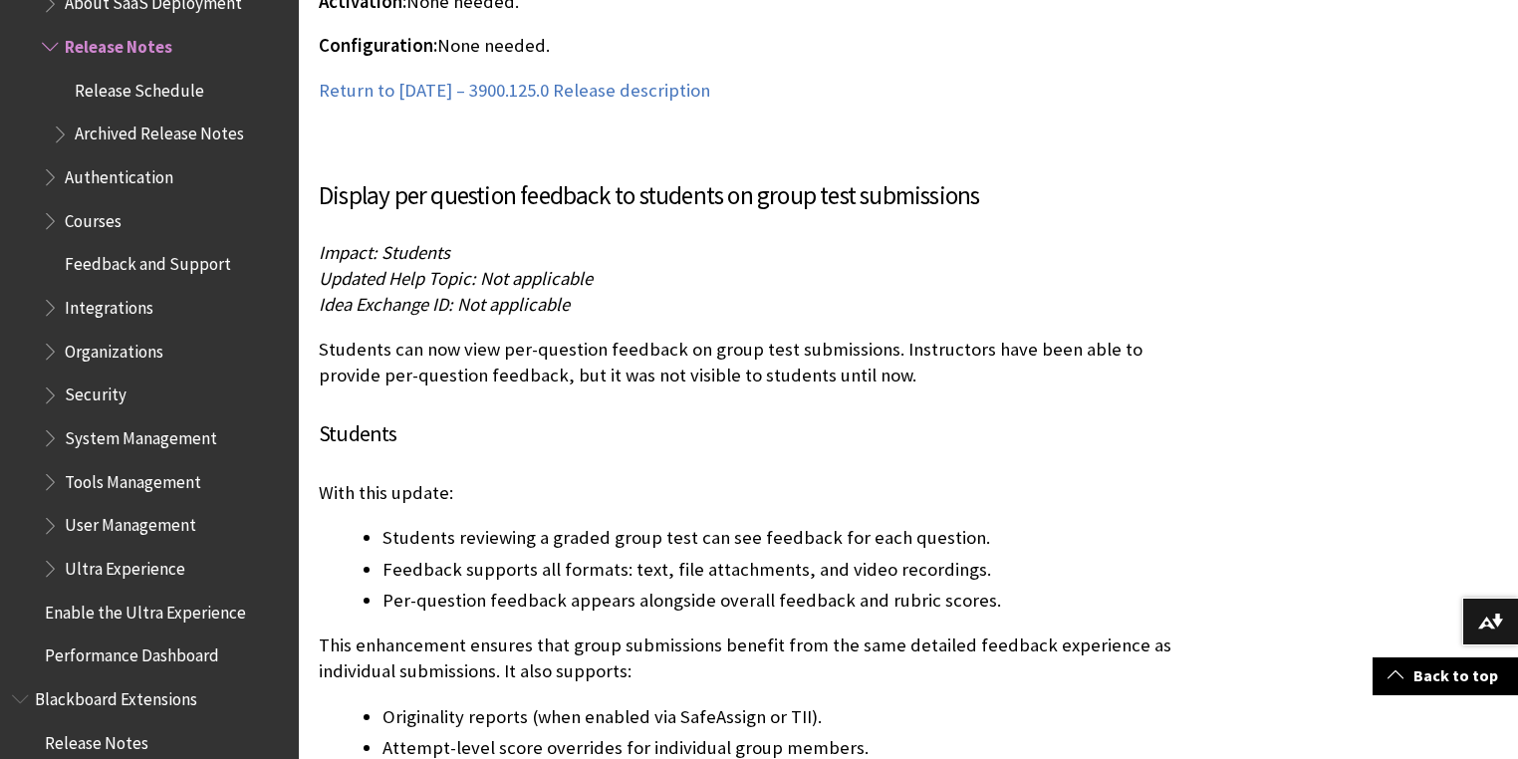
click at [1009, 458] on div "Display per question feedback to students on group test submissions Impact: Stu…" at bounding box center [761, 626] width 885 height 899
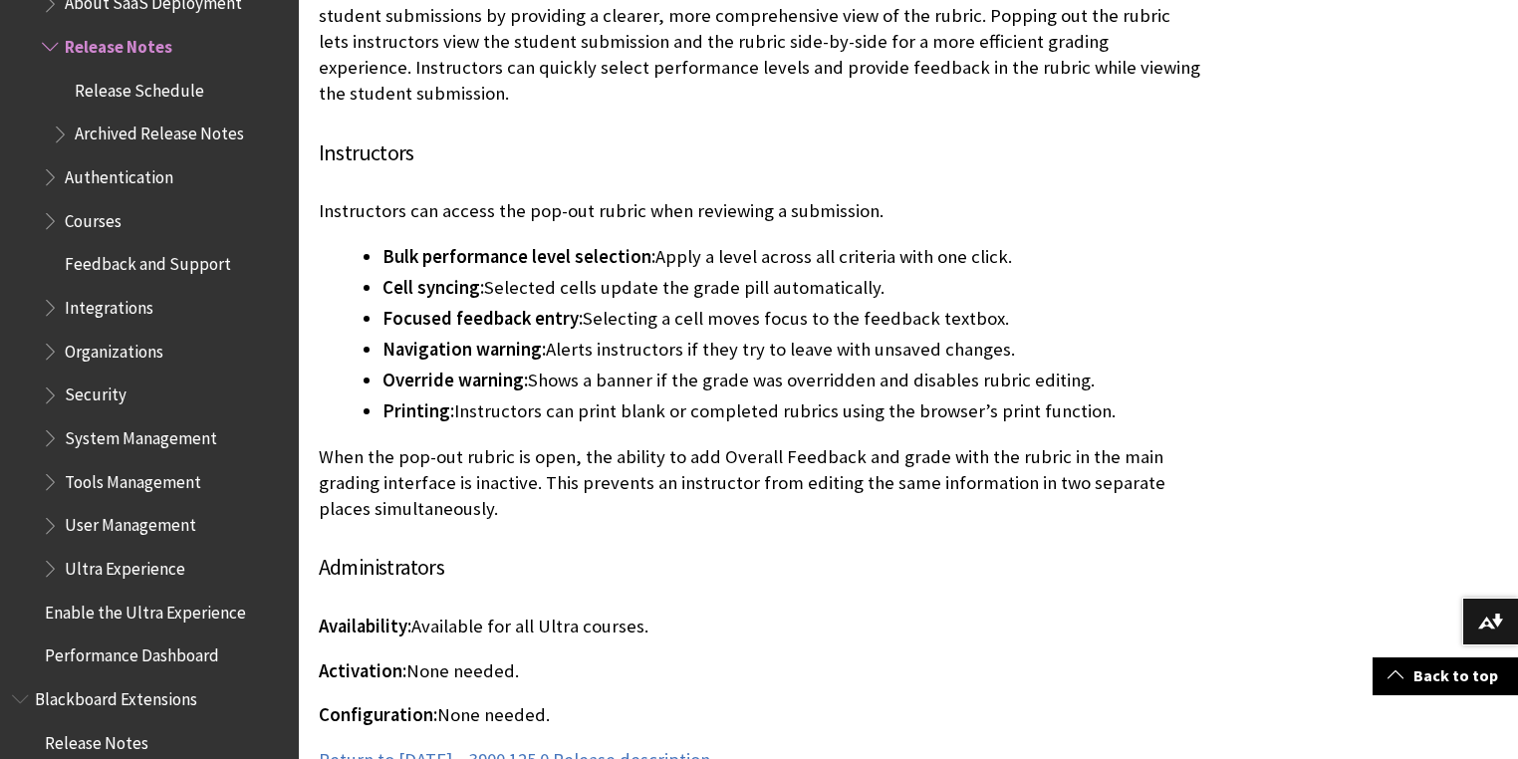
scroll to position [12753, 0]
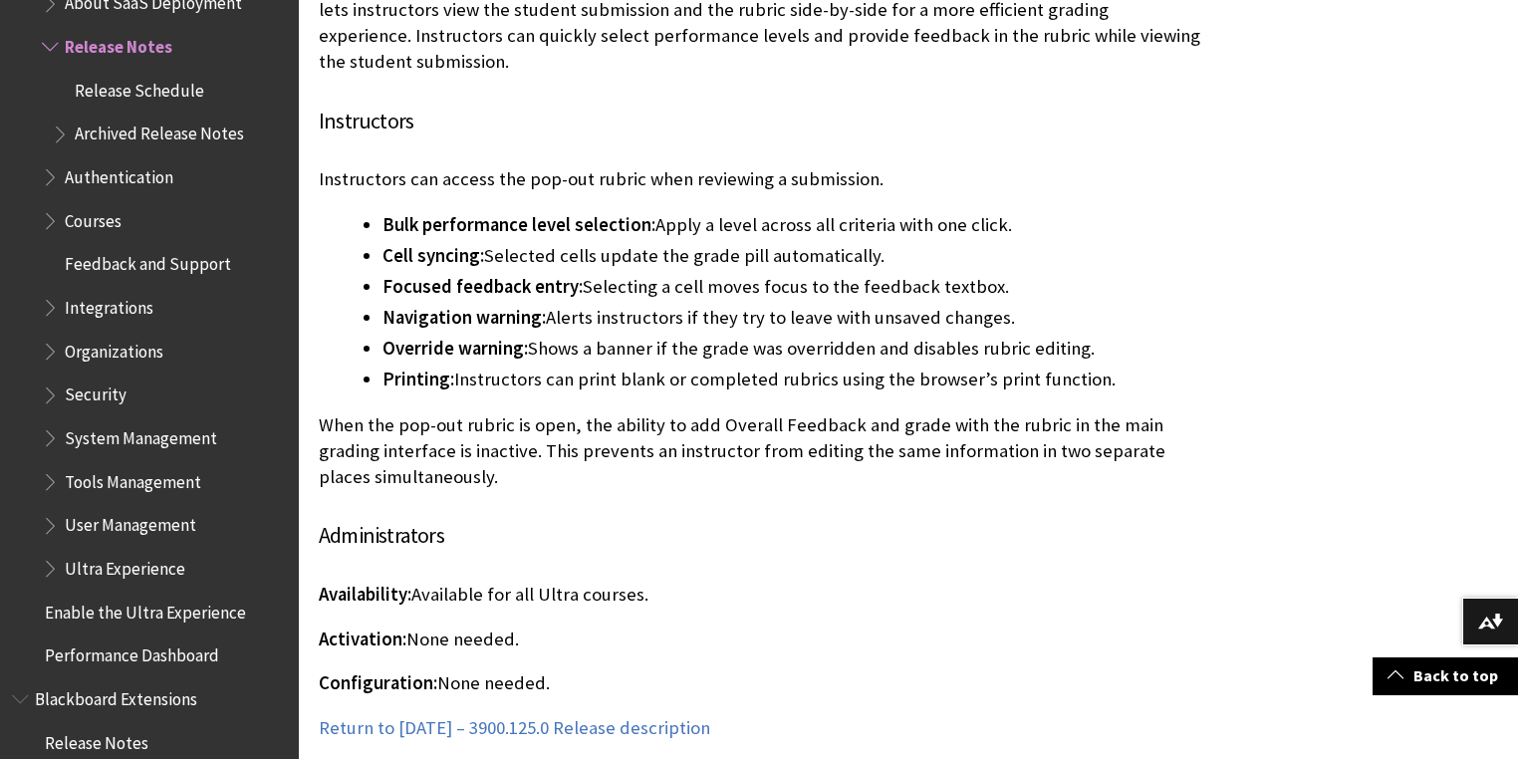
drag, startPoint x: 455, startPoint y: 418, endPoint x: 455, endPoint y: 434, distance: 15.9
click at [455, 423] on p "When the pop-out rubric is open, the ability to add Overall Feedback and grade …" at bounding box center [761, 451] width 885 height 79
drag, startPoint x: 448, startPoint y: 435, endPoint x: 319, endPoint y: 378, distance: 141.8
click at [319, 412] on p "When the pop-out rubric is open, the ability to add Overall Feedback and grade …" at bounding box center [761, 451] width 885 height 79
copy p "When the pop-out rubric is open, the ability to add Overall Feedback and grade …"
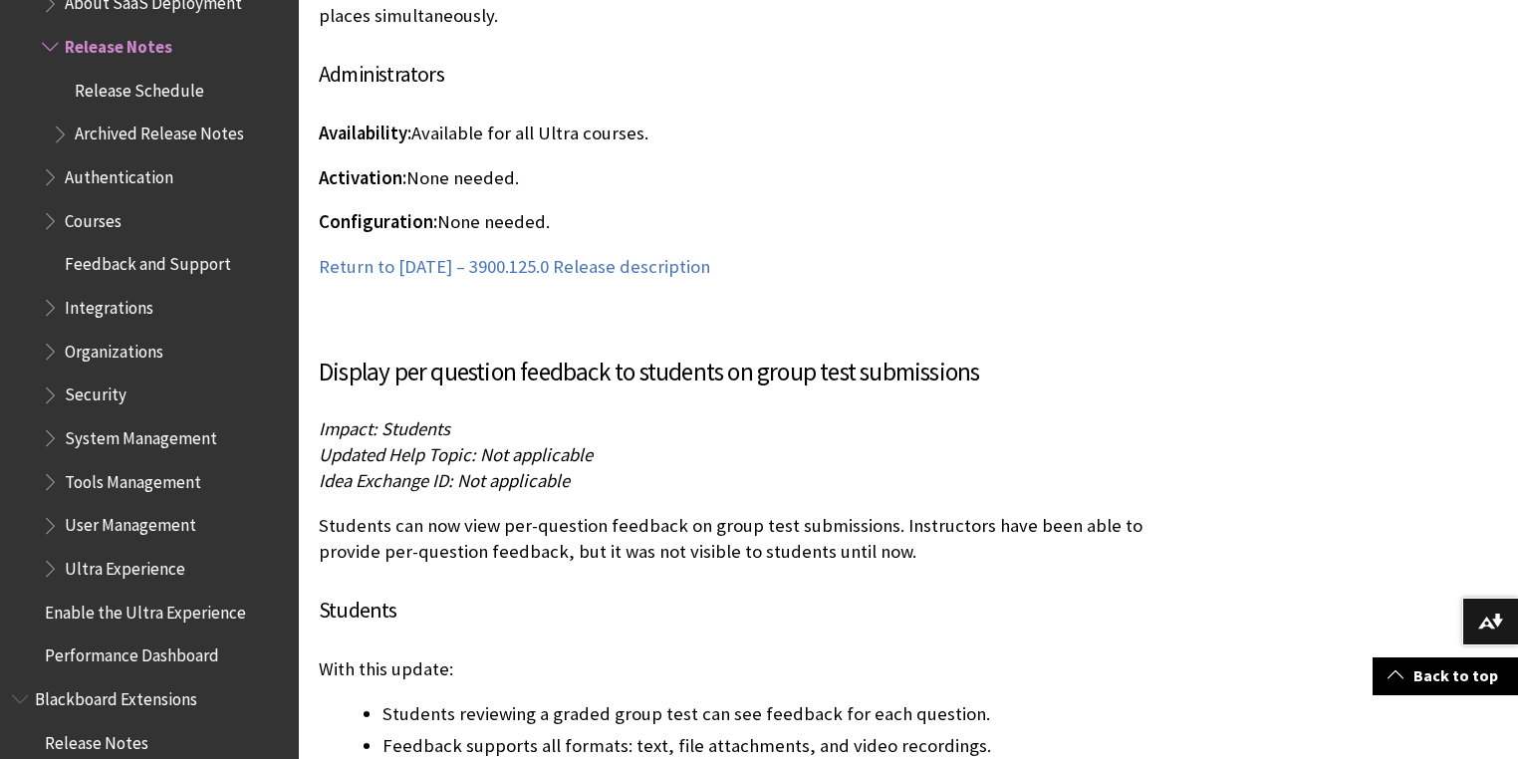
scroll to position [13231, 0]
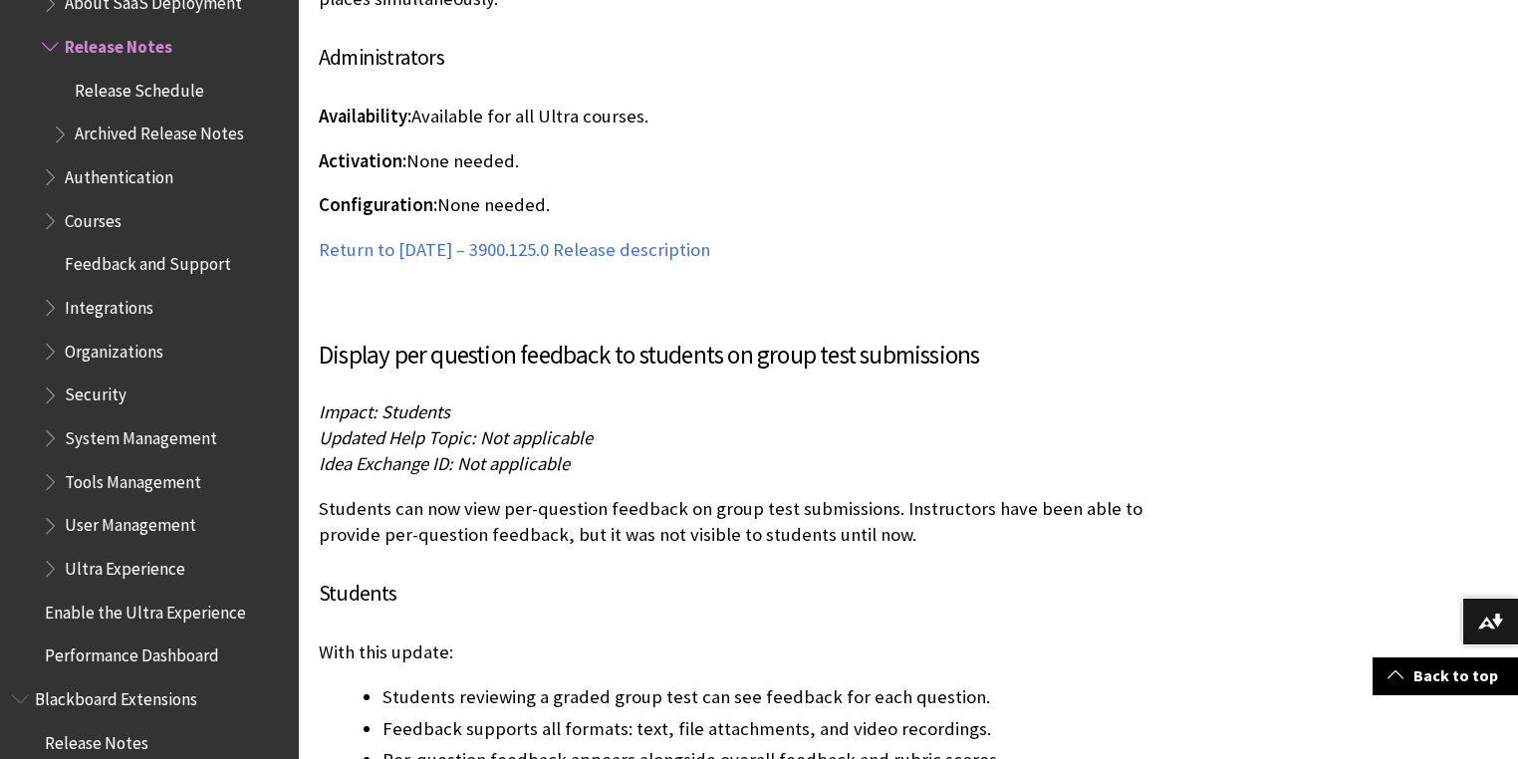
drag, startPoint x: 542, startPoint y: 330, endPoint x: 779, endPoint y: 319, distance: 237.4
drag, startPoint x: 789, startPoint y: 320, endPoint x: 829, endPoint y: 316, distance: 40.1
click at [790, 337] on h3 "Display per question feedback to students on group test submissions" at bounding box center [761, 356] width 885 height 38
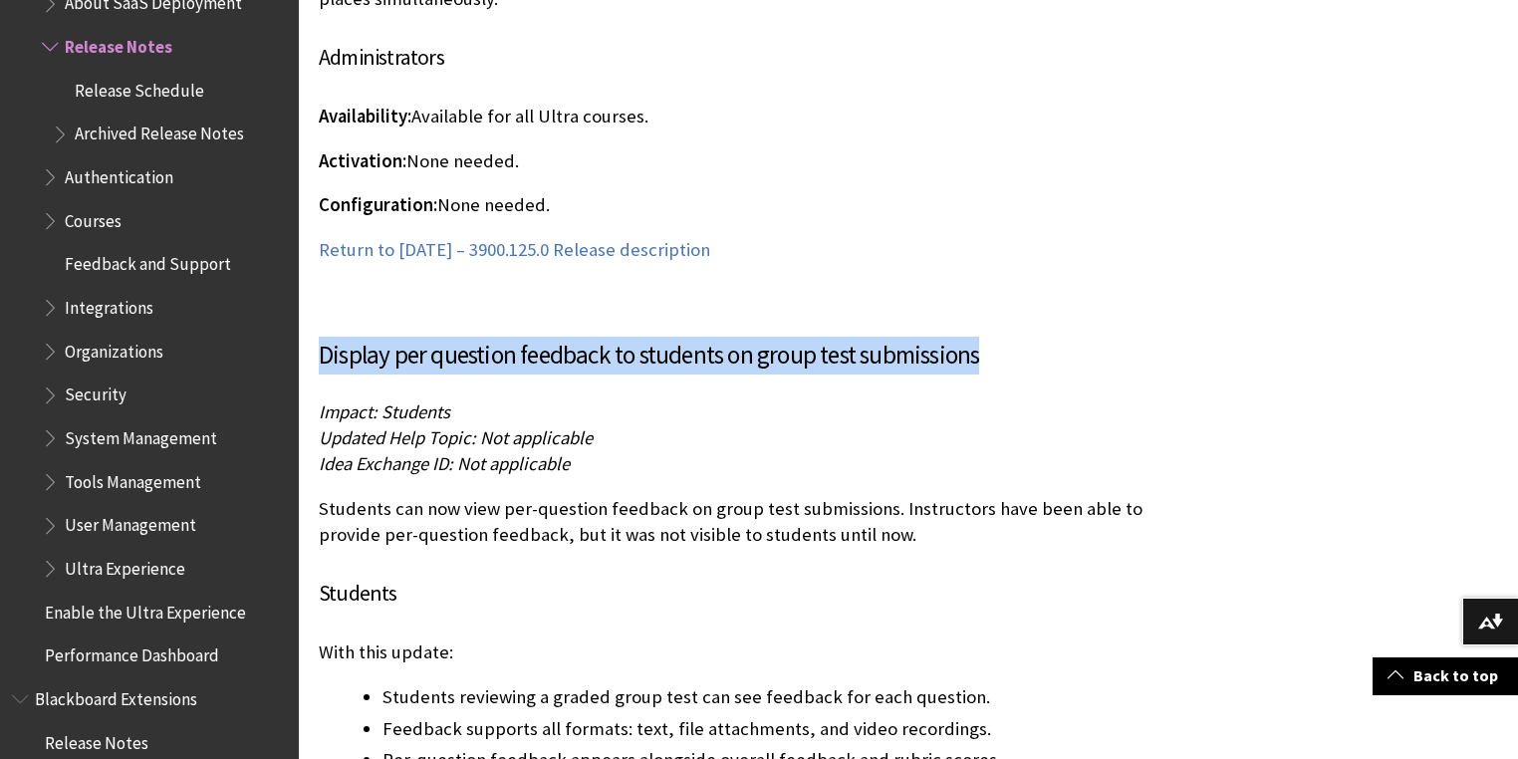
drag, startPoint x: 987, startPoint y: 303, endPoint x: 320, endPoint y: 298, distance: 667.6
click at [320, 337] on h3 "Display per question feedback to students on group test submissions" at bounding box center [761, 356] width 885 height 38
copy h3 "Display per question feedback to students on group test submissions"
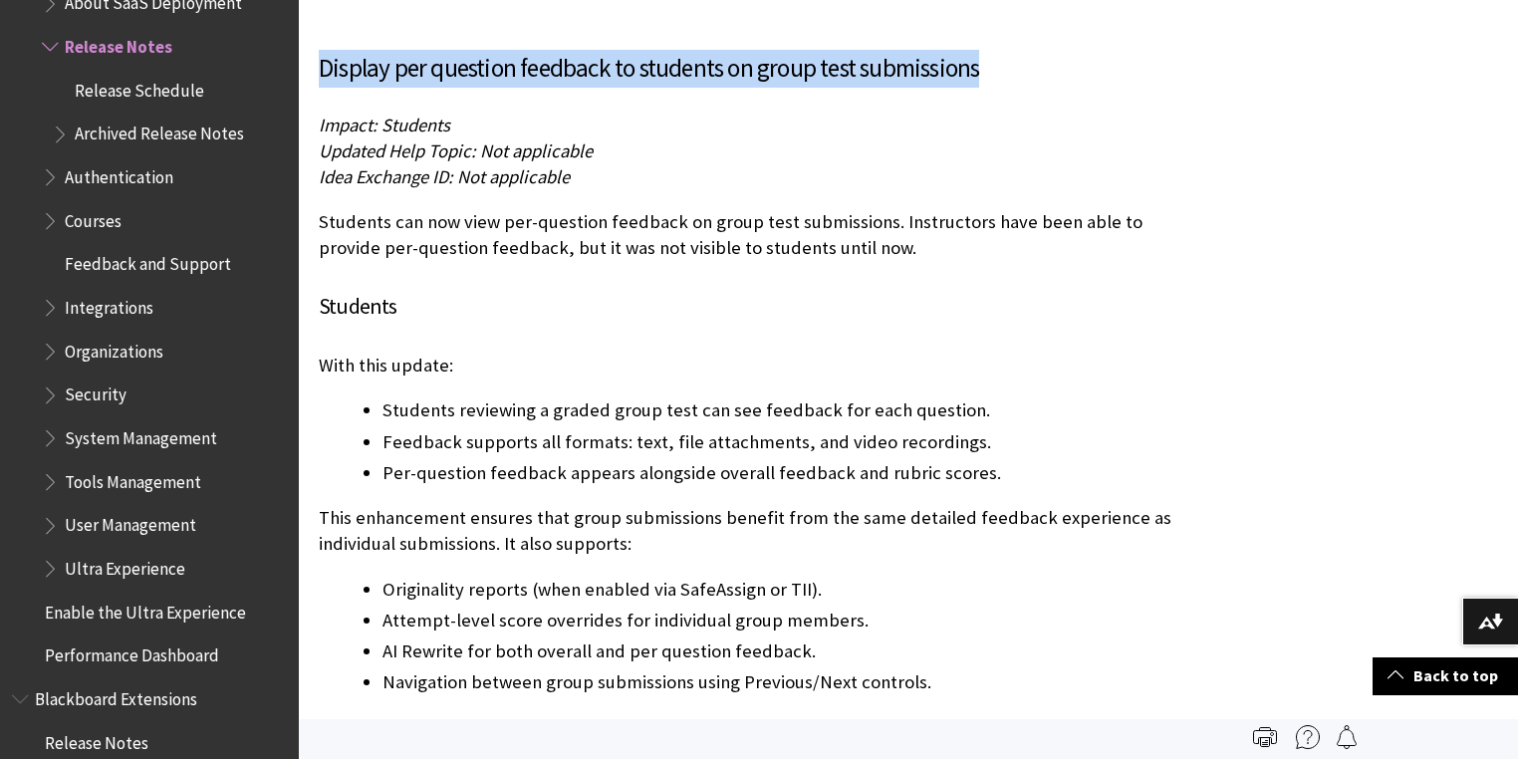
scroll to position [13470, 0]
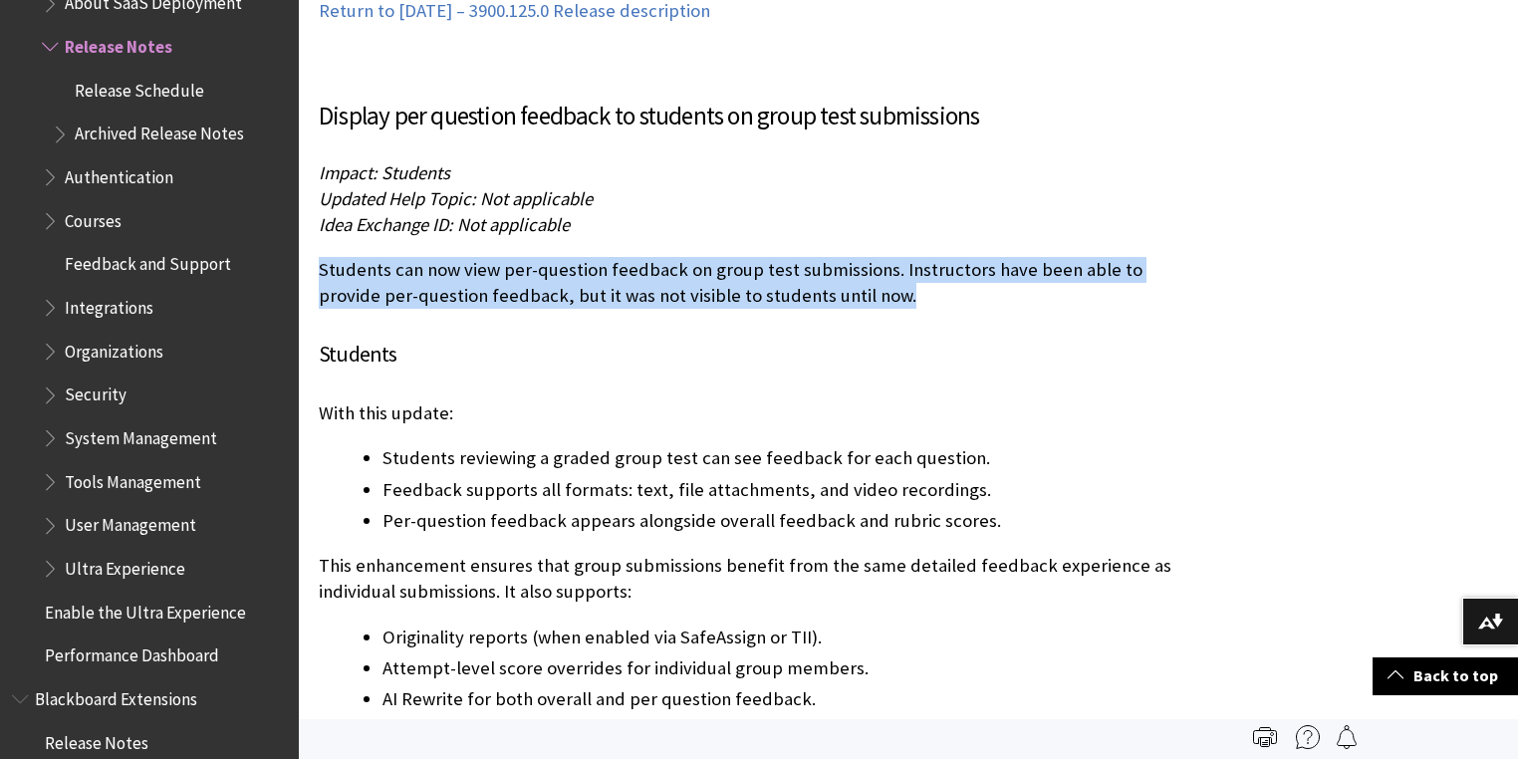
drag, startPoint x: 865, startPoint y: 251, endPoint x: 307, endPoint y: 204, distance: 559.9
copy p "Students can now view per-question feedback on group test submissions. Instruct…"
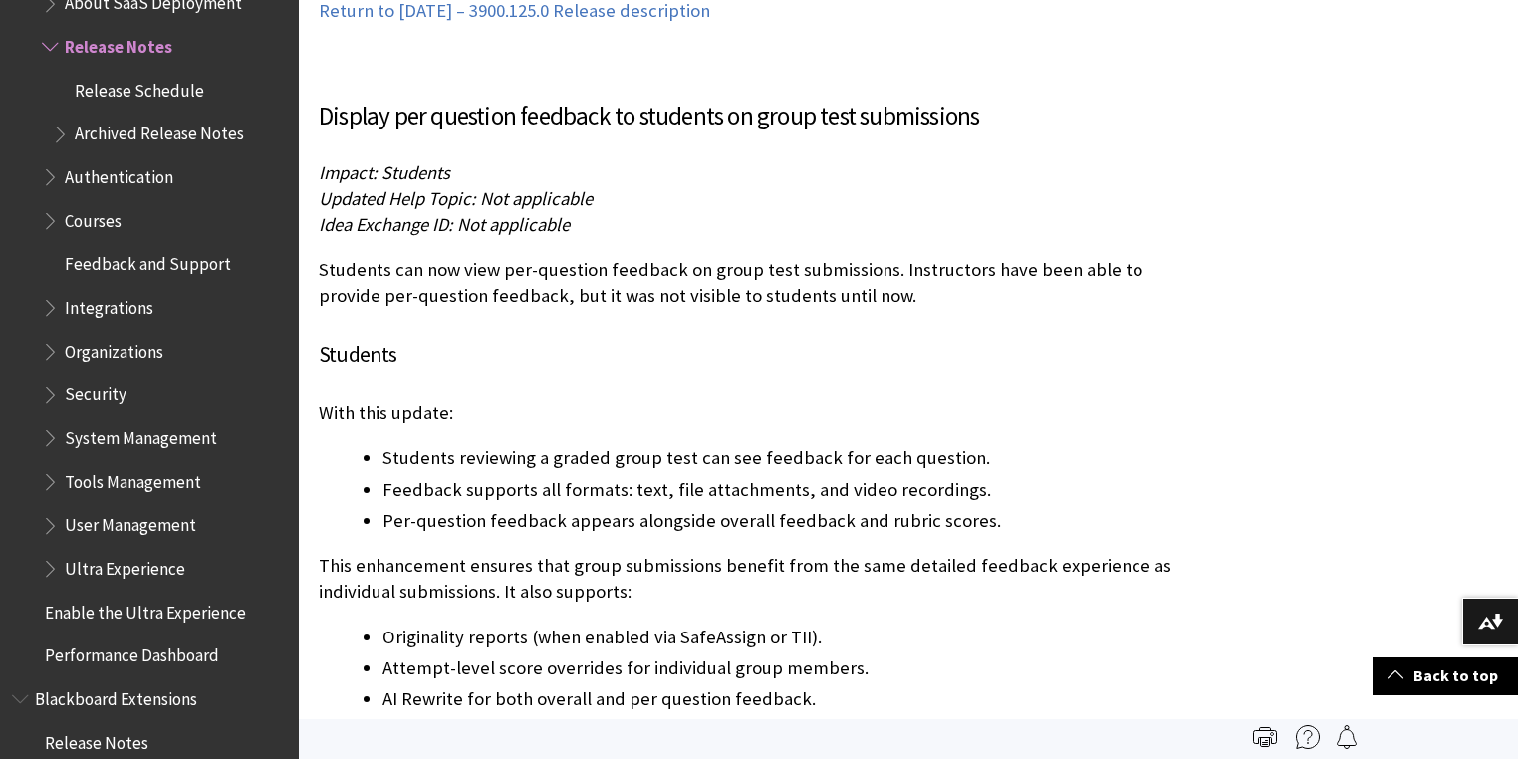
drag, startPoint x: 635, startPoint y: 351, endPoint x: 579, endPoint y: 367, distance: 58.0
click at [634, 351] on div "Display per question feedback to students on group test submissions Impact: Stu…" at bounding box center [761, 547] width 885 height 899
drag, startPoint x: 479, startPoint y: 403, endPoint x: 372, endPoint y: 403, distance: 107.6
click at [476, 444] on li "Students reviewing a graded group test can see feedback for each question." at bounding box center [793, 458] width 821 height 28
click at [347, 391] on div "Display per question feedback to students on group test submissions Impact: Stu…" at bounding box center [761, 547] width 885 height 899
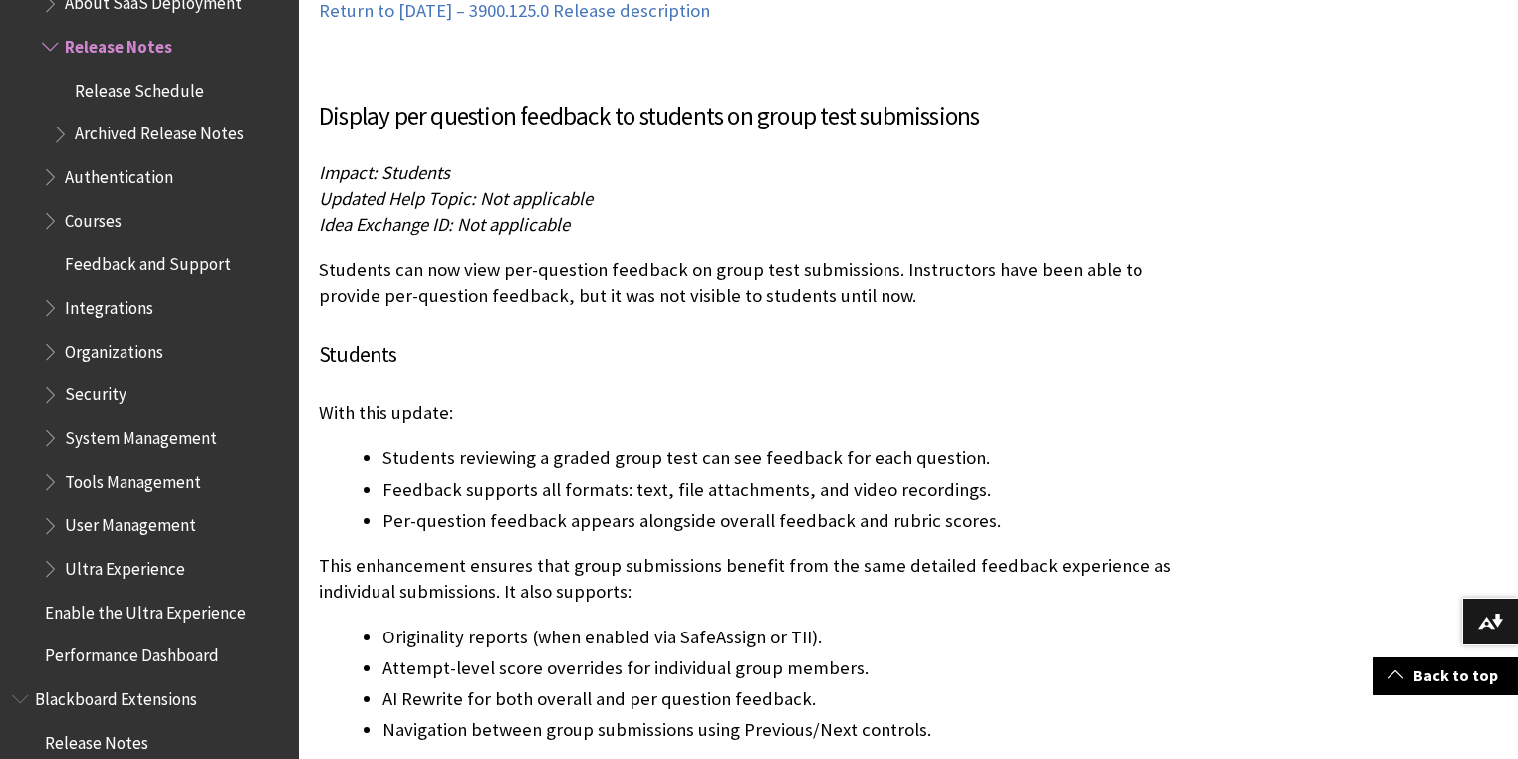
scroll to position [13550, 0]
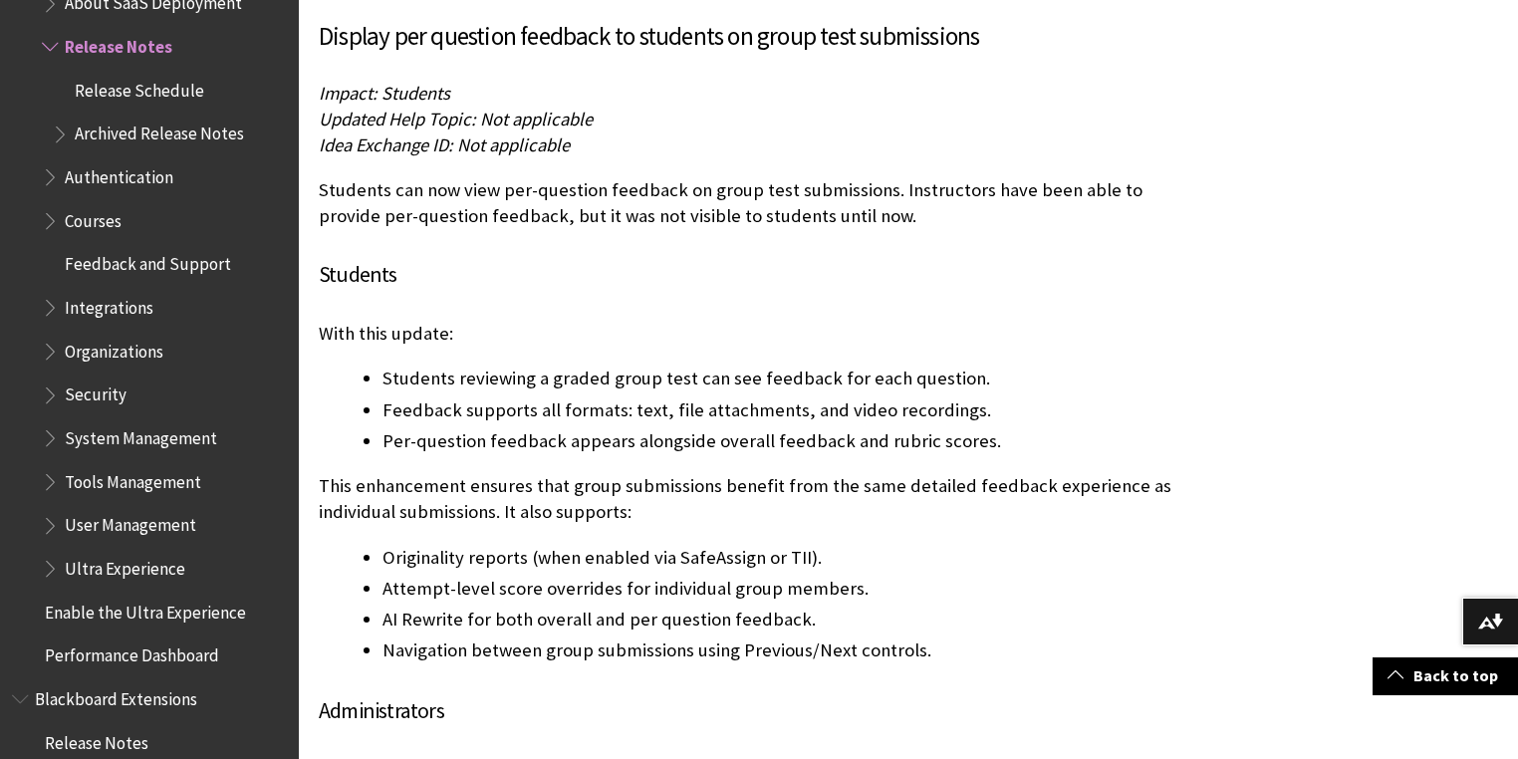
click at [347, 365] on ul "Students reviewing a graded group test can see feedback for each question. Feed…" at bounding box center [761, 410] width 885 height 90
drag, startPoint x: 348, startPoint y: 307, endPoint x: 328, endPoint y: 290, distance: 26.2
click at [348, 307] on div "Display per question feedback to students on group test submissions Impact: Stu…" at bounding box center [761, 467] width 885 height 899
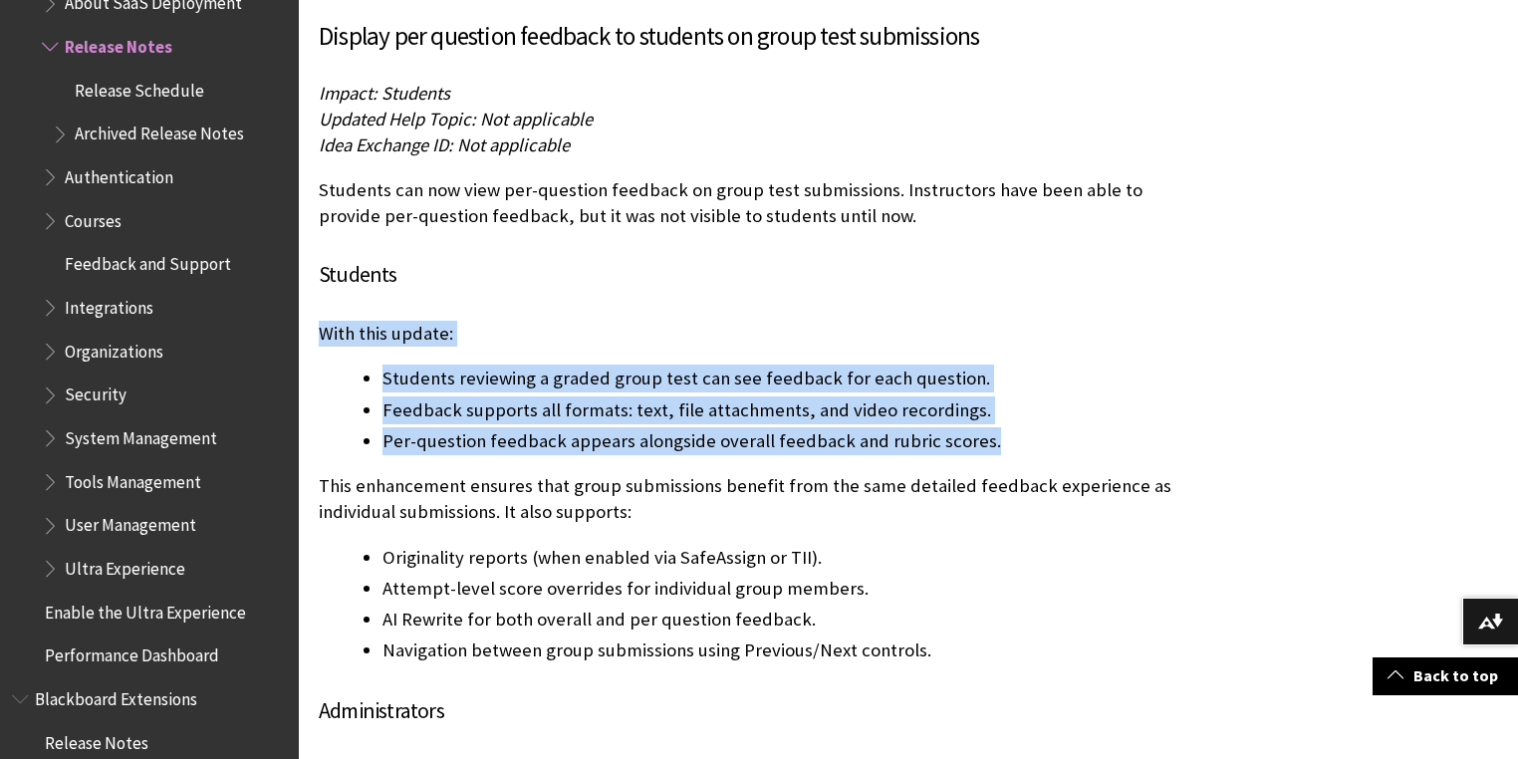
drag, startPoint x: 311, startPoint y: 282, endPoint x: 987, endPoint y: 398, distance: 686.3
copy div "With this update: Students reviewing a graded group test can see feedback for e…"
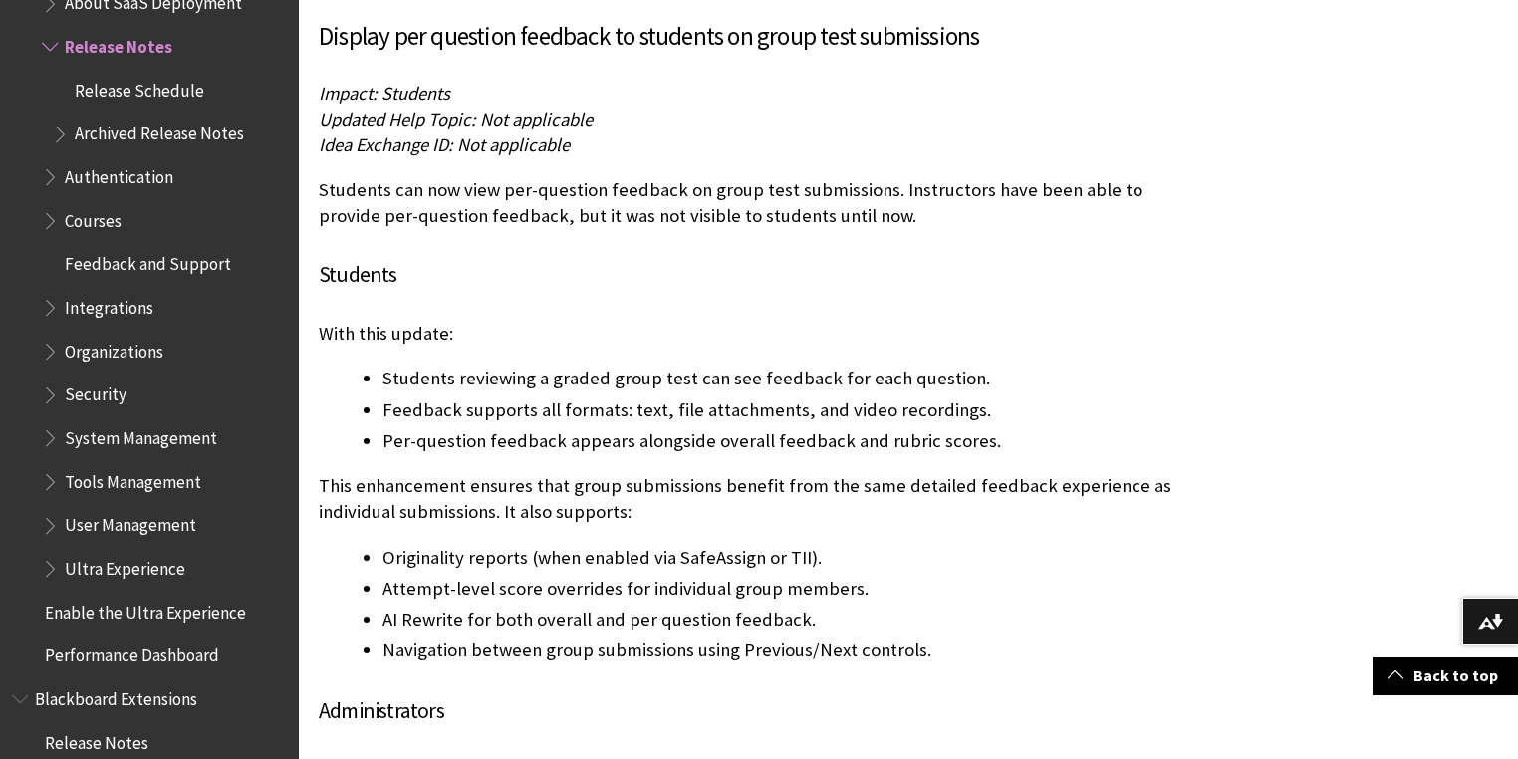
click at [676, 637] on li "Navigation between group submissions using Previous/Next controls." at bounding box center [793, 651] width 821 height 28
click at [869, 637] on li "Navigation between group submissions using Previous/Next controls." at bounding box center [793, 651] width 821 height 28
drag, startPoint x: 956, startPoint y: 598, endPoint x: 312, endPoint y: 443, distance: 662.9
copy div "This enhancement ensures that group submissions benefit from the same detailed …"
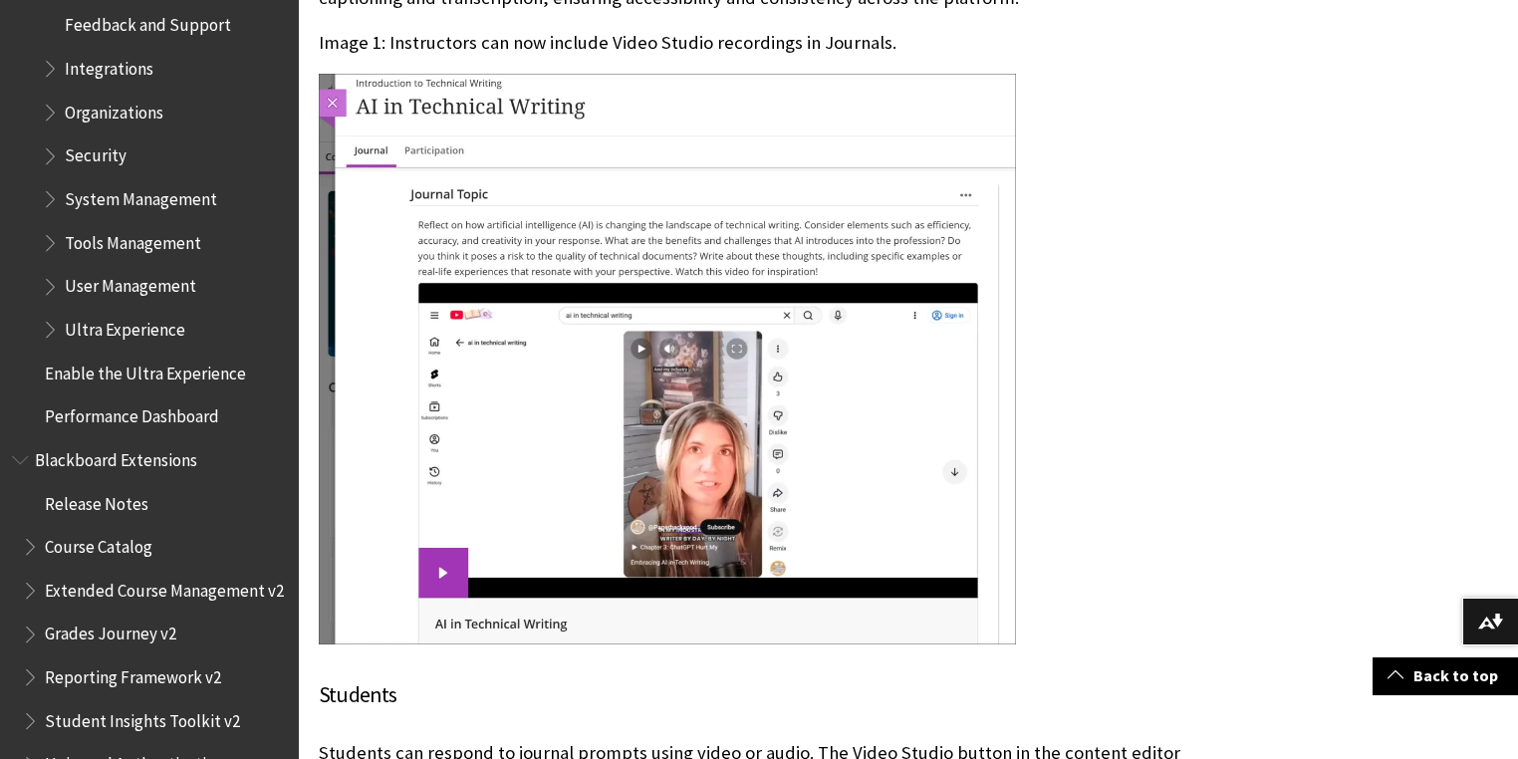
scroll to position [21999, 0]
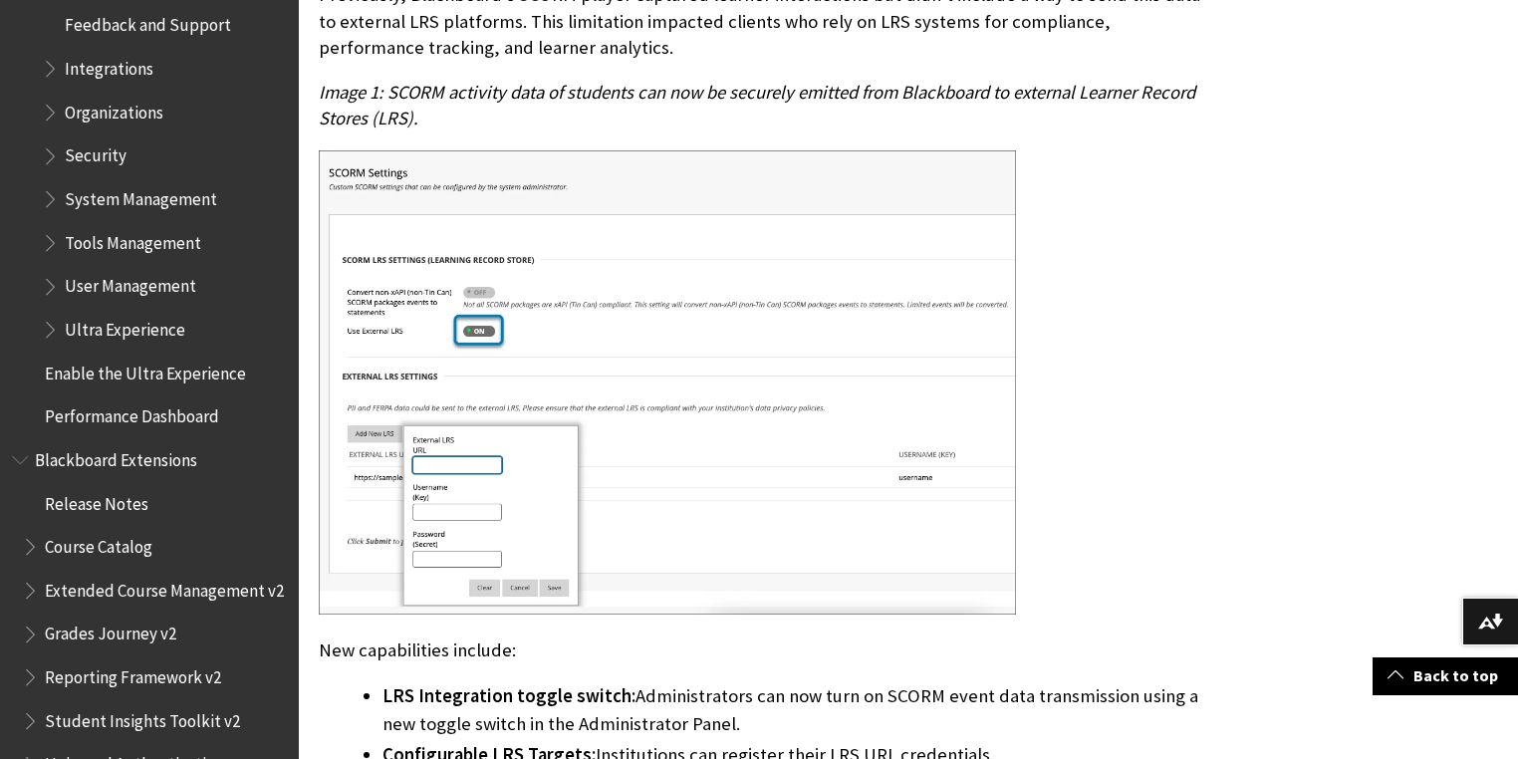
scroll to position [20325, 0]
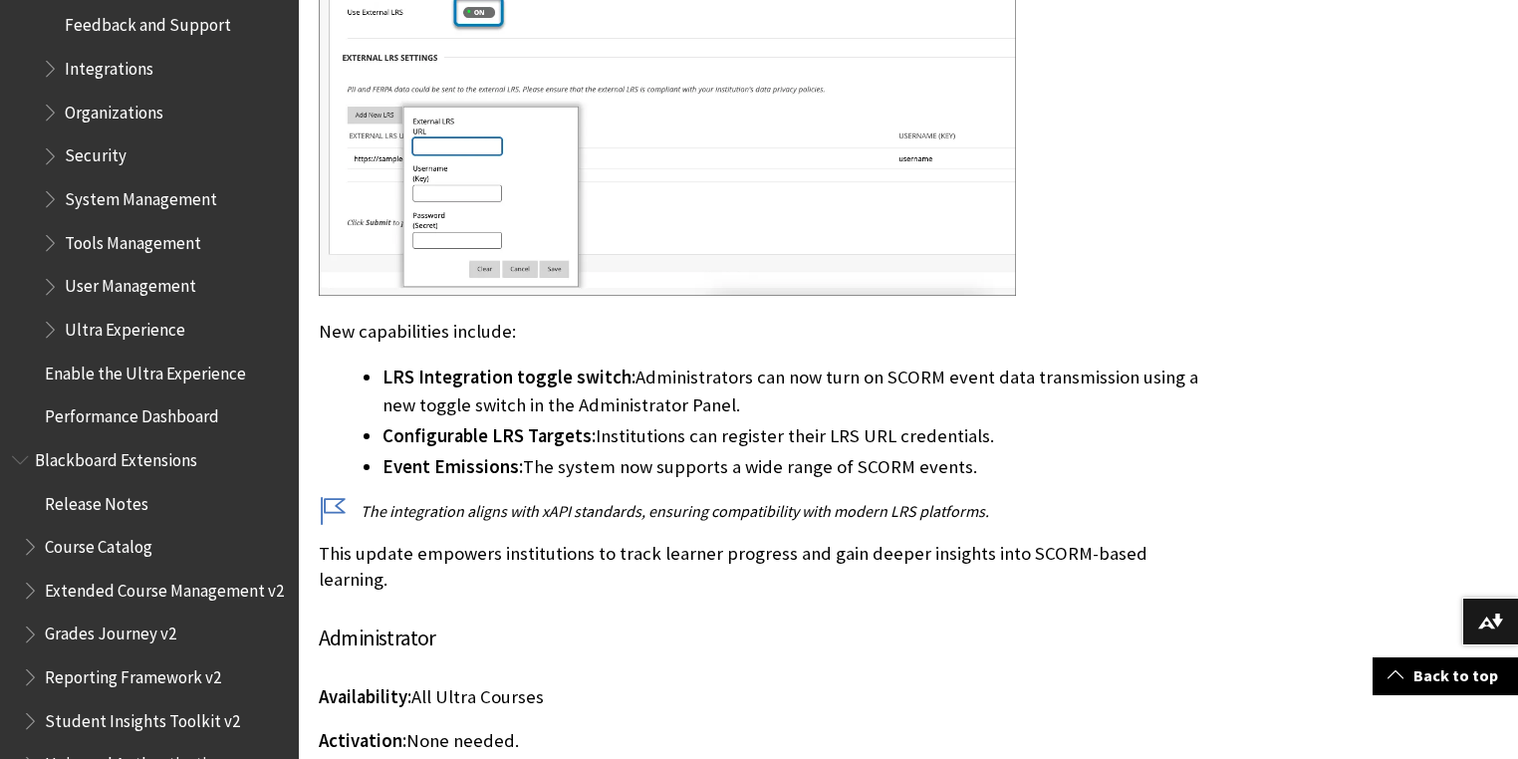
click at [611, 588] on div "SCORM – Send Learner Event Data to Learner Record Store (LRS) – 3900.125 Impact…" at bounding box center [761, 178] width 885 height 1490
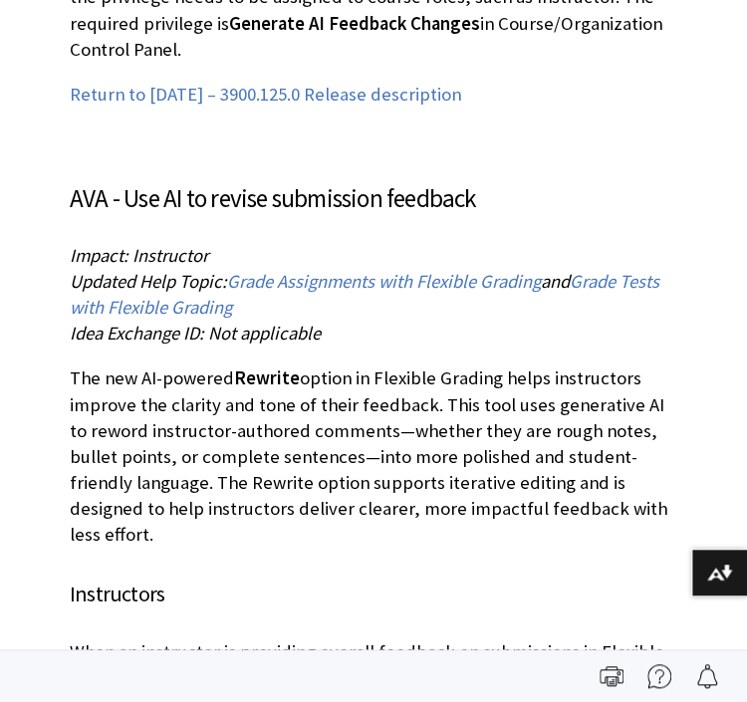
scroll to position [25969, 0]
